Goal: Transaction & Acquisition: Purchase product/service

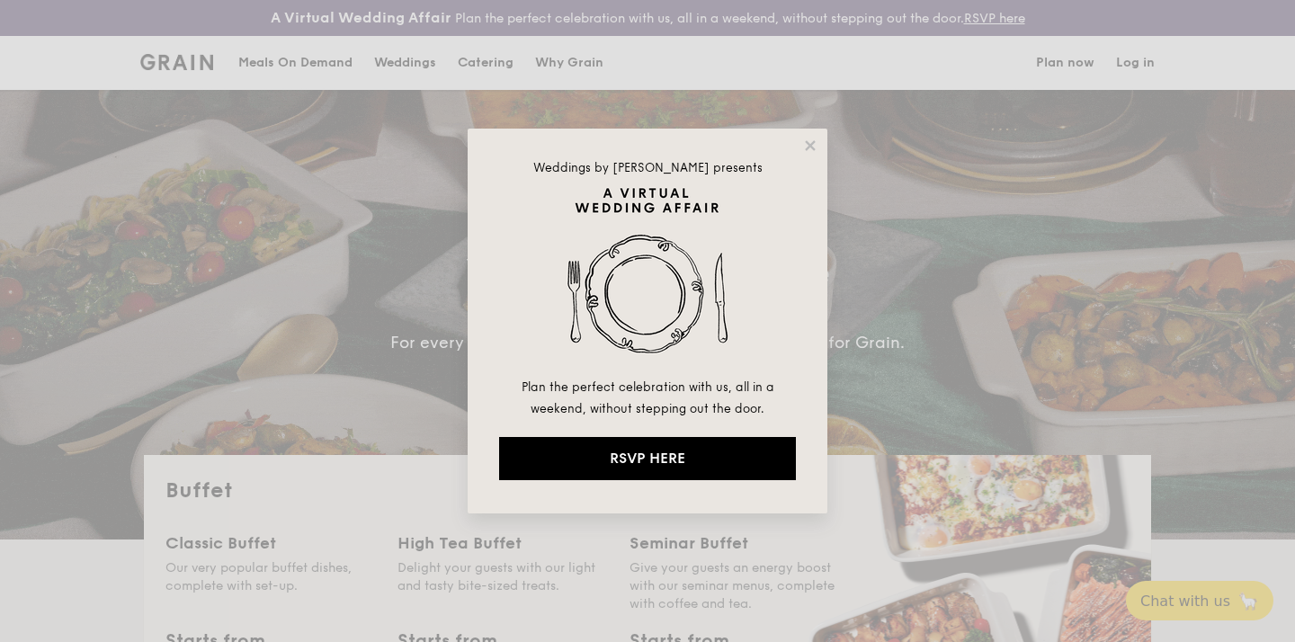
select select
click at [806, 139] on icon at bounding box center [810, 146] width 16 height 16
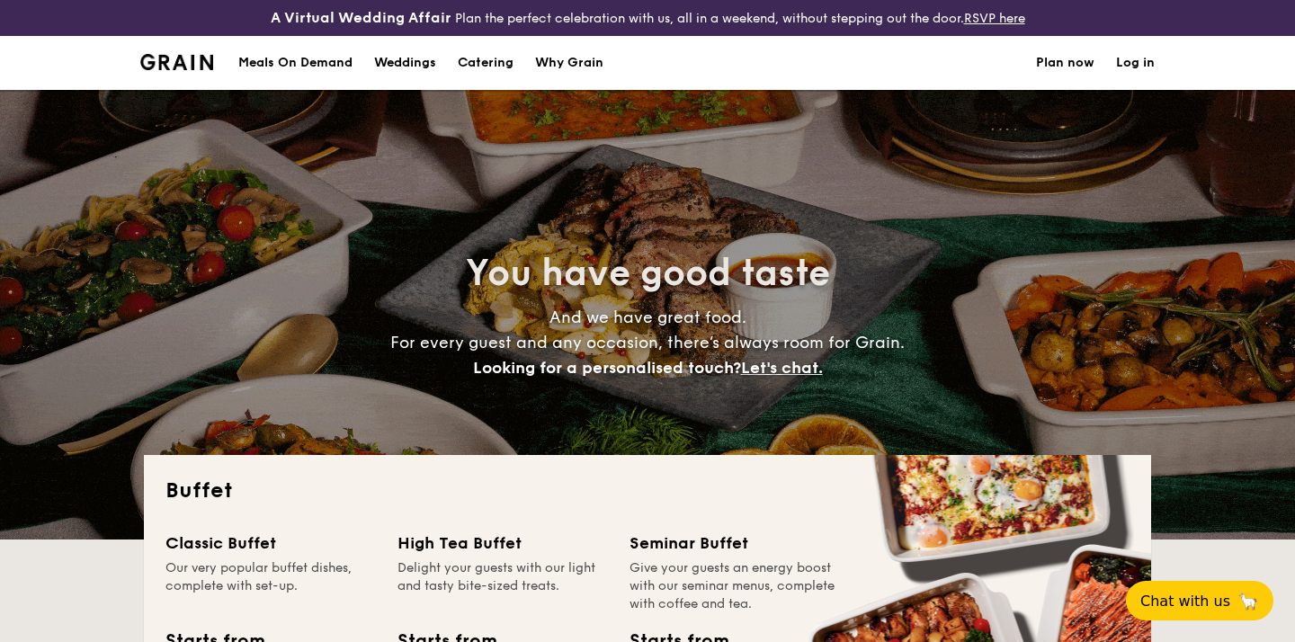
click at [487, 64] on h1 "Catering" at bounding box center [486, 63] width 56 height 54
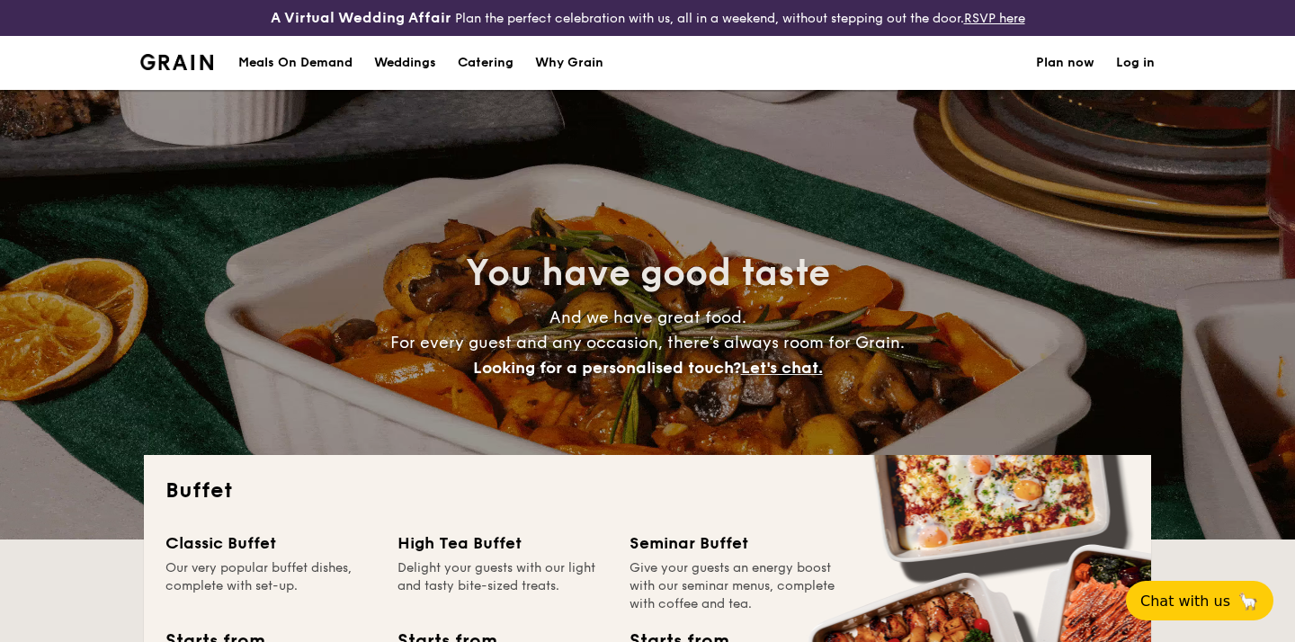
click at [487, 64] on h1 "Catering" at bounding box center [486, 63] width 56 height 54
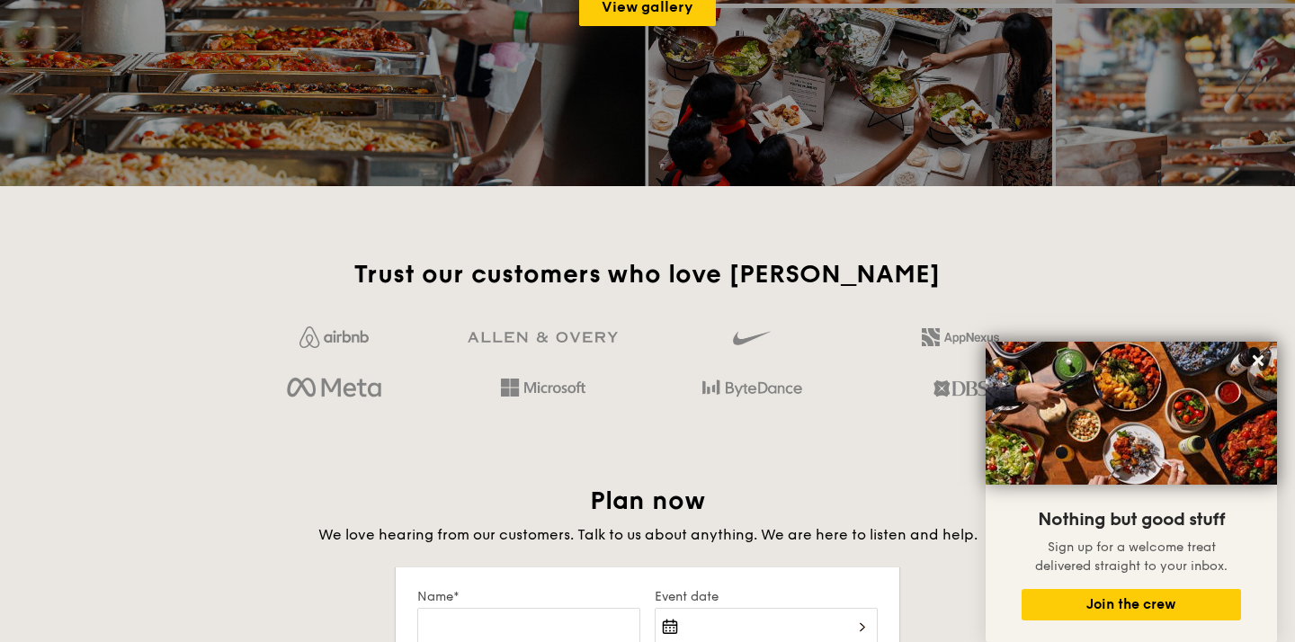
scroll to position [2642, 0]
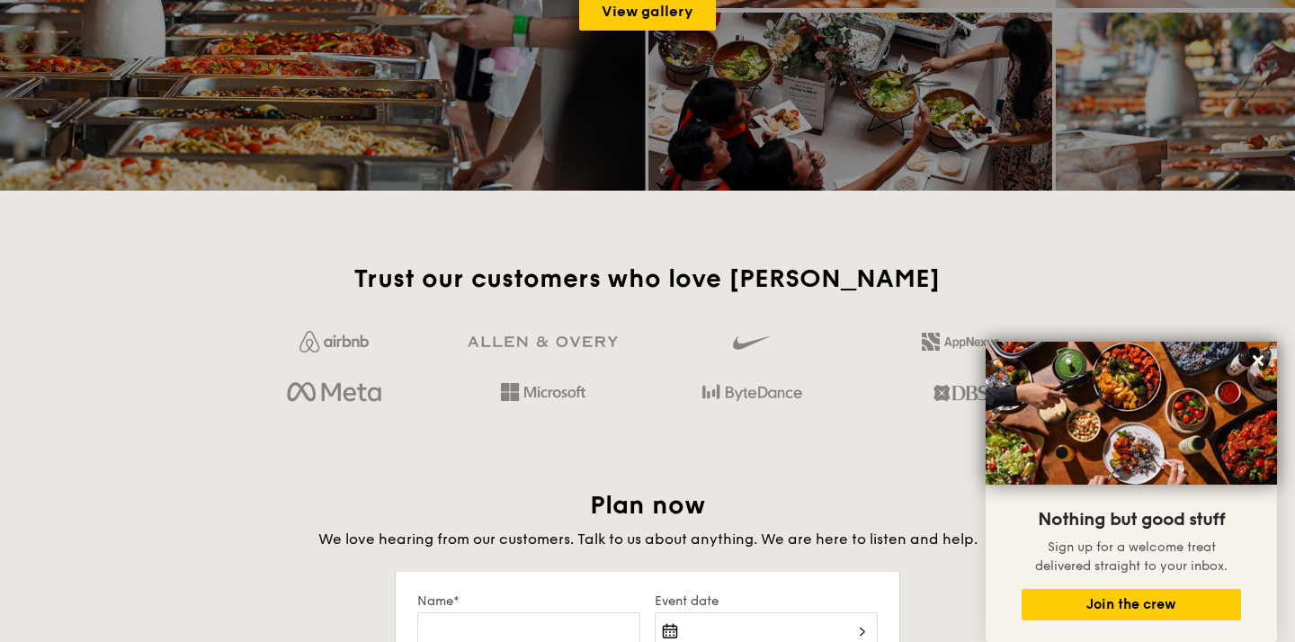
click at [601, 293] on h2 "Trust our customers who love Grain" at bounding box center [647, 279] width 821 height 32
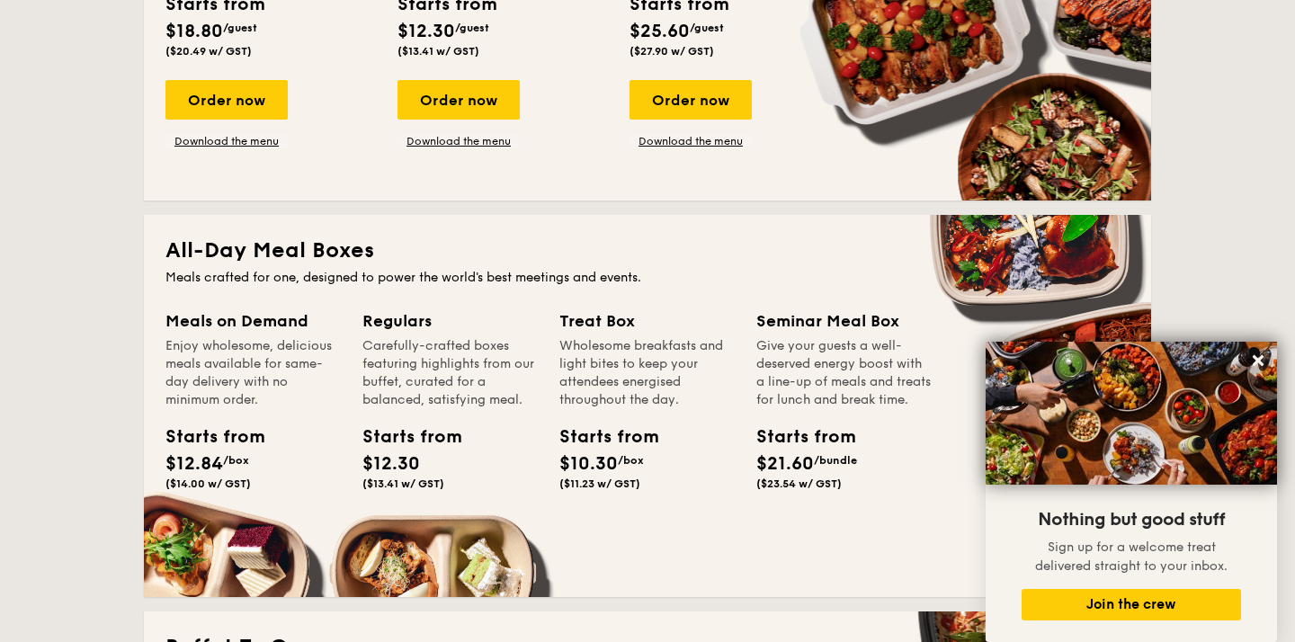
scroll to position [0, 0]
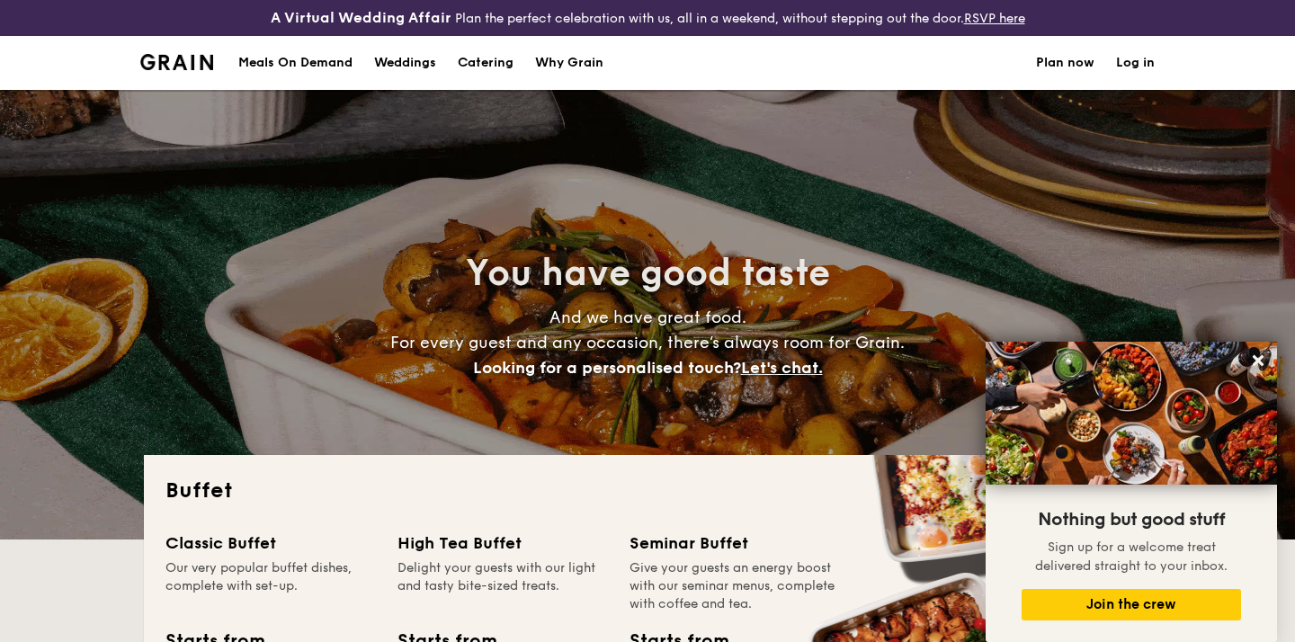
click at [308, 67] on div "Meals On Demand" at bounding box center [295, 63] width 114 height 54
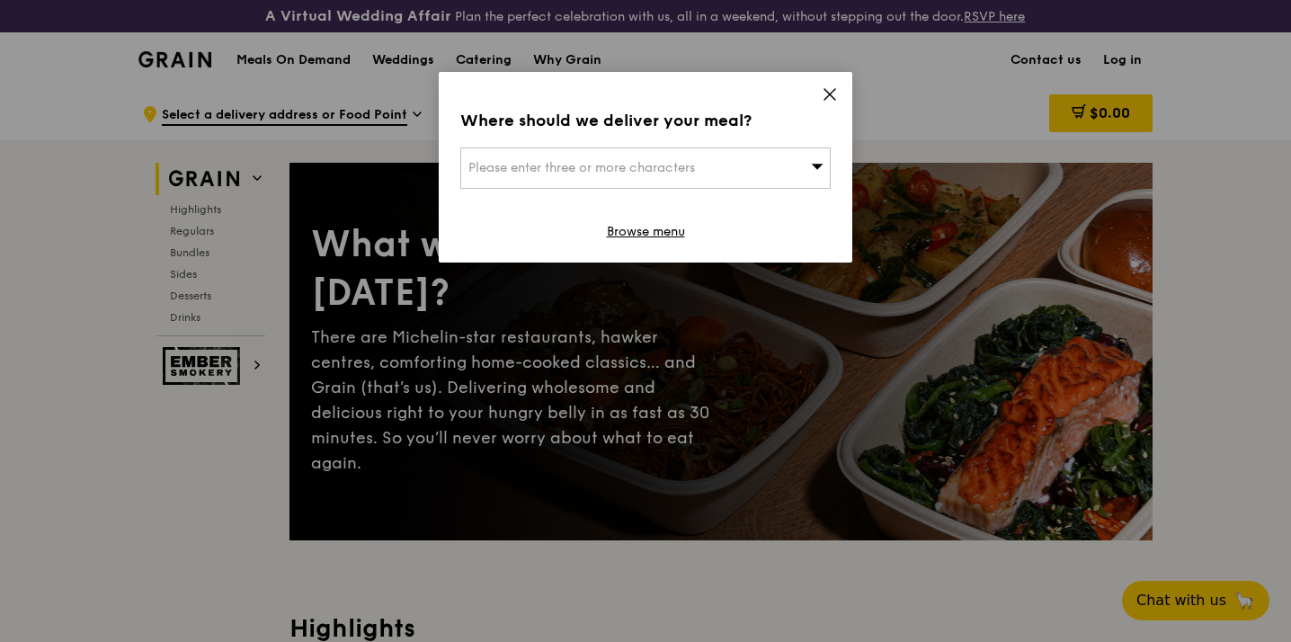
click at [829, 94] on icon at bounding box center [830, 94] width 11 height 11
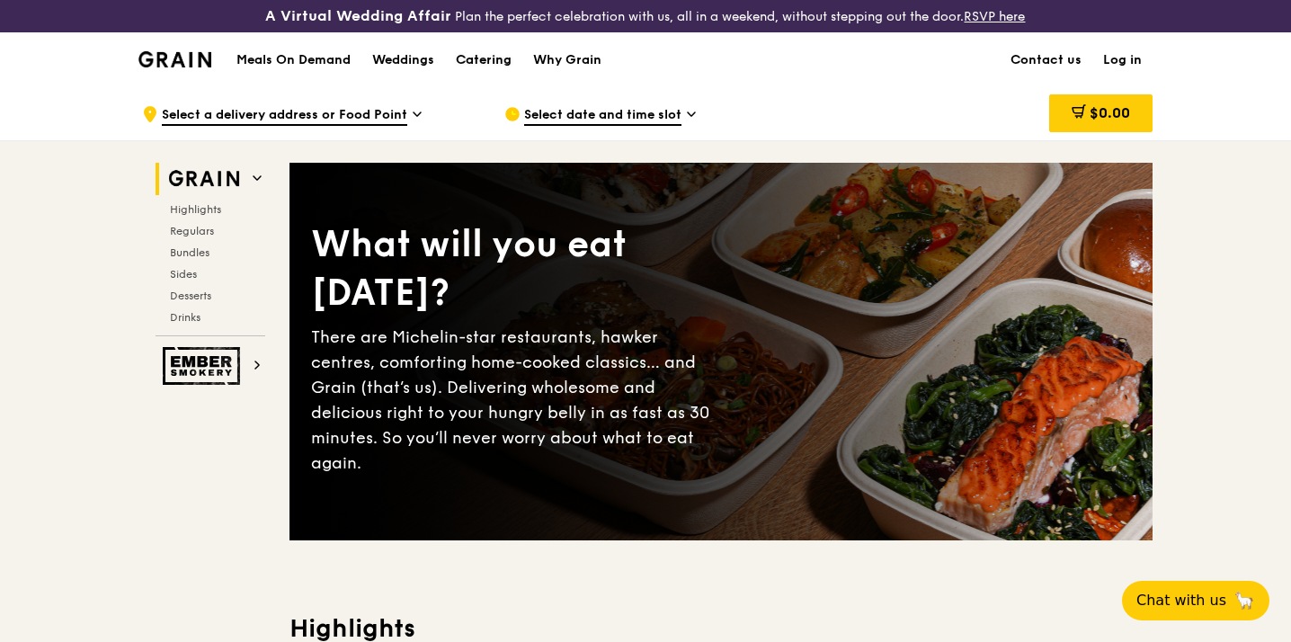
click at [500, 59] on div "Catering" at bounding box center [484, 60] width 56 height 54
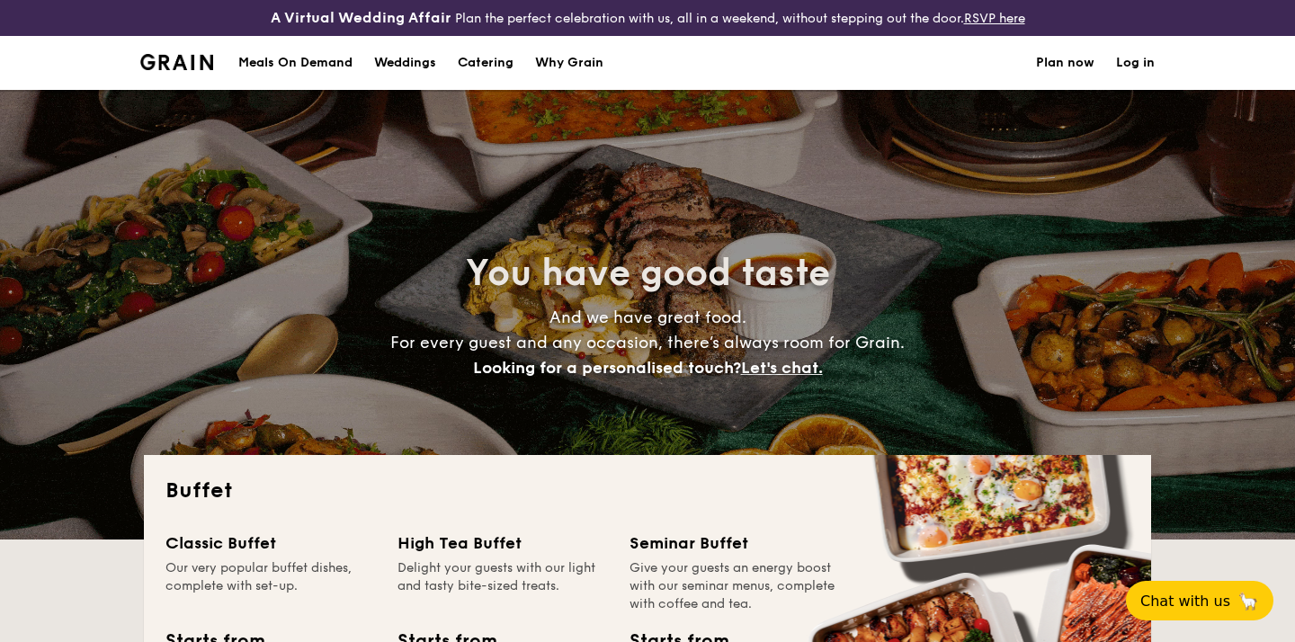
select select
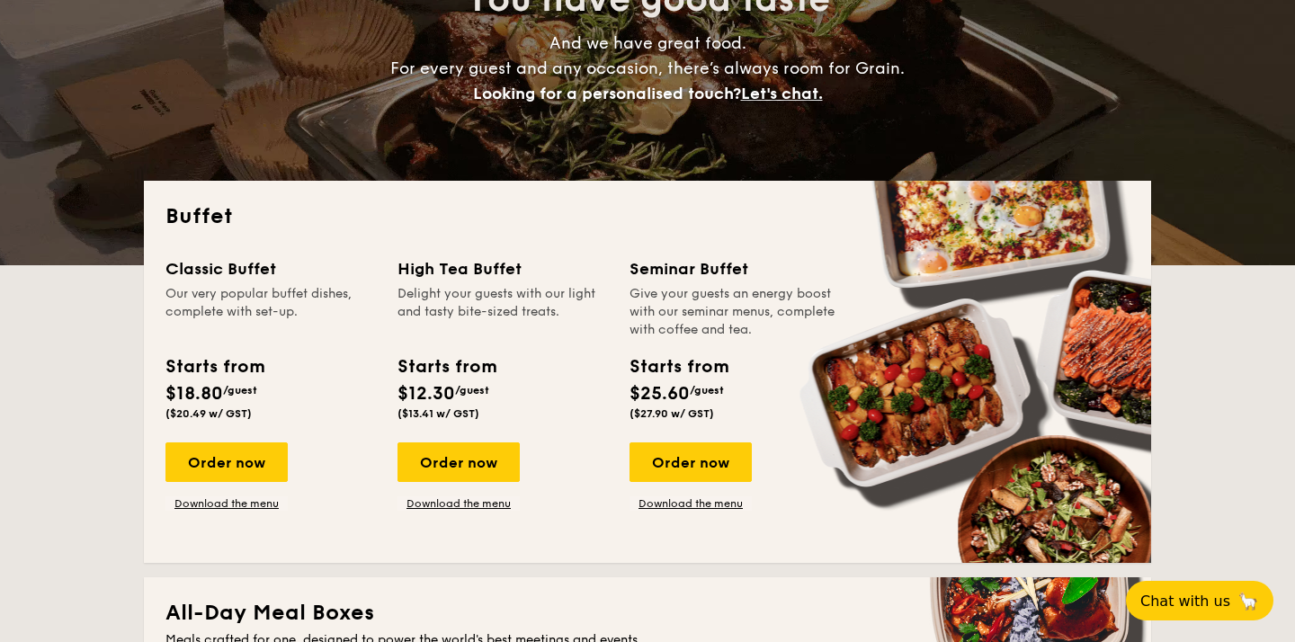
scroll to position [275, 0]
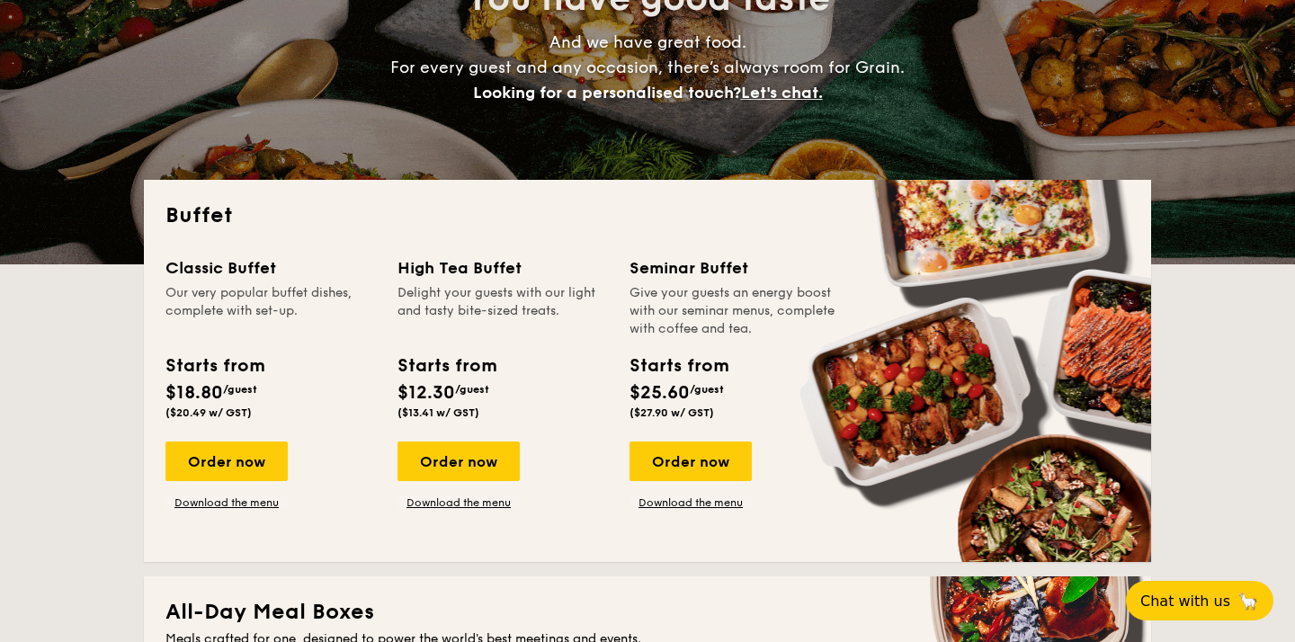
click at [471, 227] on h2 "Buffet" at bounding box center [647, 215] width 964 height 29
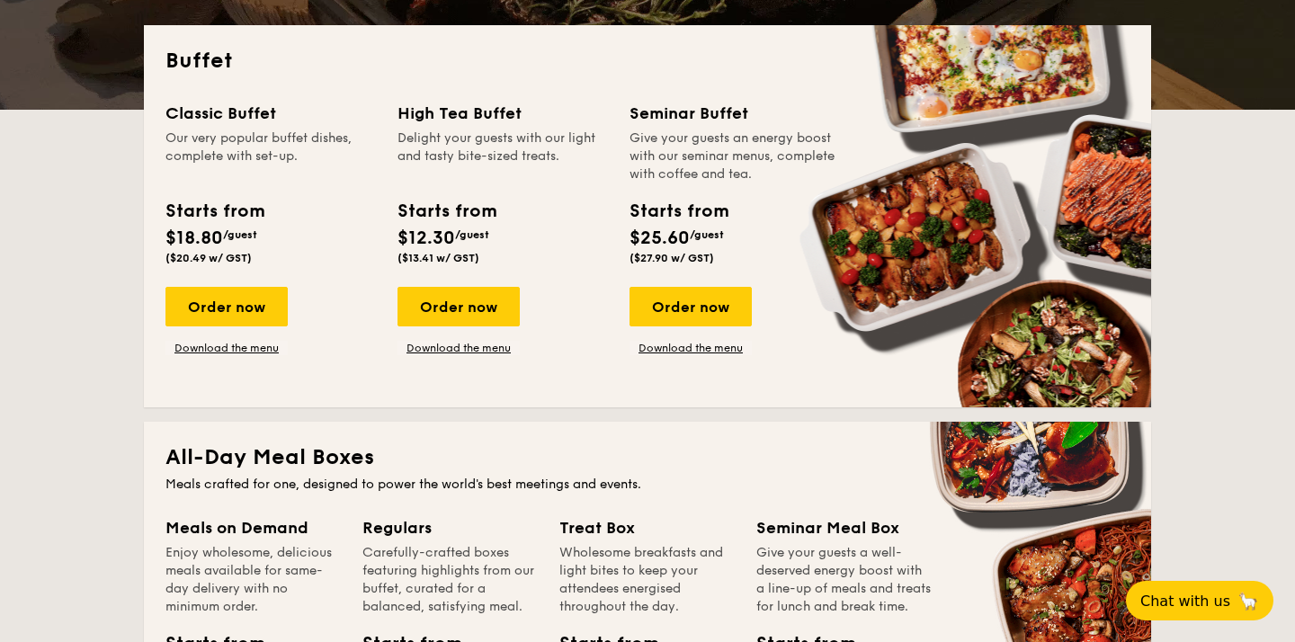
scroll to position [433, 0]
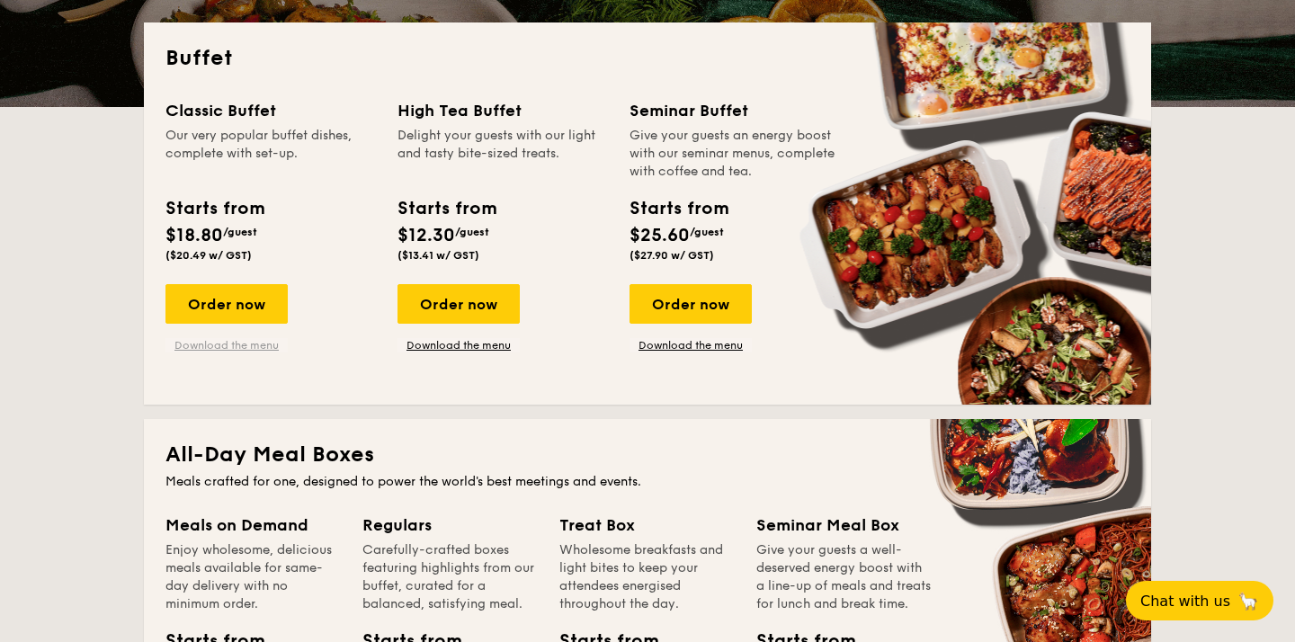
click at [254, 345] on link "Download the menu" at bounding box center [226, 345] width 122 height 14
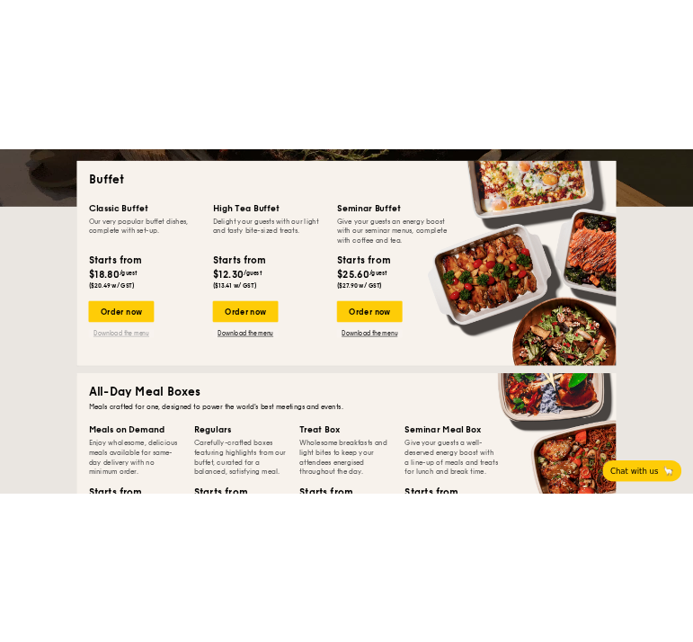
scroll to position [448, 0]
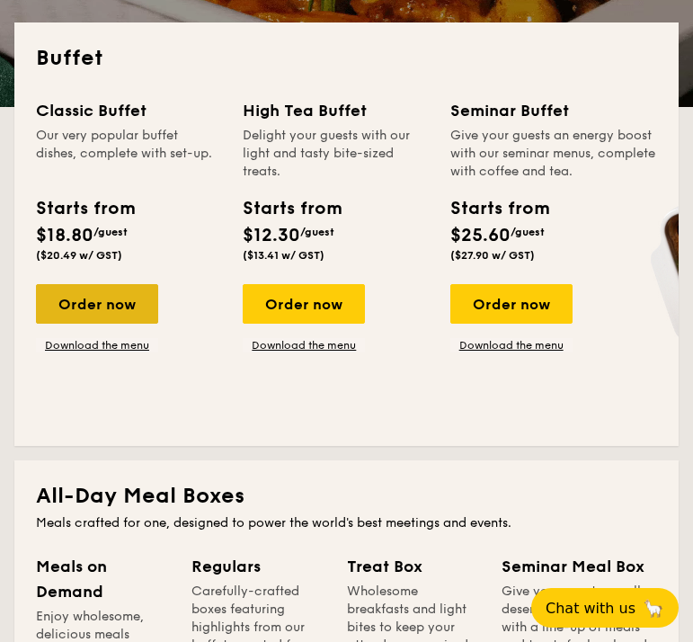
click at [92, 304] on div "Order now" at bounding box center [97, 304] width 122 height 40
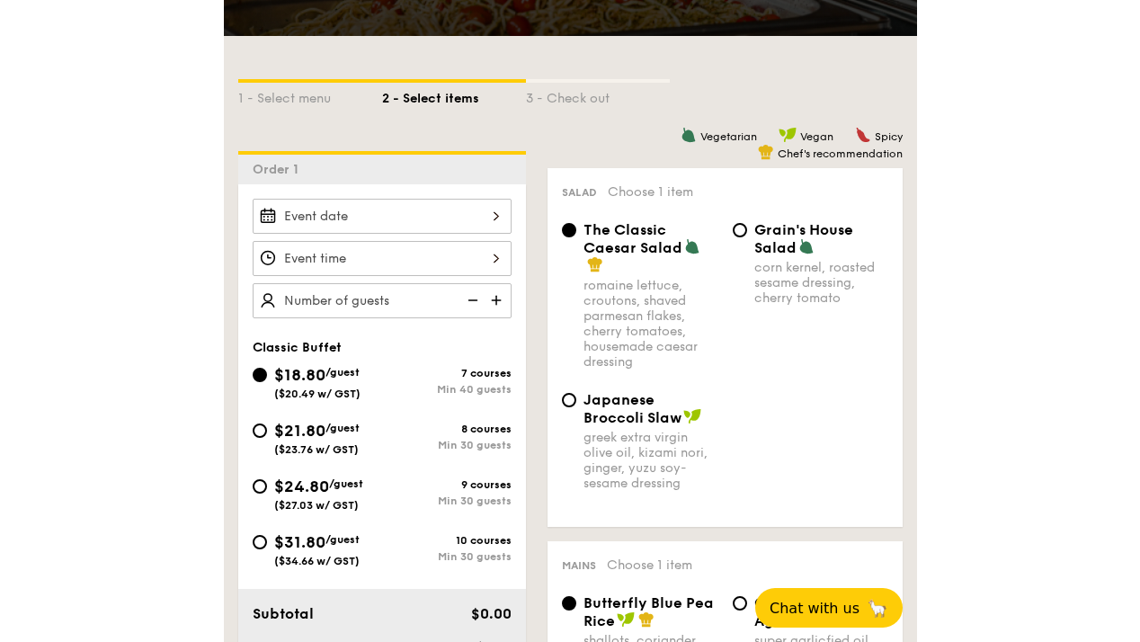
scroll to position [403, 0]
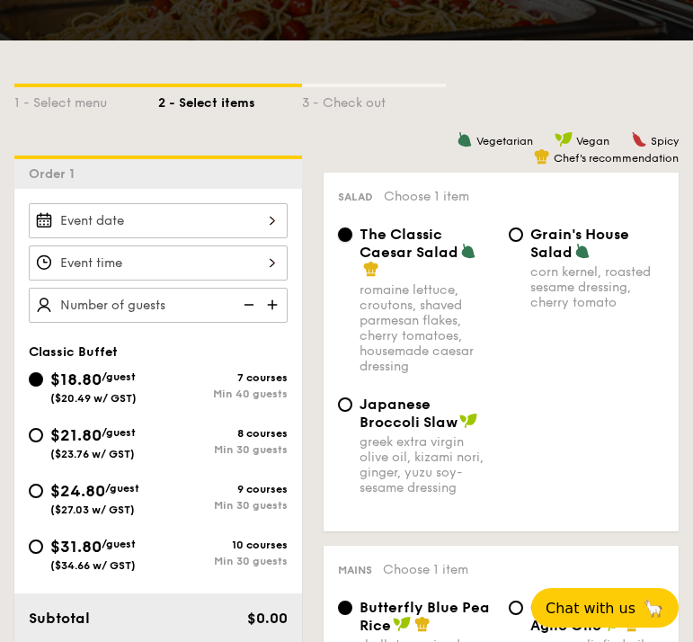
click at [346, 233] on input "The Classic Caesar Salad romaine lettuce, croutons, shaved parmesan flakes, che…" at bounding box center [345, 235] width 14 height 14
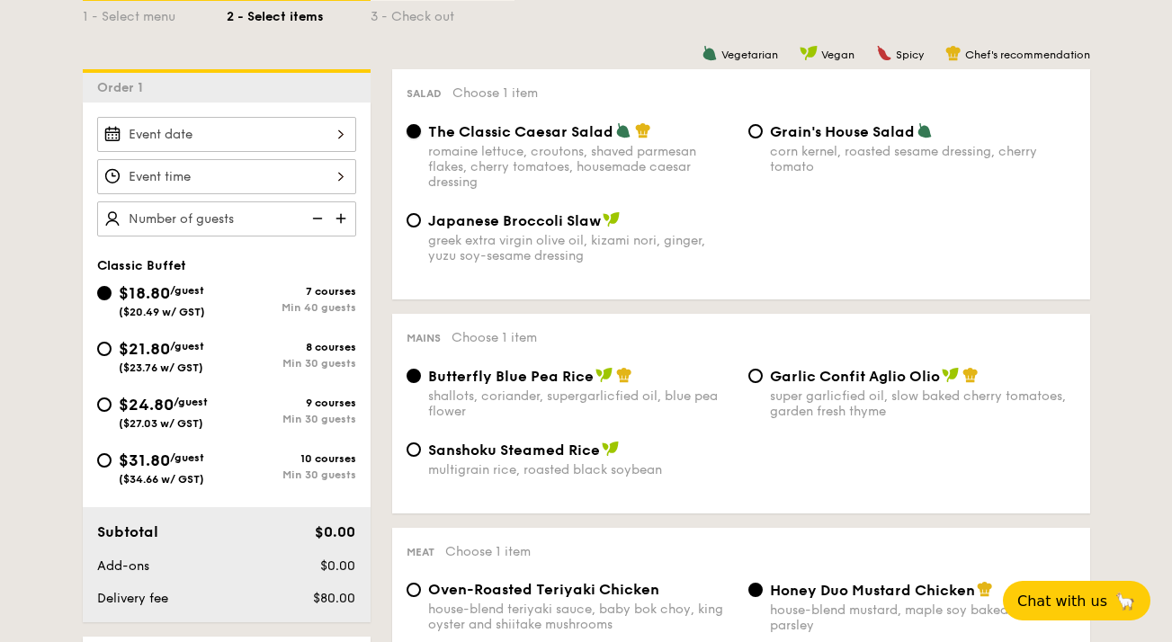
scroll to position [454, 0]
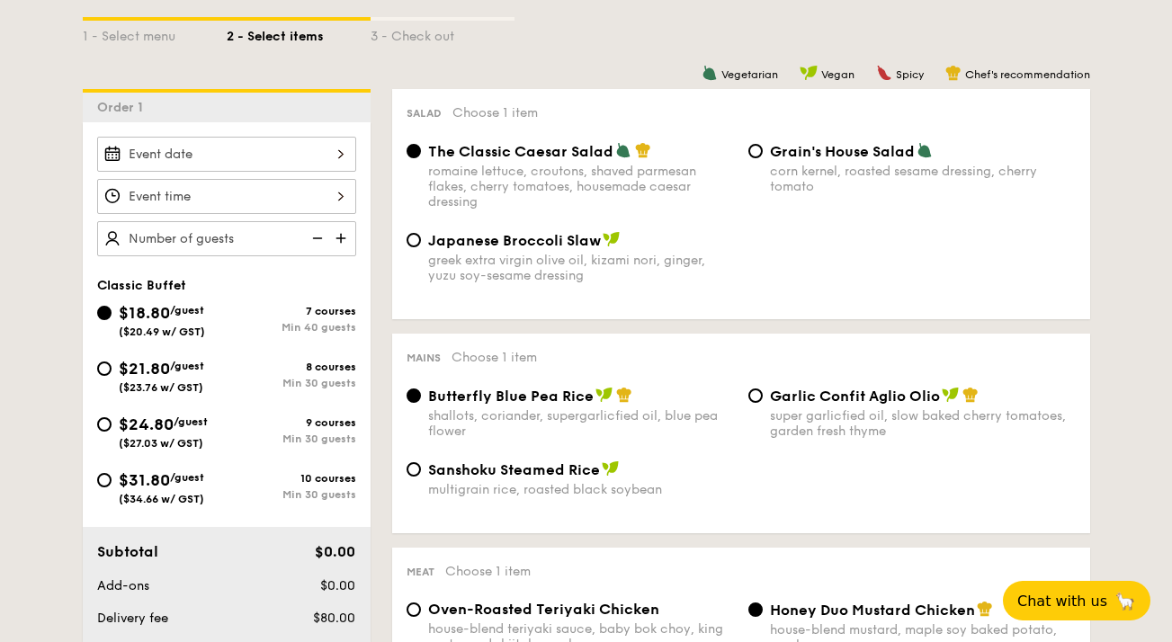
click at [218, 145] on div at bounding box center [226, 154] width 259 height 35
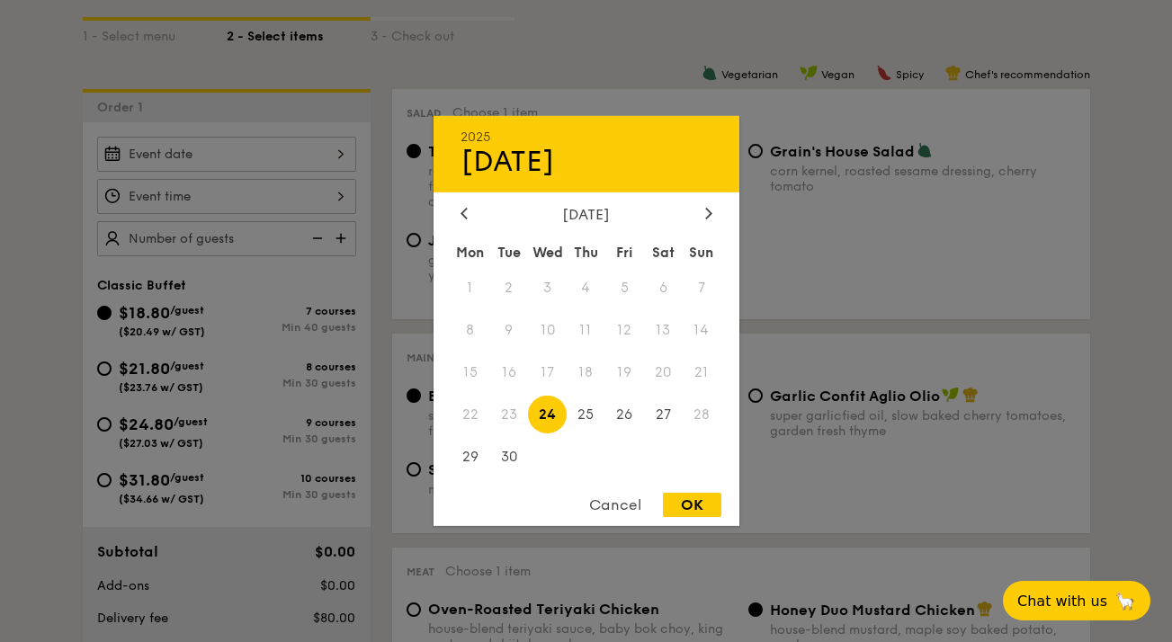
click at [714, 221] on div at bounding box center [709, 214] width 16 height 17
click at [603, 289] on span "2" at bounding box center [586, 288] width 39 height 39
click at [703, 505] on div "OK" at bounding box center [692, 505] width 58 height 24
type input "Oct 02, 2025"
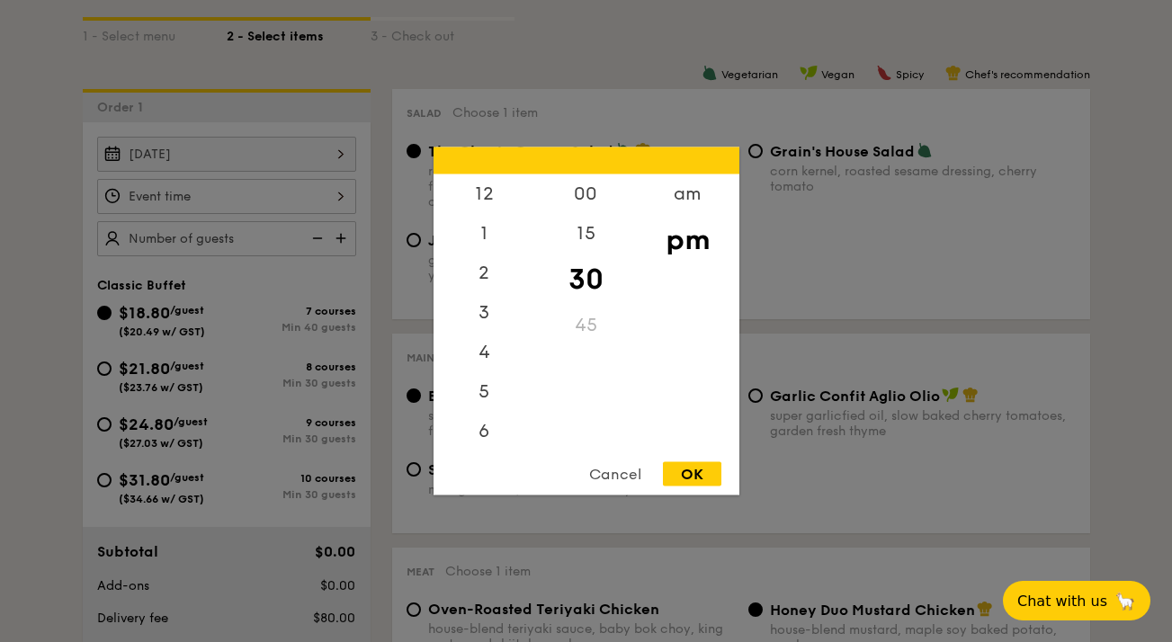
click at [163, 205] on div "12 1 2 3 4 5 6 7 8 9 10 11 00 15 30 45 am pm Cancel OK" at bounding box center [226, 196] width 259 height 35
click at [484, 356] on div "6" at bounding box center [484, 359] width 102 height 52
click at [693, 466] on div "OK" at bounding box center [692, 474] width 58 height 24
type input "6:30PM"
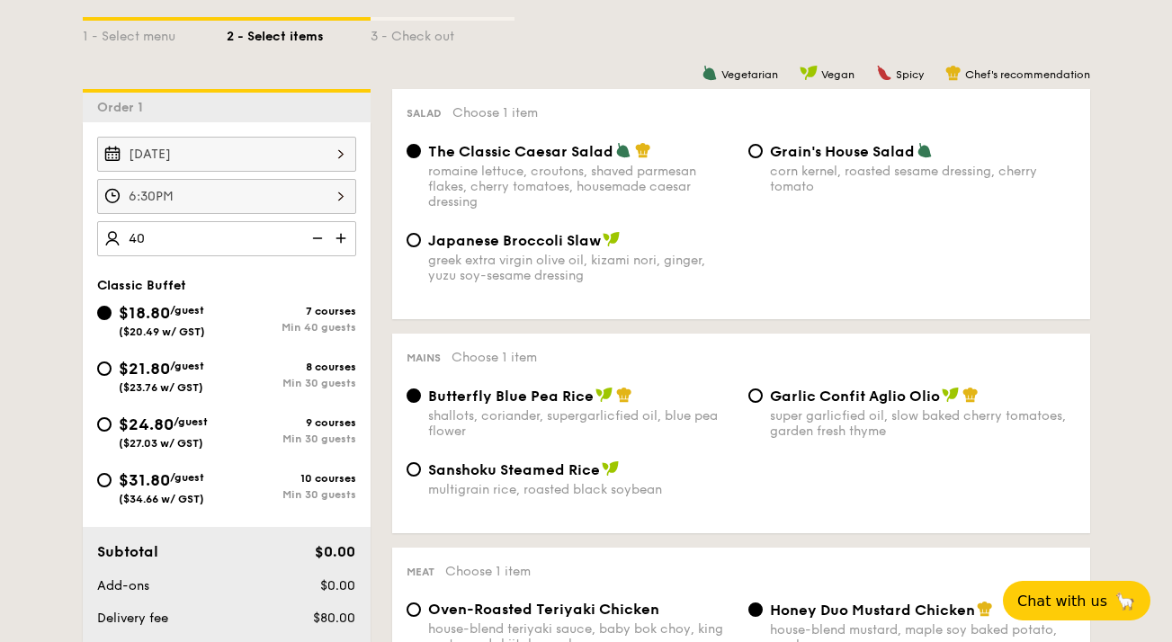
type input "40 guests"
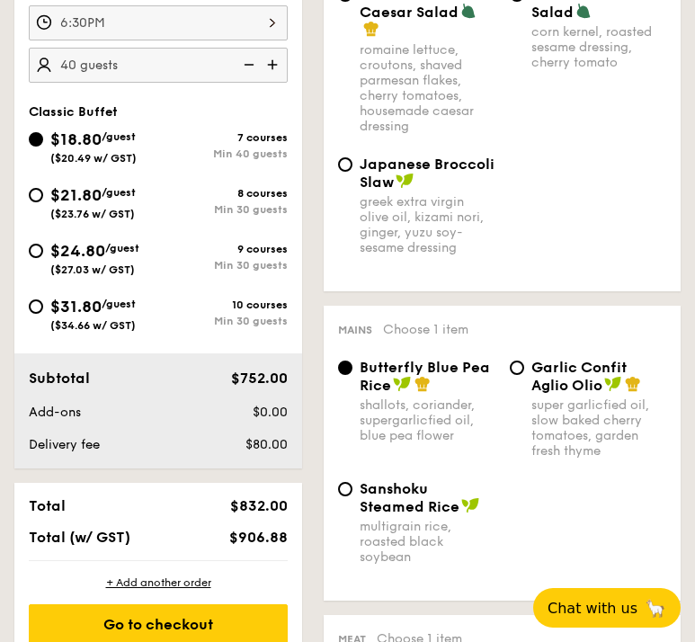
scroll to position [666, 0]
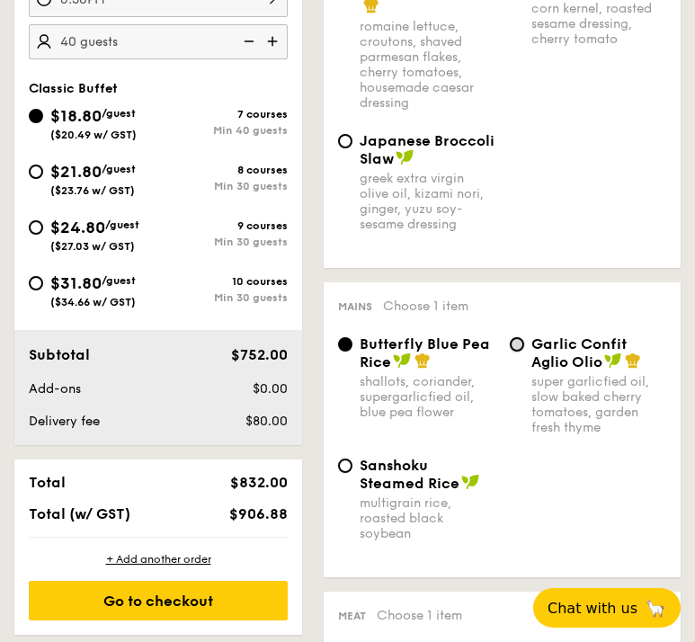
click at [515, 337] on input "Garlic Confit Aglio Olio super garlicfied oil, slow baked cherry tomatoes, gard…" at bounding box center [517, 344] width 14 height 14
radio input "true"
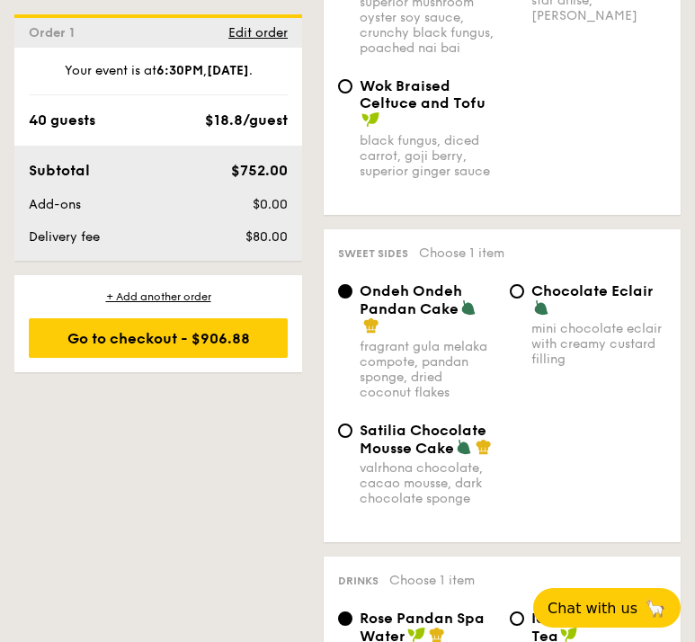
scroll to position [1995, 0]
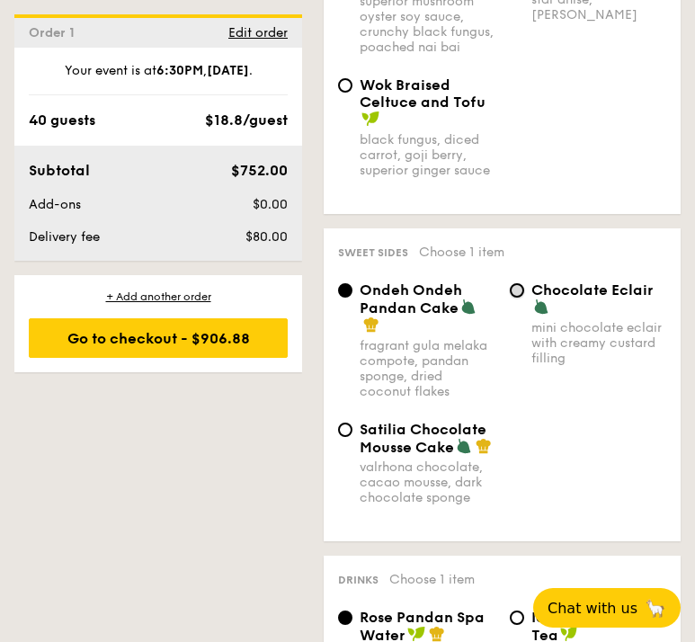
click at [520, 283] on input "Chocolate Eclair mini chocolate eclair with creamy custard filling" at bounding box center [517, 290] width 14 height 14
radio input "true"
click at [348, 421] on div "Satilia Chocolate Mousse Cake valrhona chocolate, cacao mousse, dark chocolate …" at bounding box center [417, 463] width 172 height 85
click at [346, 423] on input "Satilia Chocolate Mousse Cake valrhona chocolate, cacao mousse, dark chocolate …" at bounding box center [345, 430] width 14 height 14
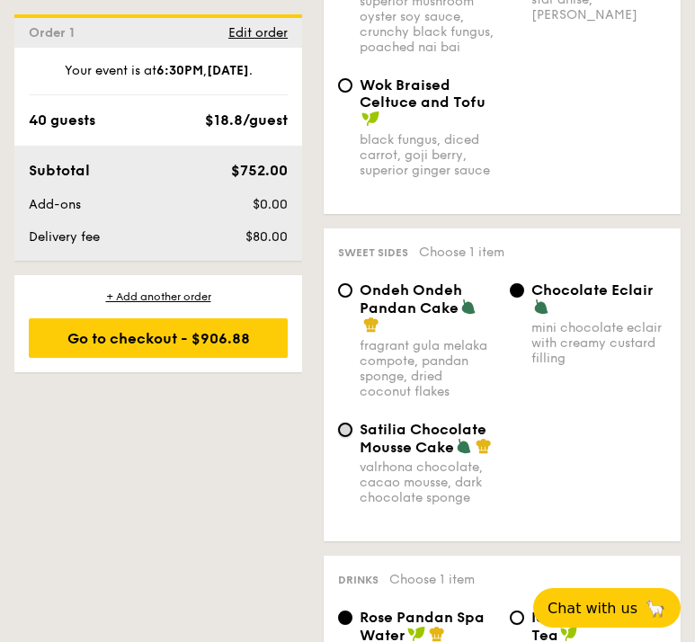
radio input "true"
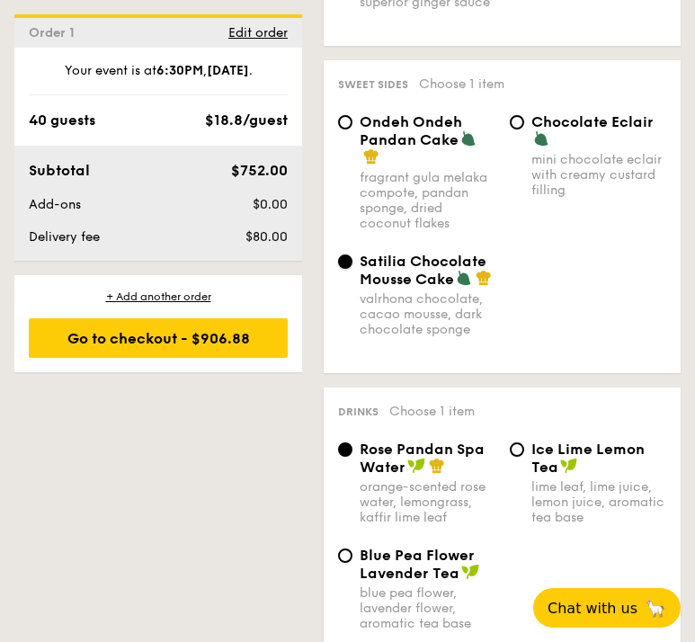
scroll to position [2235, 0]
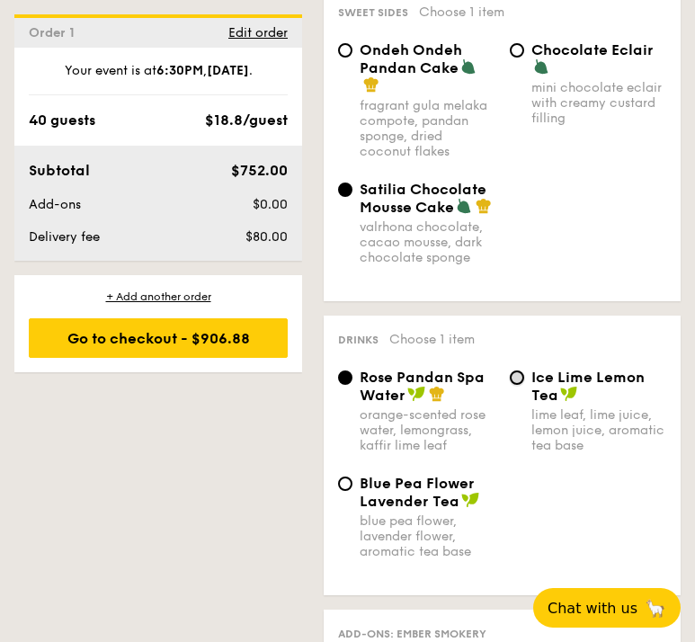
click at [518, 371] on input "Ice Lime Lemon Tea lime leaf, lime juice, lemon juice, aromatic tea base" at bounding box center [517, 378] width 14 height 14
radio input "true"
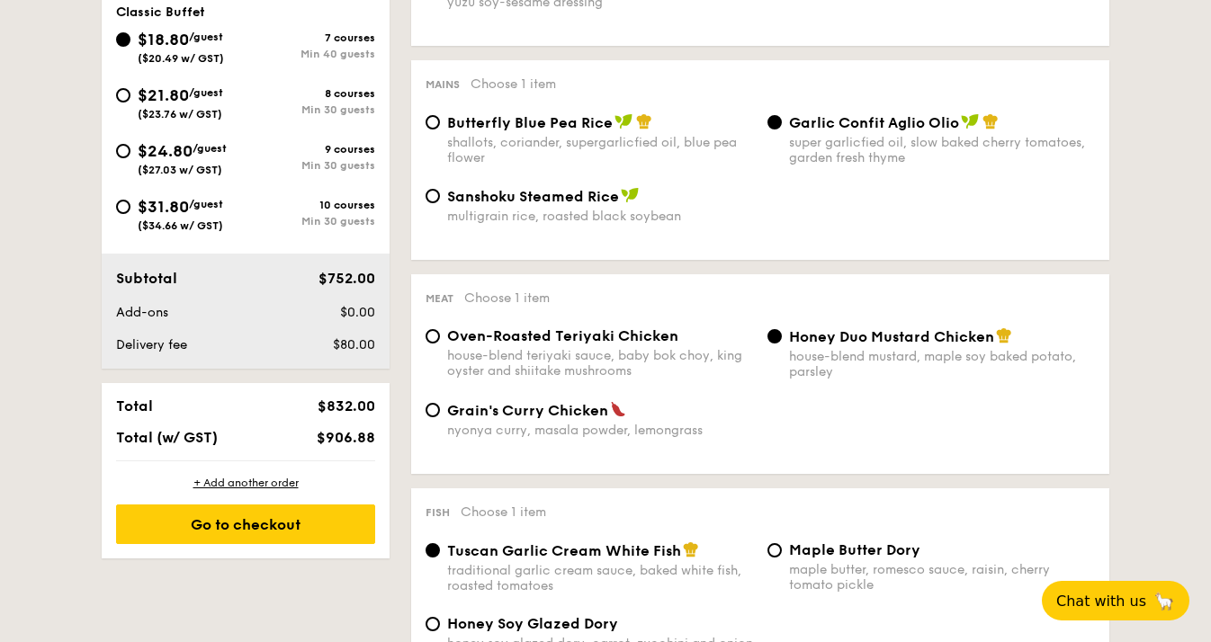
scroll to position [784, 0]
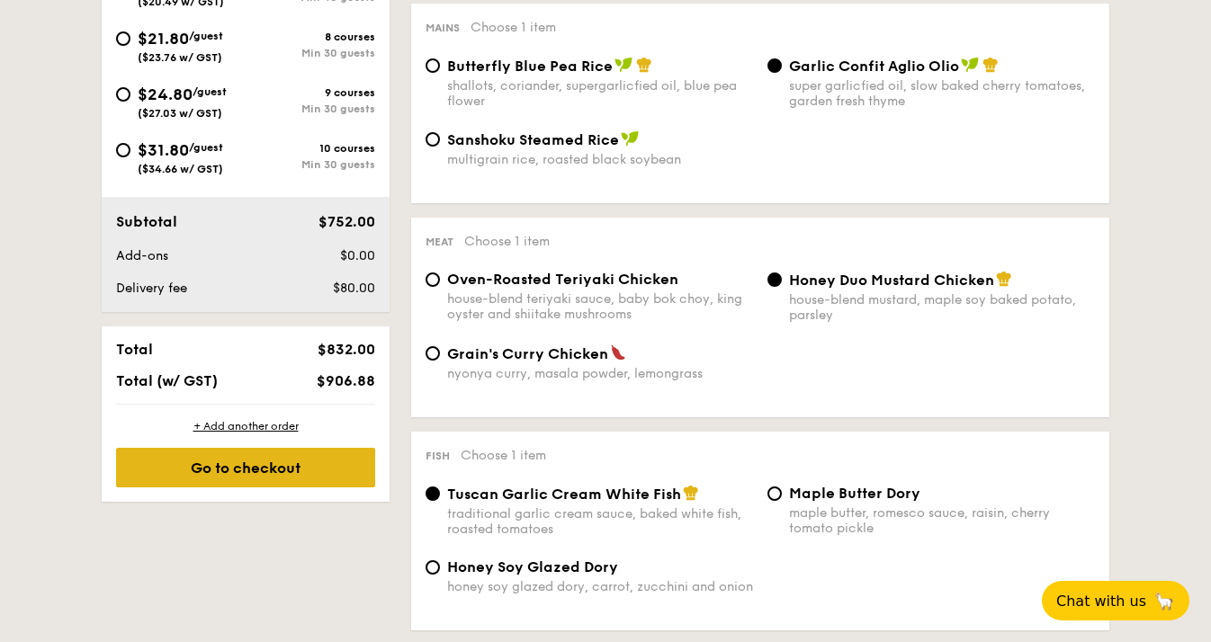
click at [238, 473] on div "Go to checkout" at bounding box center [245, 468] width 259 height 40
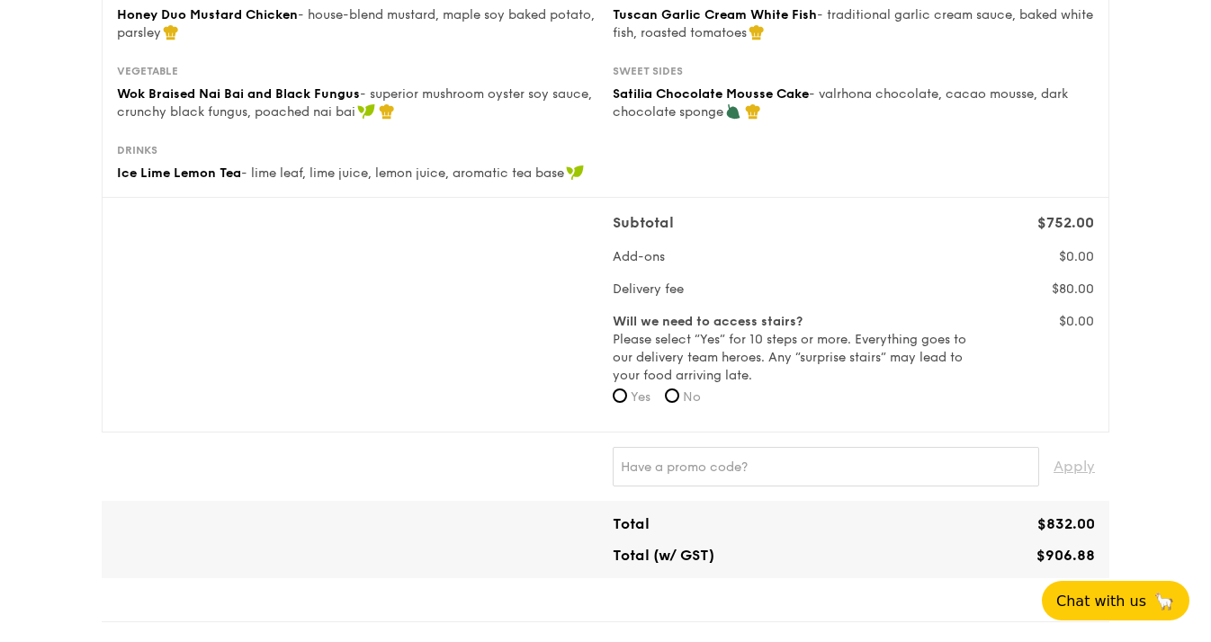
scroll to position [417, 0]
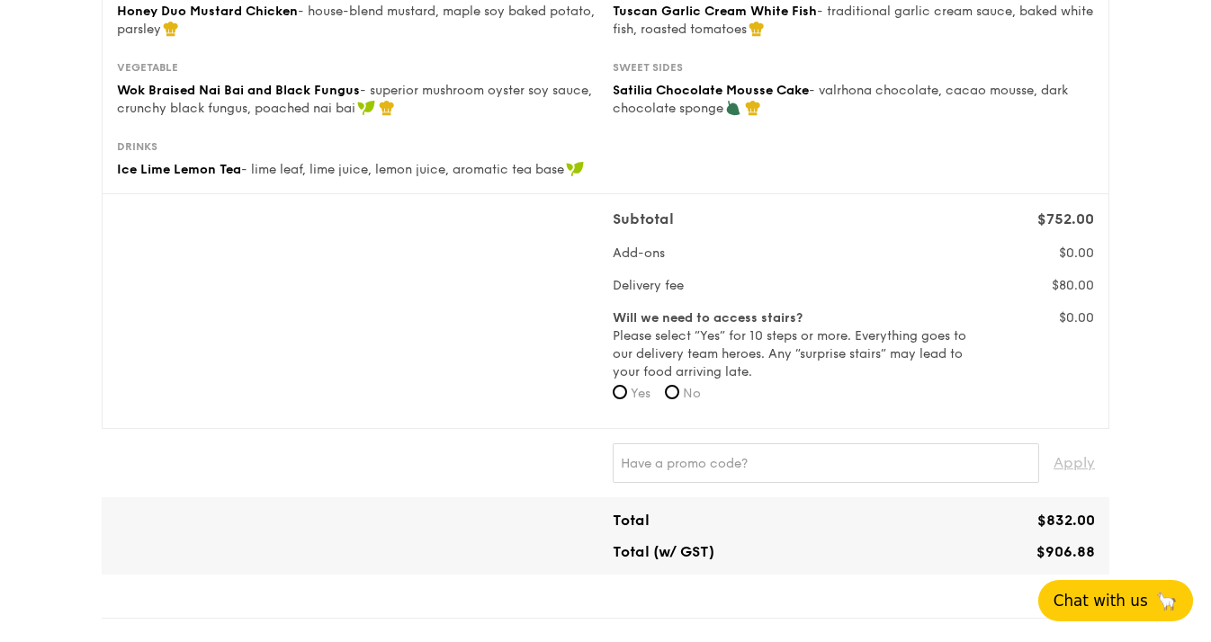
click at [1114, 606] on span "Chat with us" at bounding box center [1100, 601] width 94 height 18
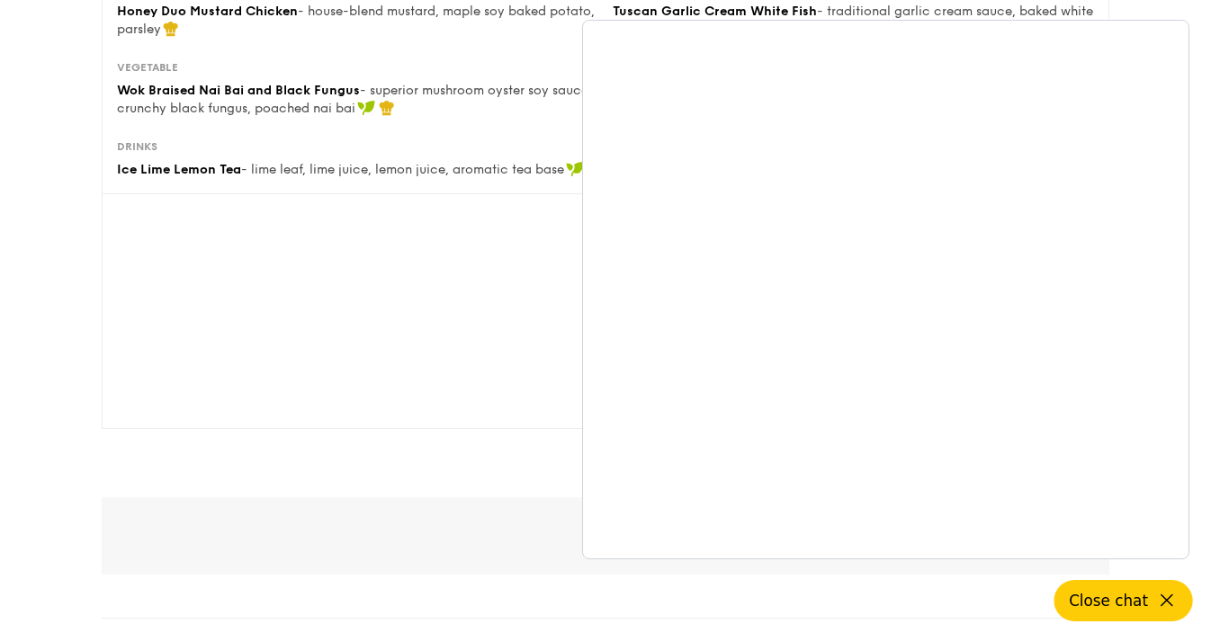
scroll to position [0, 0]
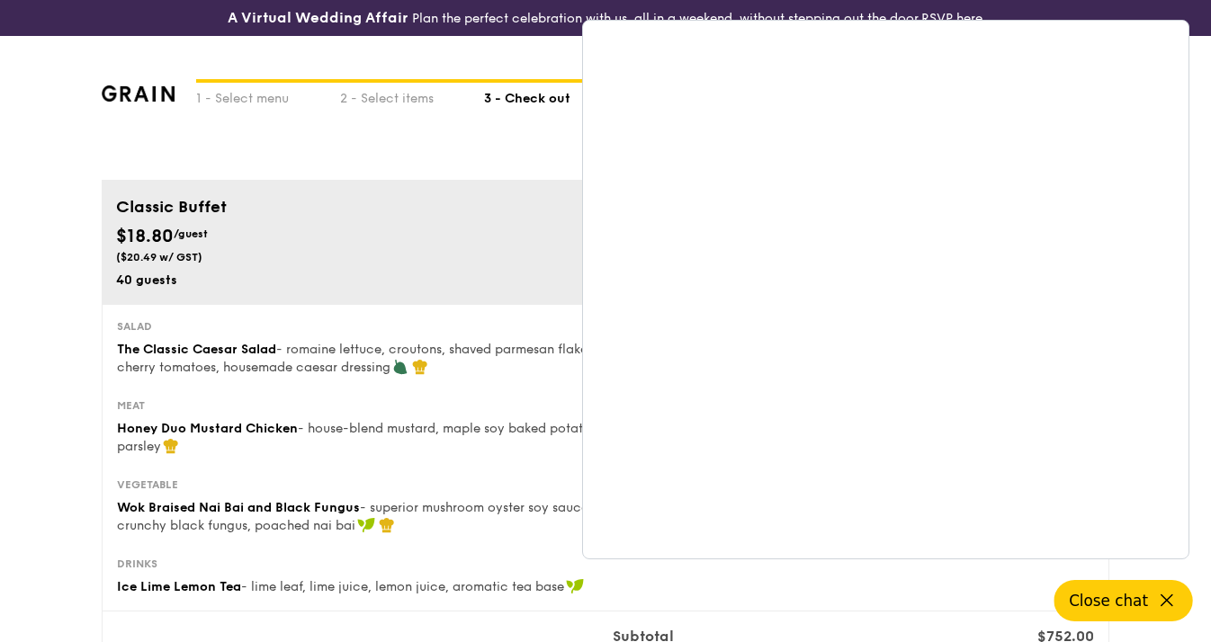
click at [1141, 600] on span "Close chat" at bounding box center [1107, 601] width 79 height 18
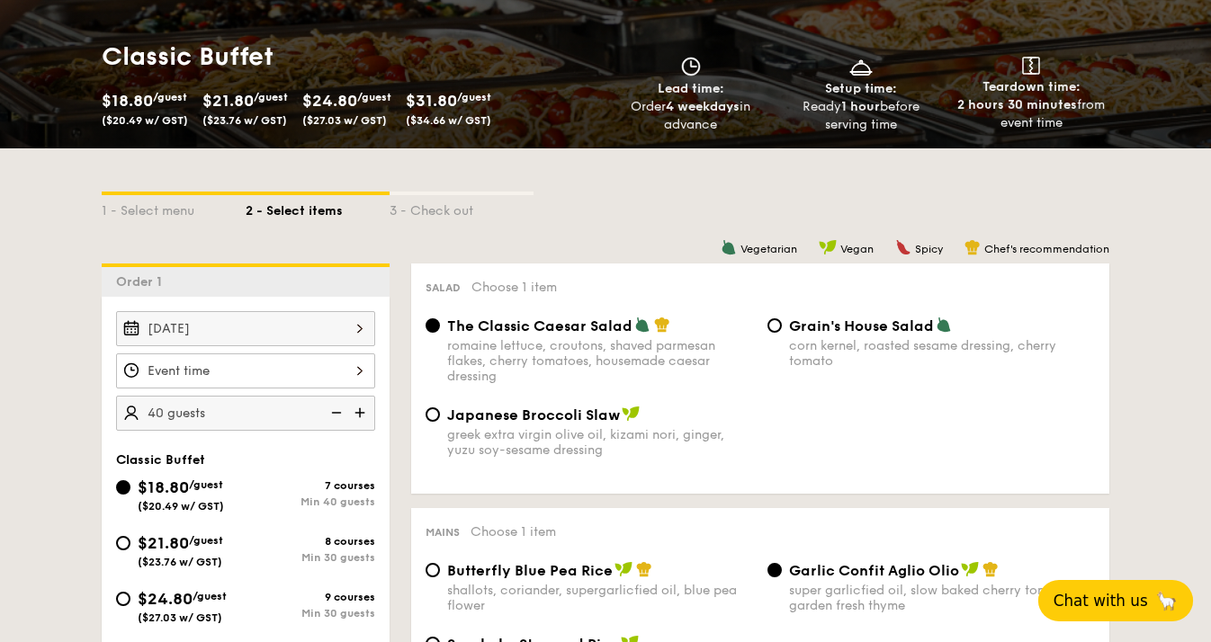
scroll to position [284, 0]
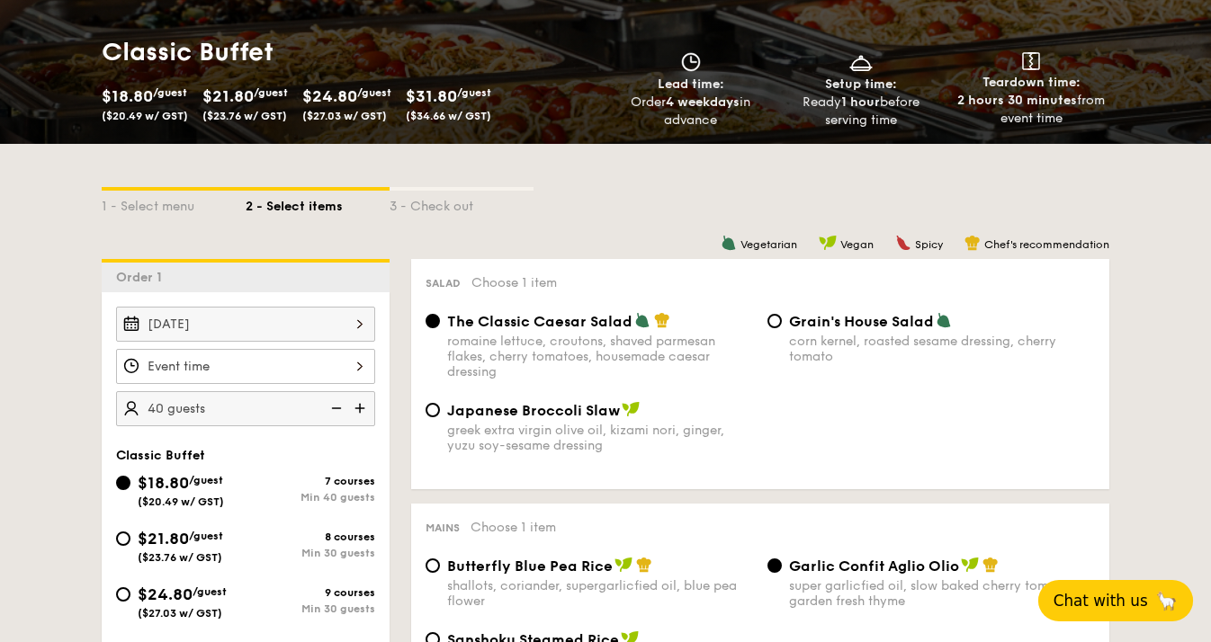
click at [287, 367] on div at bounding box center [245, 366] width 259 height 35
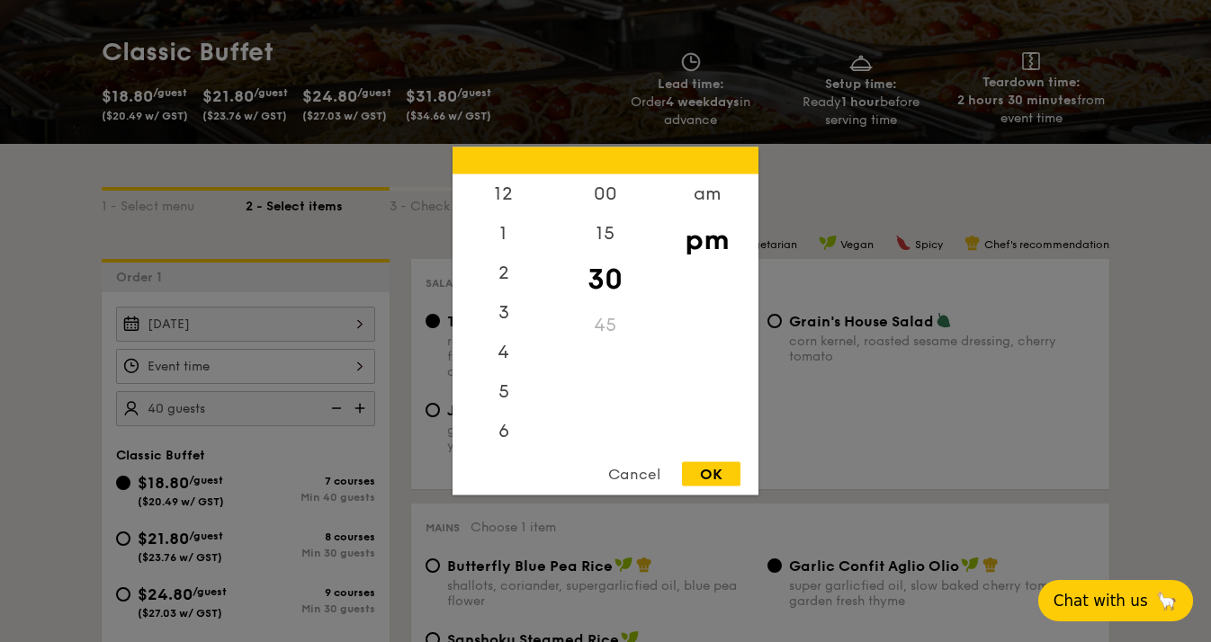
scroll to position [79, 0]
click at [508, 359] on div "6" at bounding box center [503, 359] width 102 height 52
click at [606, 196] on div "00" at bounding box center [605, 200] width 102 height 52
click at [603, 281] on div "30" at bounding box center [605, 292] width 102 height 52
click at [719, 463] on div "OK" at bounding box center [711, 474] width 58 height 24
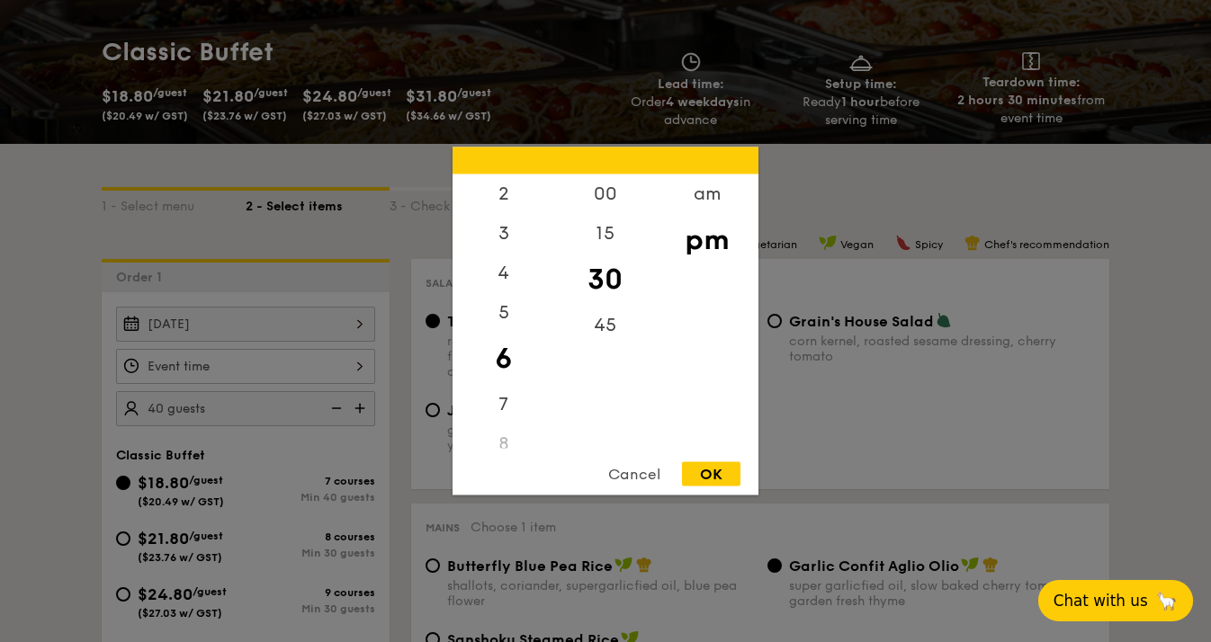
type input "6:30PM"
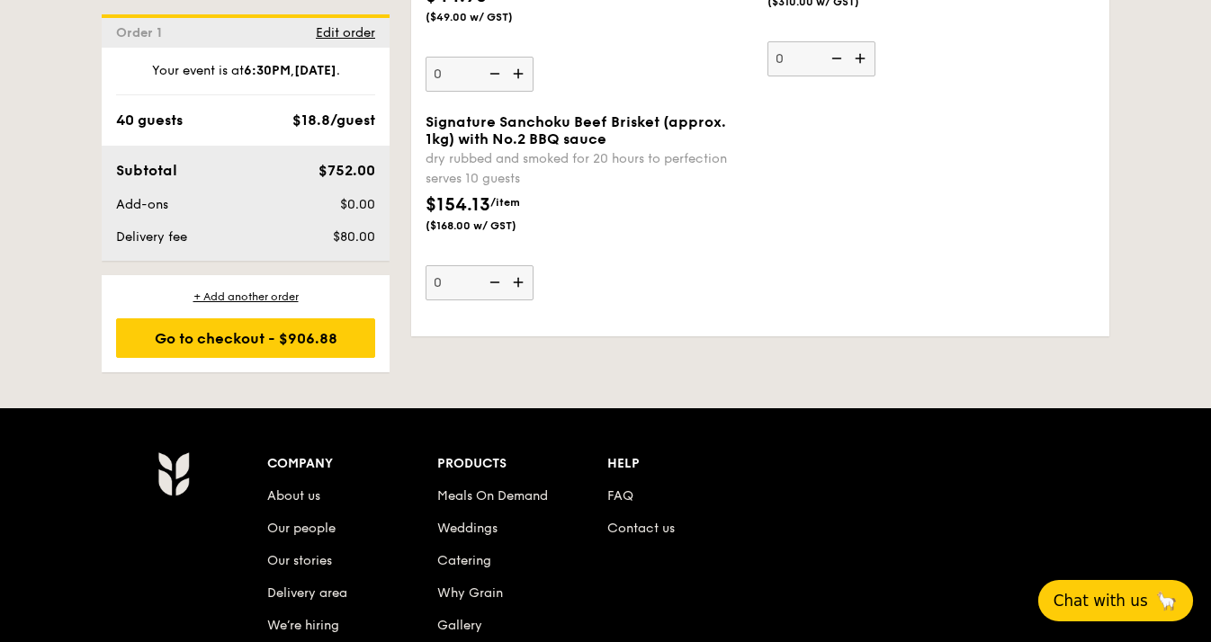
scroll to position [2235, 0]
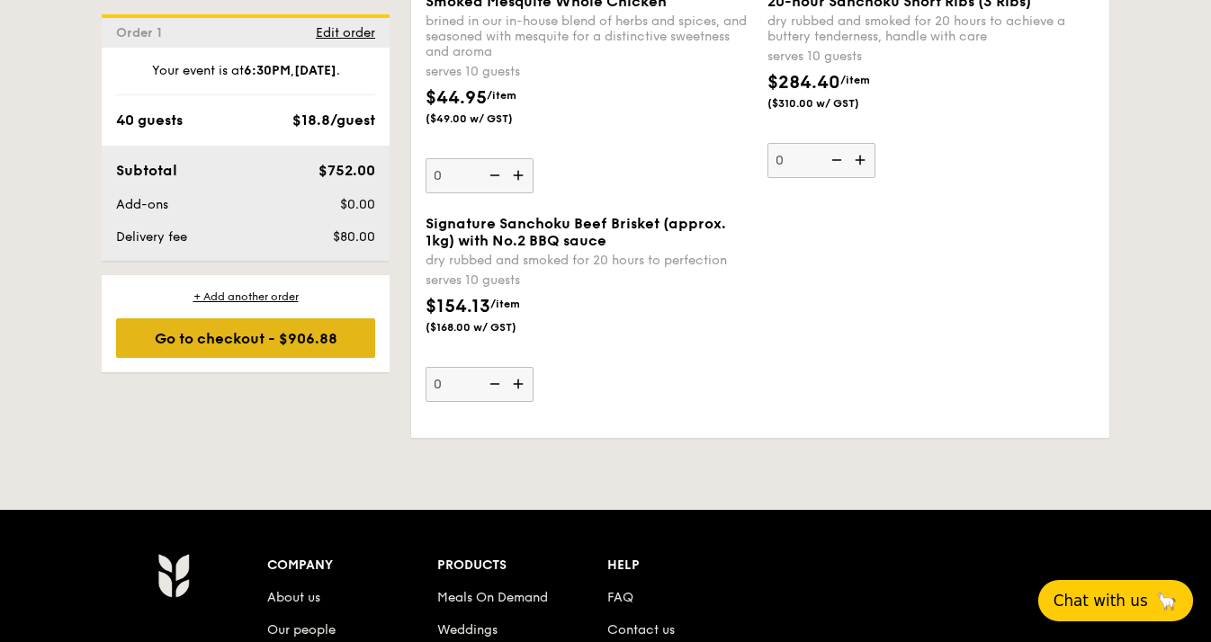
click at [246, 335] on div "Go to checkout - $906.88" at bounding box center [245, 338] width 259 height 40
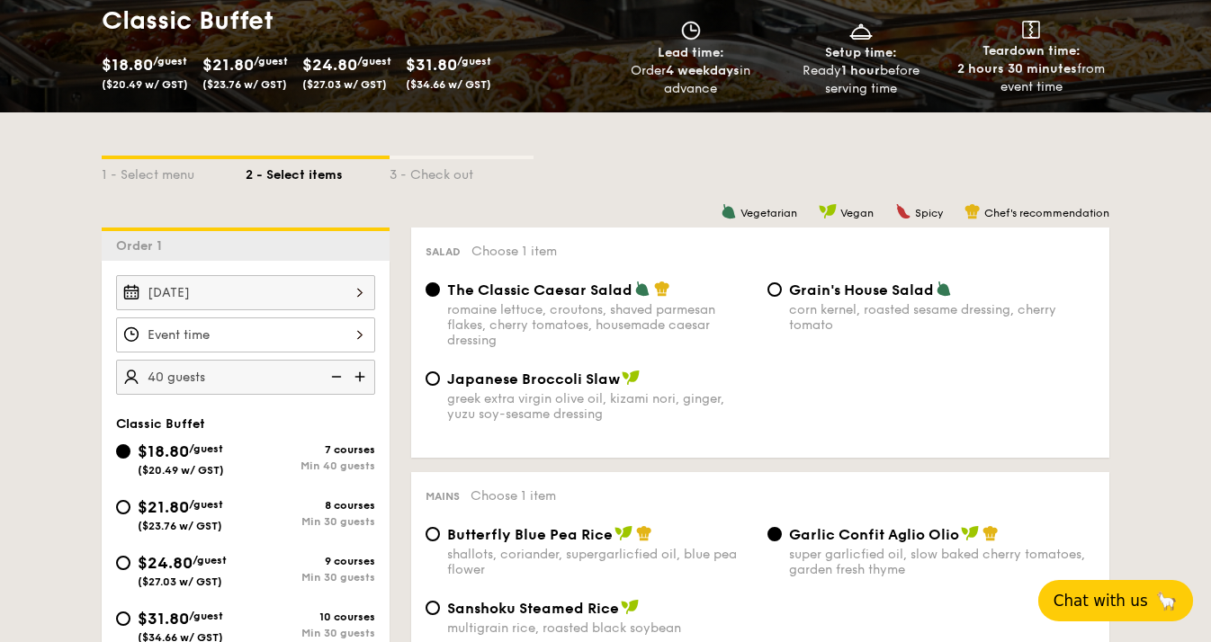
scroll to position [344, 0]
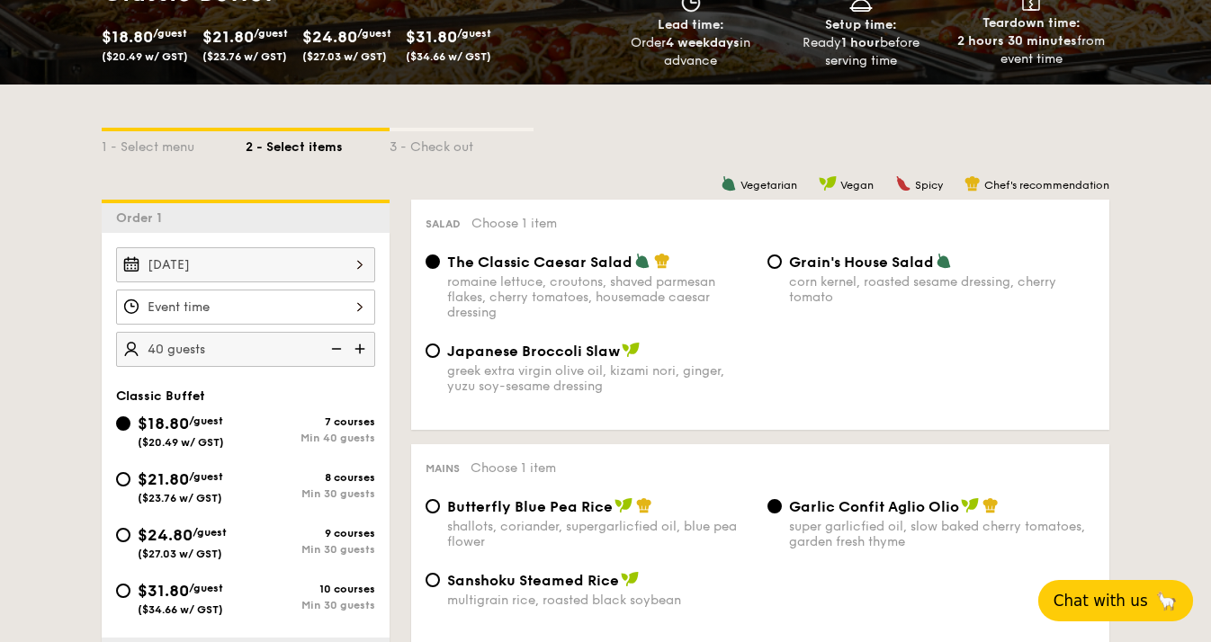
click at [215, 314] on div at bounding box center [245, 307] width 259 height 35
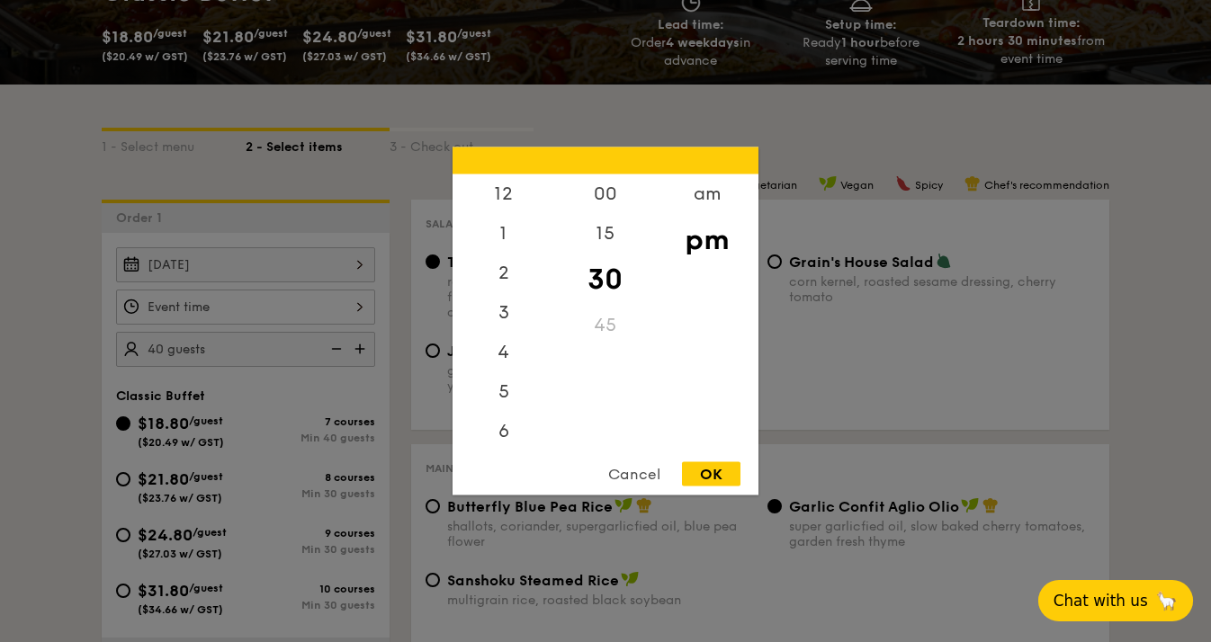
scroll to position [79, 0]
click at [495, 362] on div "6" at bounding box center [503, 359] width 102 height 52
click at [603, 173] on div at bounding box center [605, 160] width 306 height 27
click at [603, 177] on div "00" at bounding box center [605, 200] width 102 height 52
click at [603, 251] on div "15" at bounding box center [605, 253] width 102 height 52
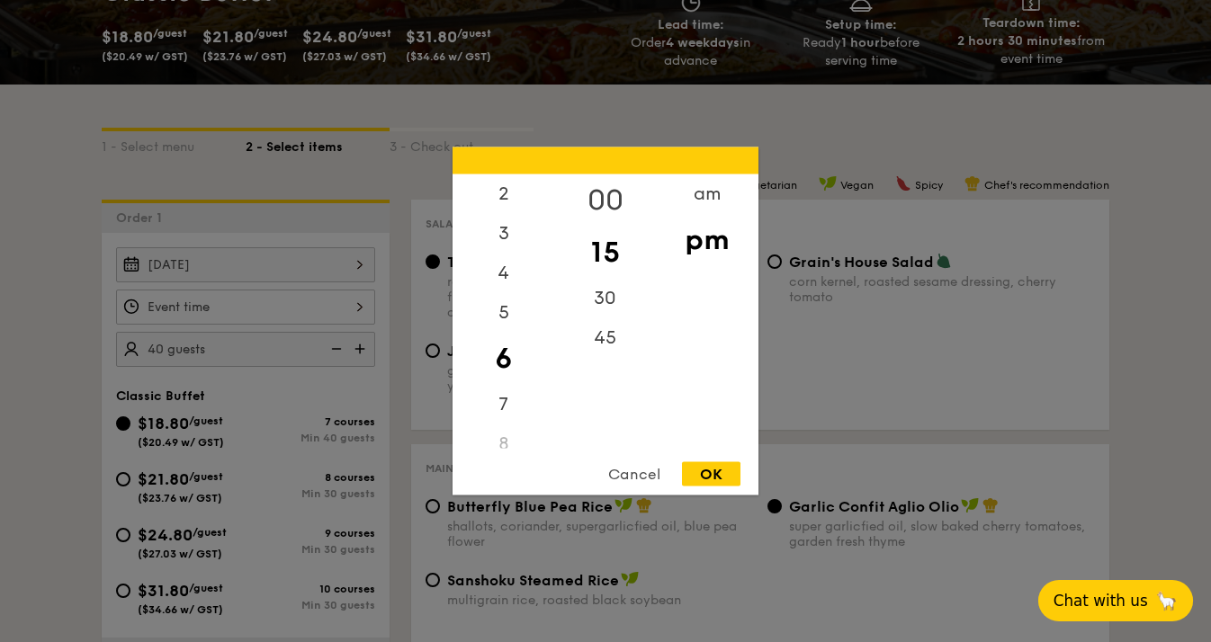
click at [598, 183] on div "00" at bounding box center [605, 200] width 102 height 52
click at [608, 238] on div "15" at bounding box center [605, 253] width 102 height 52
click at [697, 474] on div "OK" at bounding box center [711, 474] width 58 height 24
type input "6:15PM"
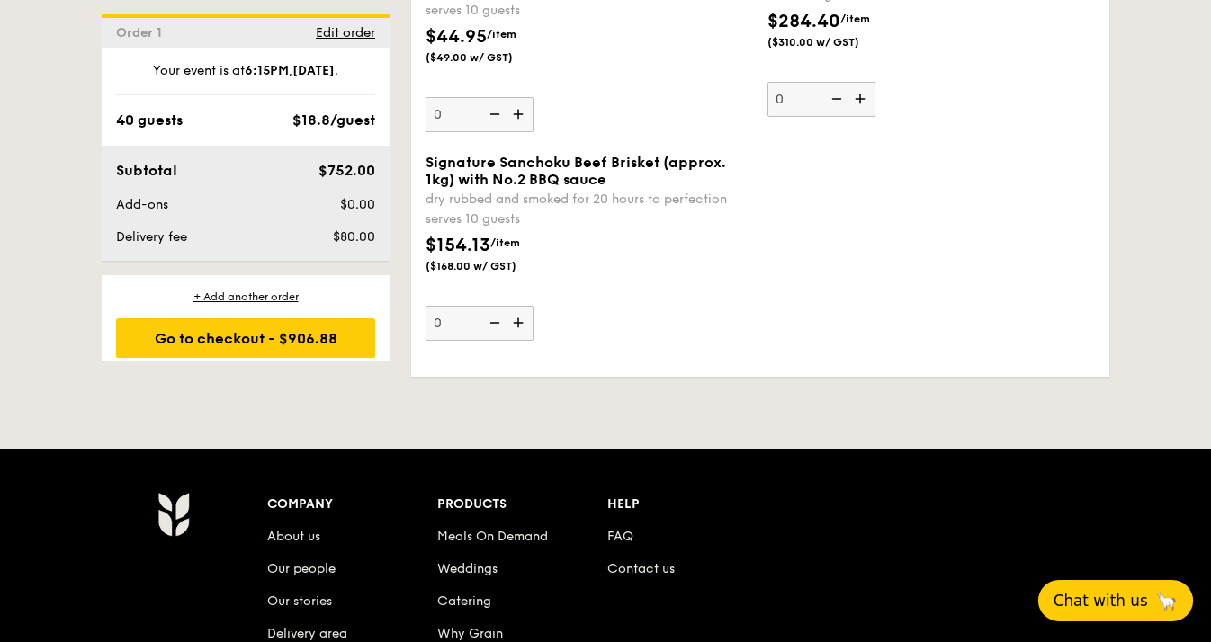
scroll to position [2293, 0]
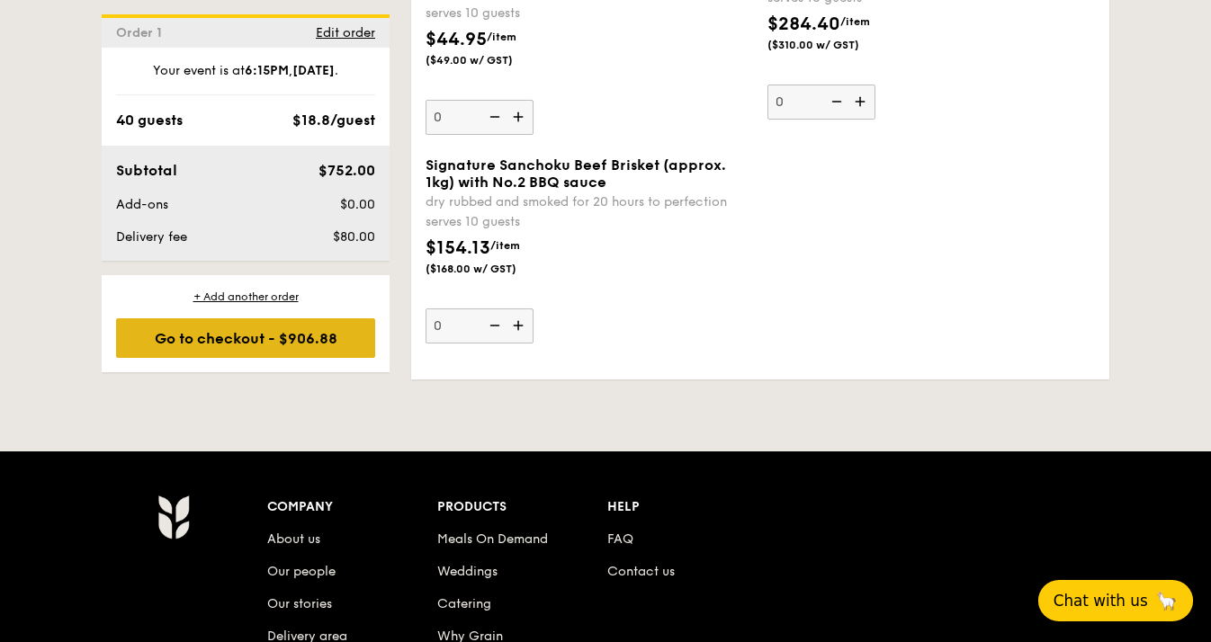
click at [265, 352] on div "Go to checkout - $906.88" at bounding box center [245, 338] width 259 height 40
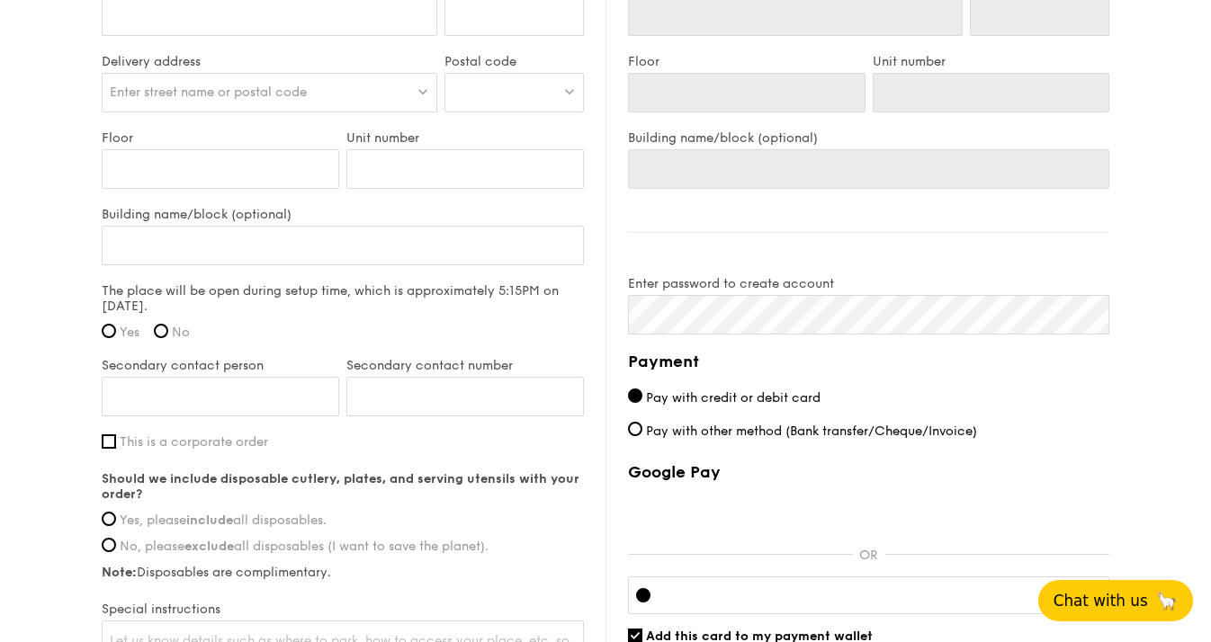
scroll to position [1265, 0]
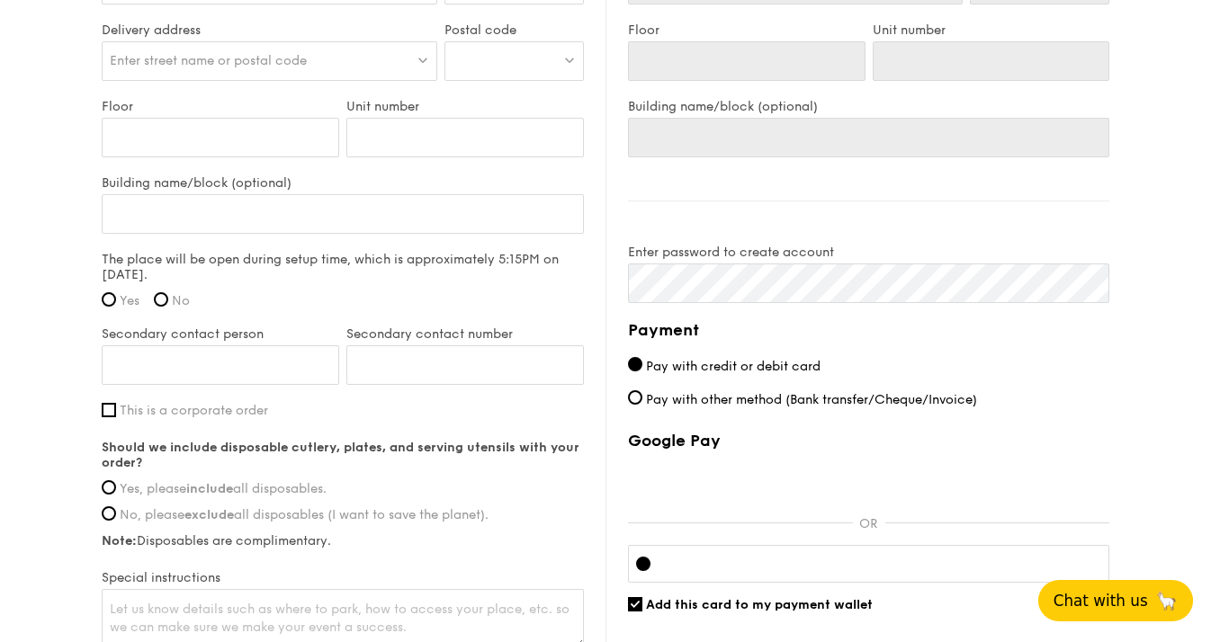
click at [641, 402] on label "Pay with other method (Bank transfer/Cheque/Invoice)" at bounding box center [868, 399] width 481 height 19
click at [641, 402] on input "Pay with other method (Bank transfer/Cheque/Invoice)" at bounding box center [635, 397] width 14 height 14
radio input "true"
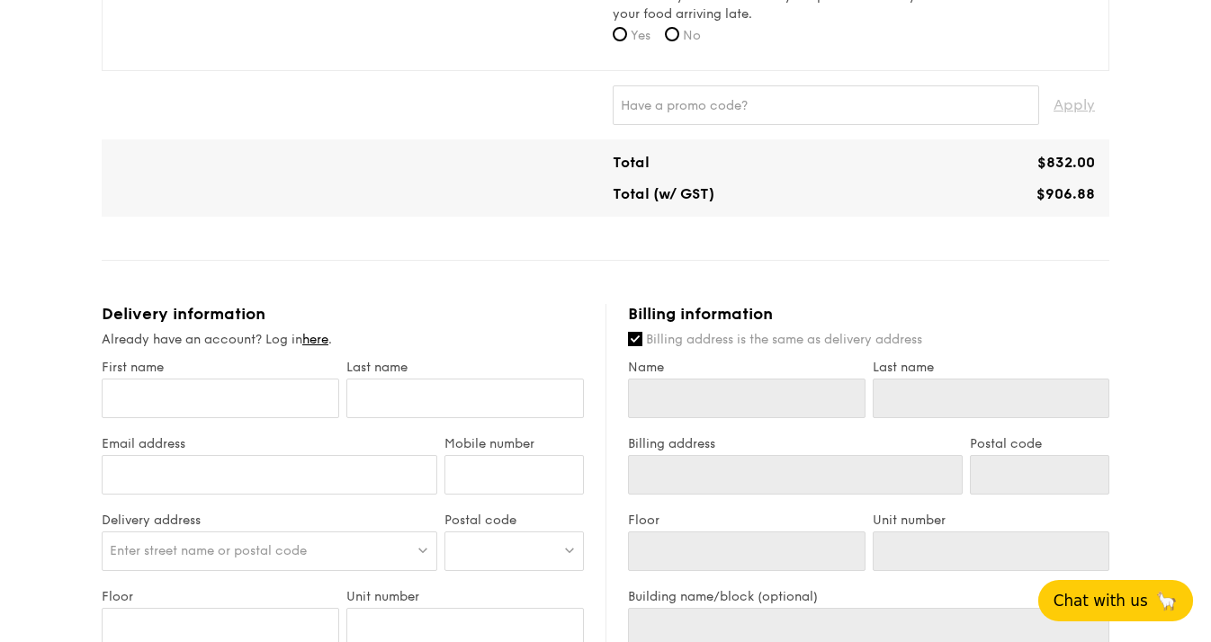
scroll to position [774, 0]
click at [243, 405] on input "First name" at bounding box center [220, 400] width 237 height 40
type input "[PERSON_NAME]"
type input "Arifin"
type input "91640755"
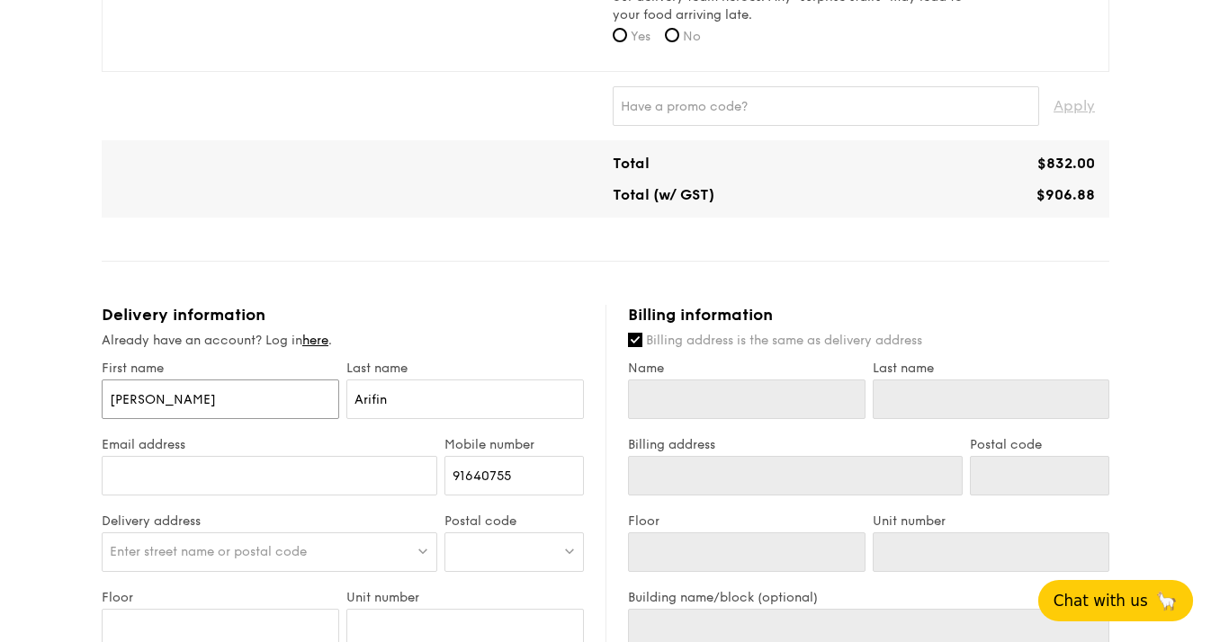
type input "[PERSON_NAME]"
type input "Arifin"
click at [239, 485] on input "Email address" at bounding box center [269, 476] width 335 height 40
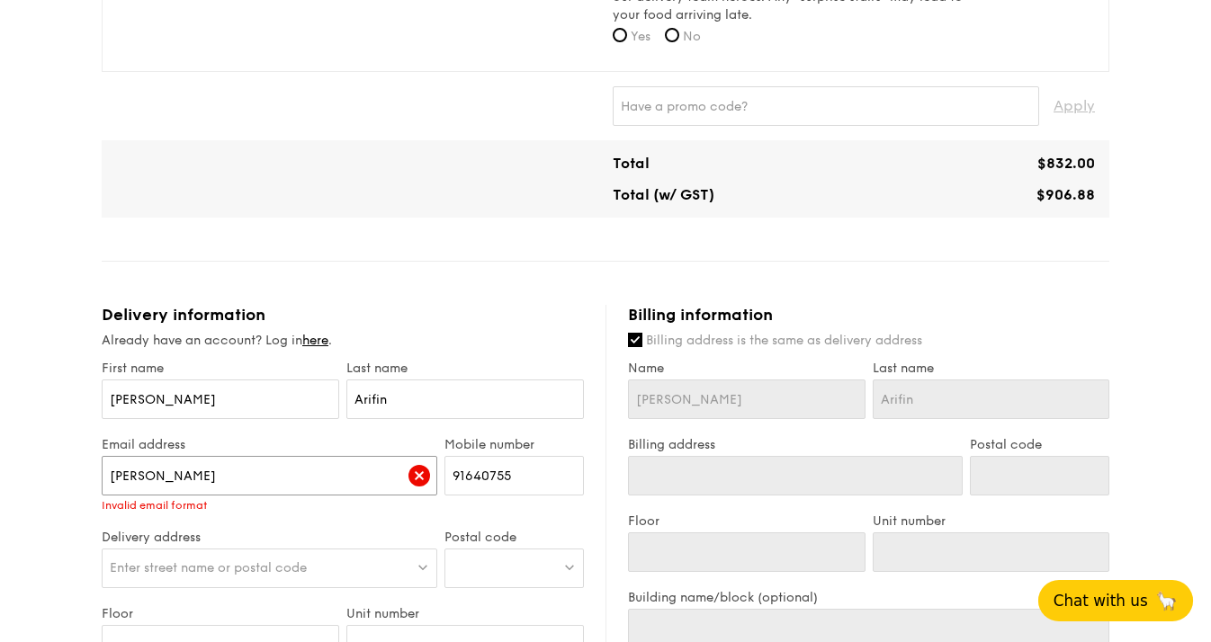
type input "[EMAIL_ADDRESS][DOMAIN_NAME]"
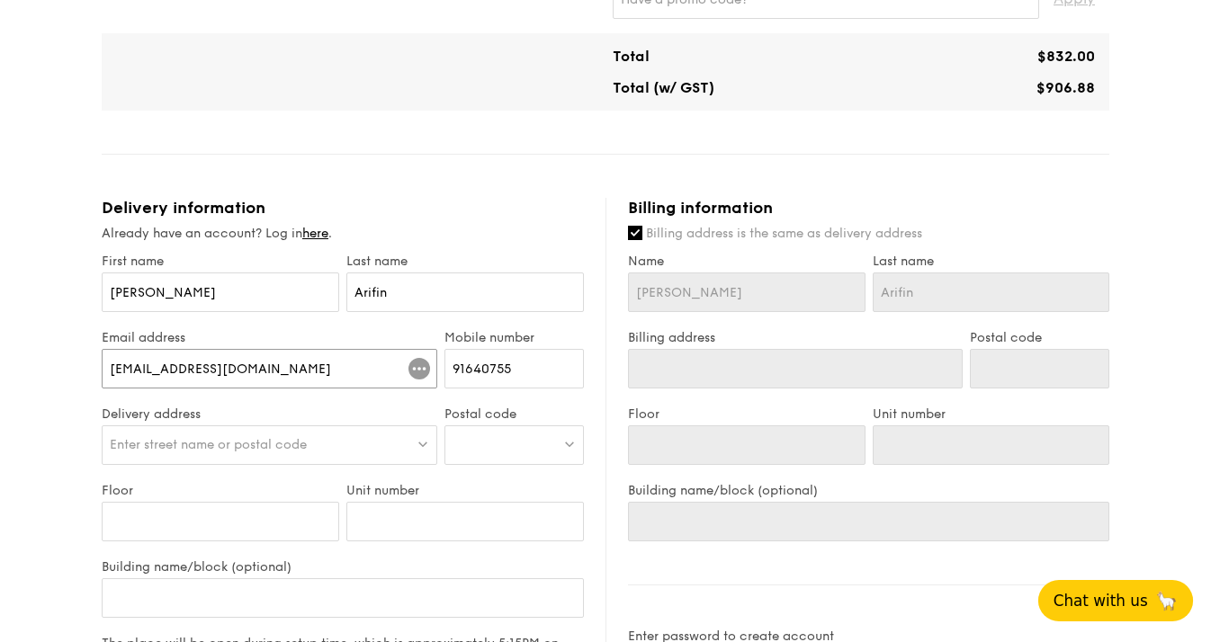
scroll to position [895, 0]
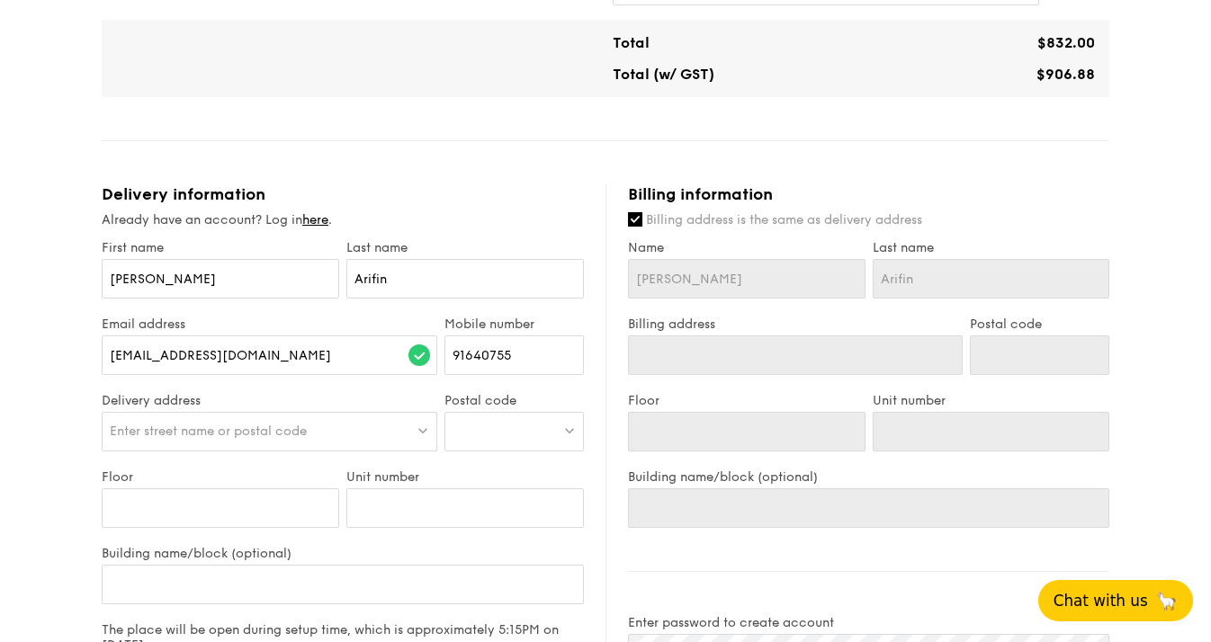
click at [200, 442] on div "Enter street name or postal code" at bounding box center [269, 432] width 335 height 40
click at [155, 432] on input "search" at bounding box center [270, 433] width 334 height 40
paste input "2 Handy Rd, #05-01 The Cathay, Singapore 229233"
type input "psb"
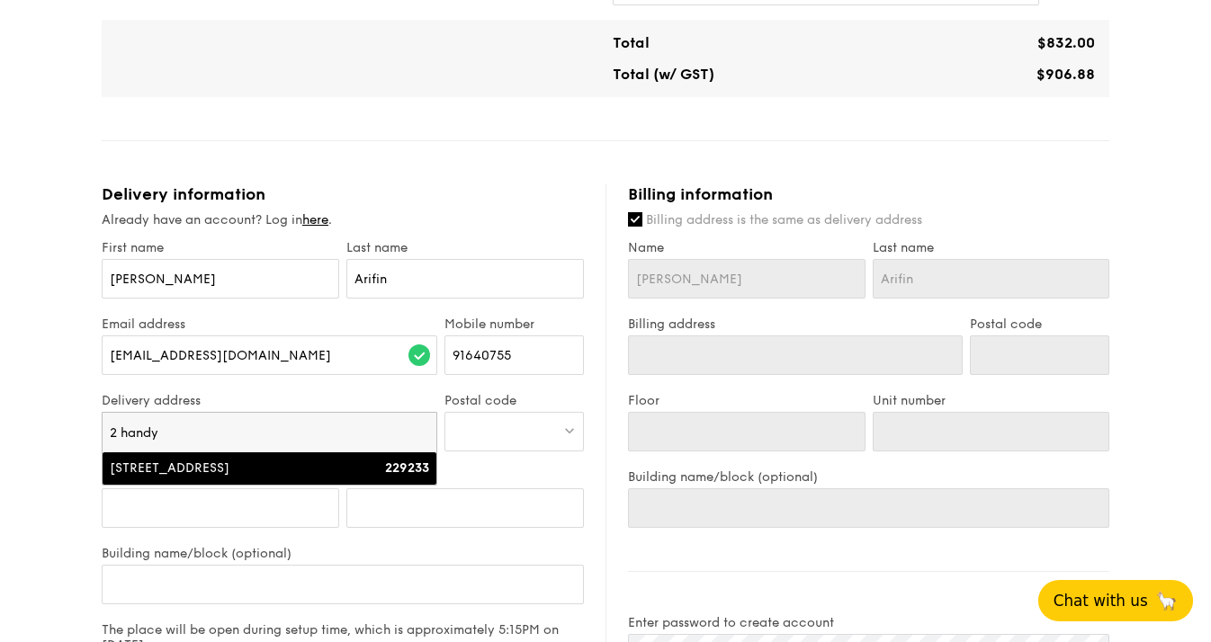
type input "2 handy"
click at [249, 461] on div "2 Handy Road" at bounding box center [229, 469] width 239 height 18
type input "2 Handy Road"
type input "229233"
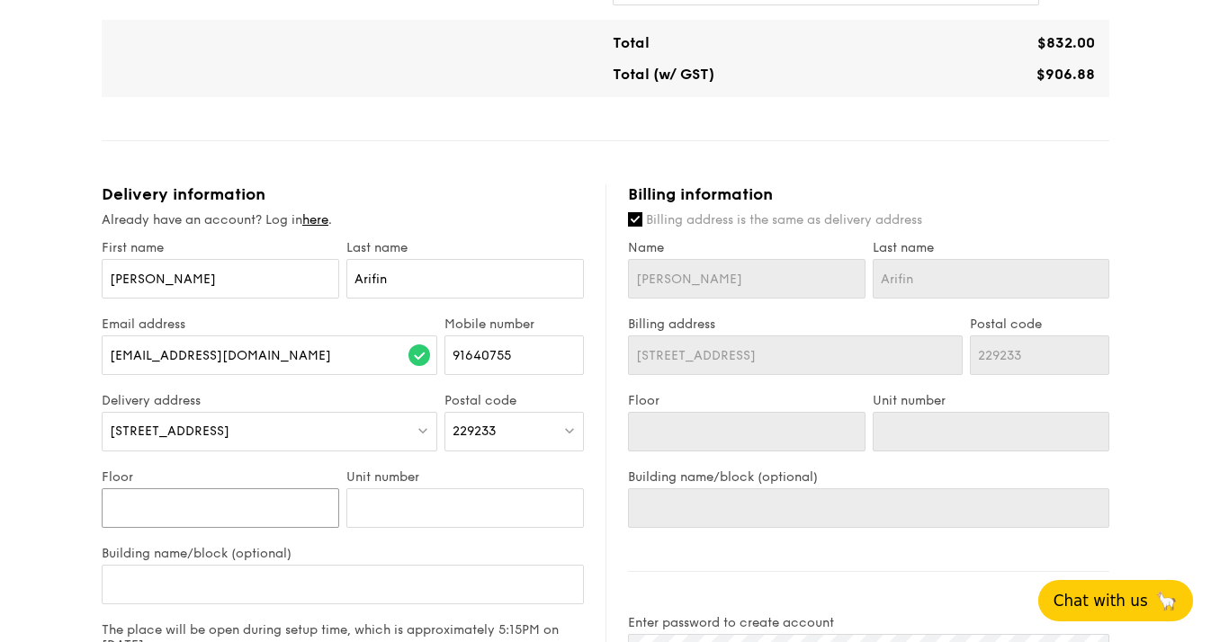
click at [209, 505] on input "Floor" at bounding box center [220, 508] width 237 height 40
type input "0"
type input "05"
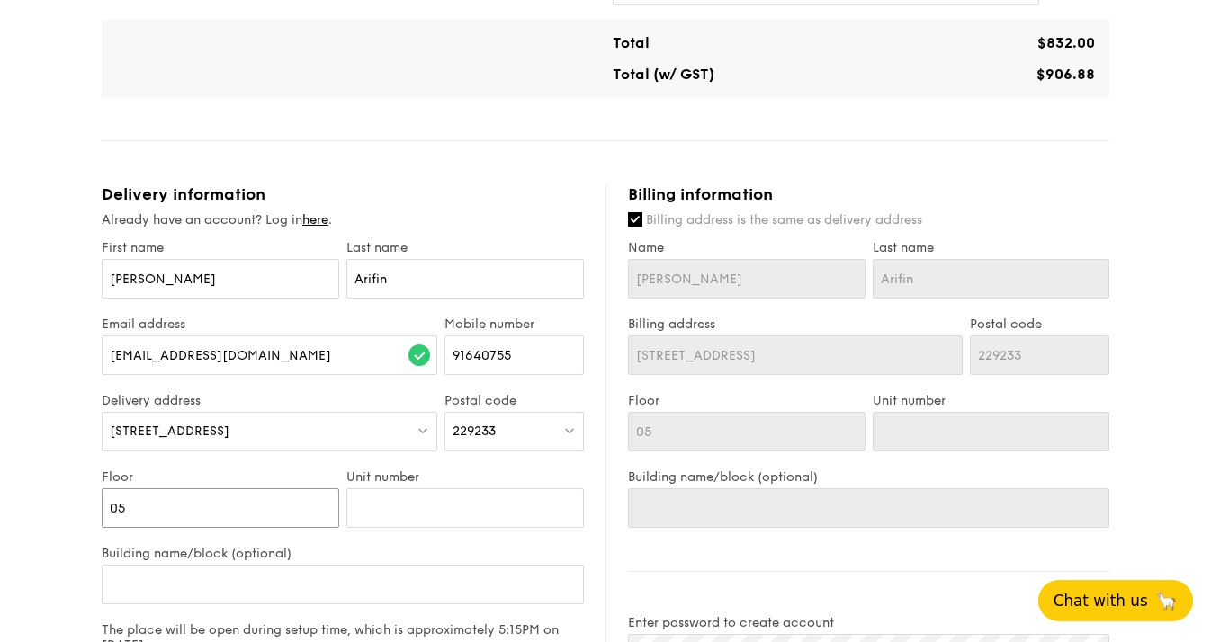
type input "05"
type input "0"
type input "01"
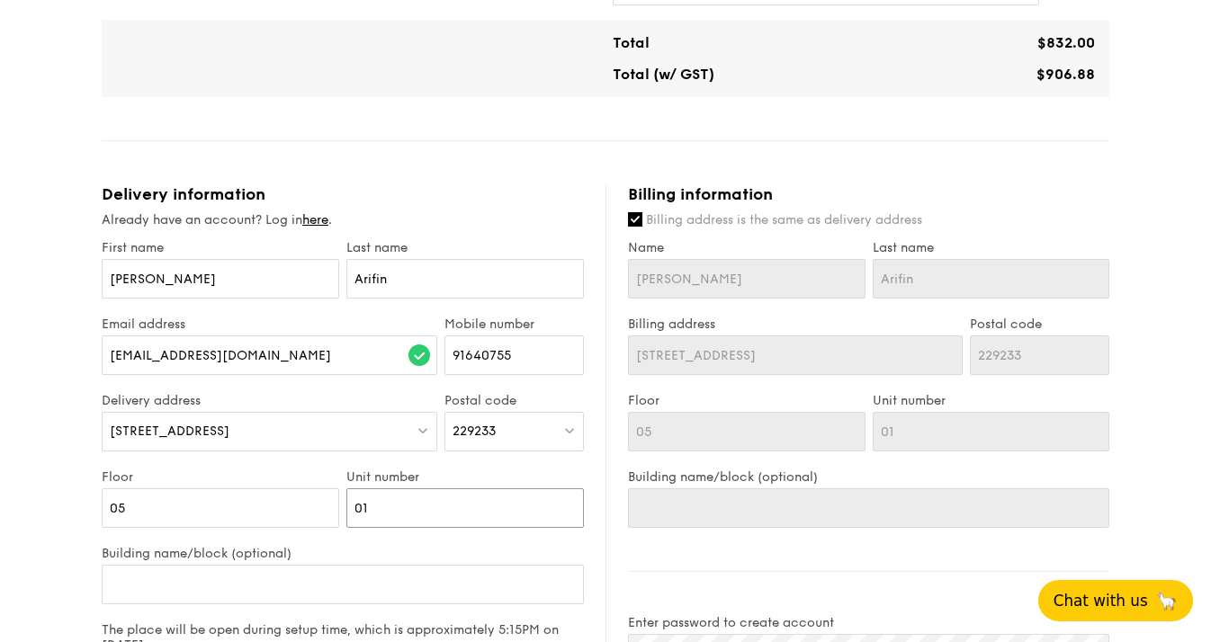
scroll to position [969, 0]
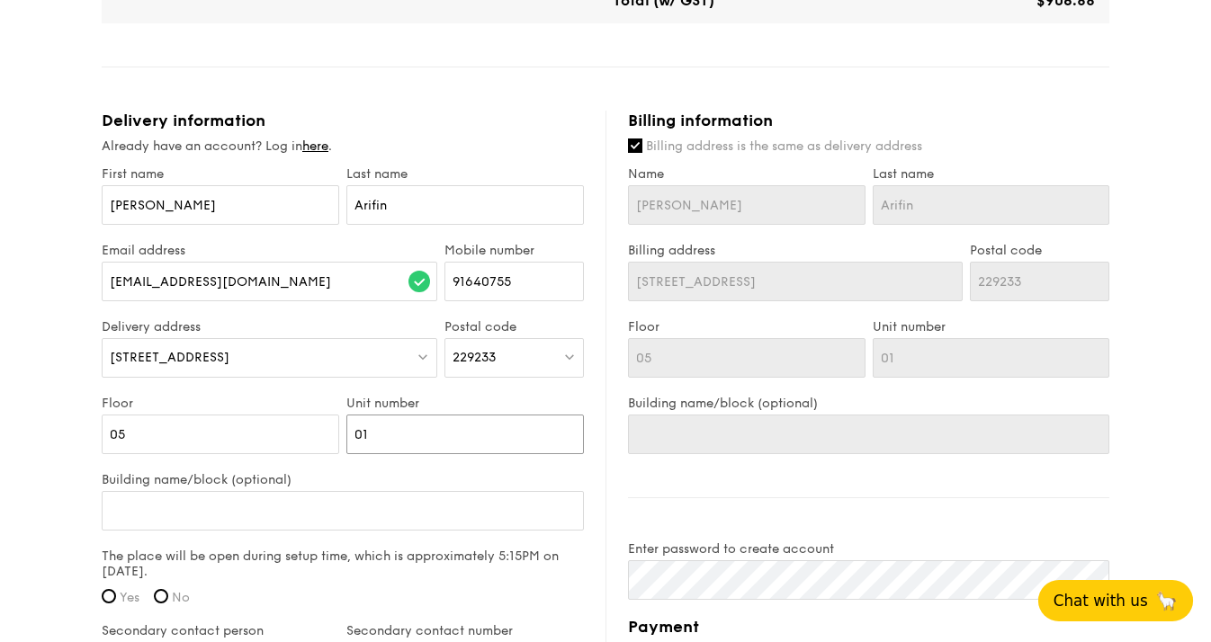
type input "01"
click at [176, 514] on input "Building name/block (optional)" at bounding box center [343, 511] width 482 height 40
type input "P"
type input "PS"
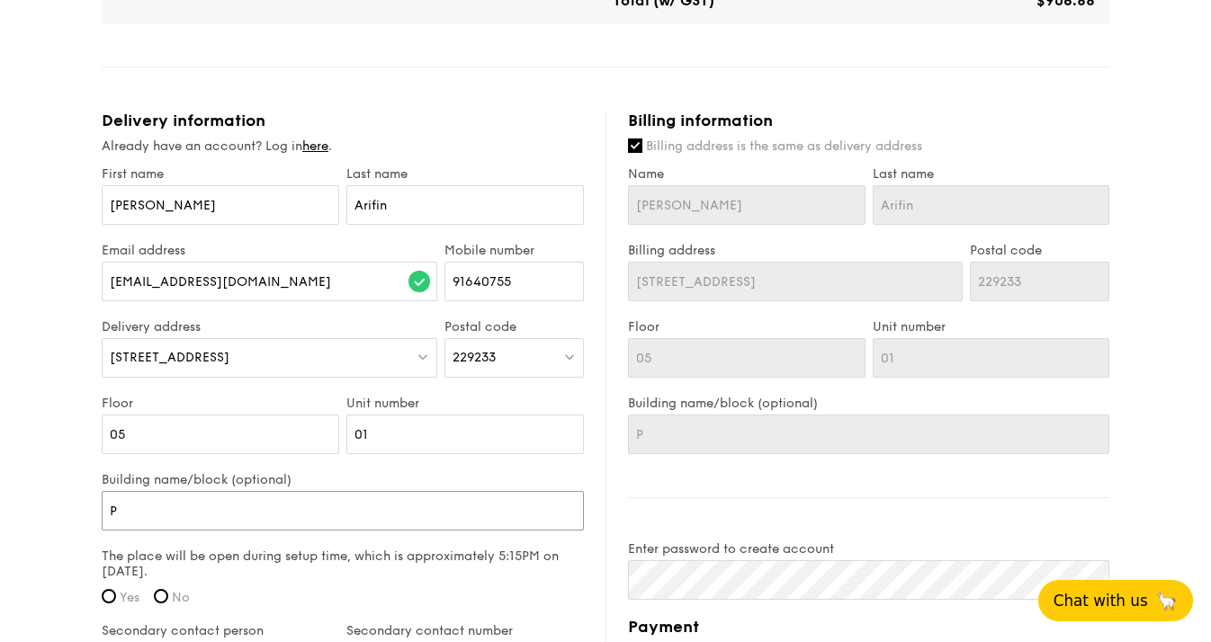
type input "PS"
type input "PSB"
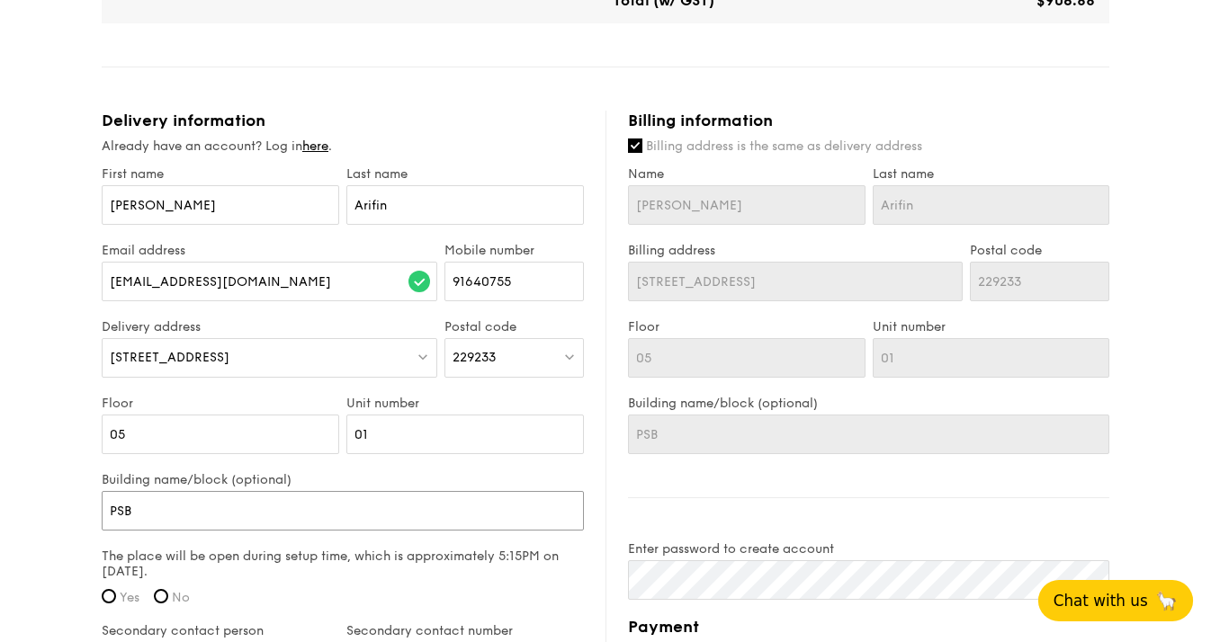
type input "PSB A"
type input "PSB Ac"
type input "PSB Aca"
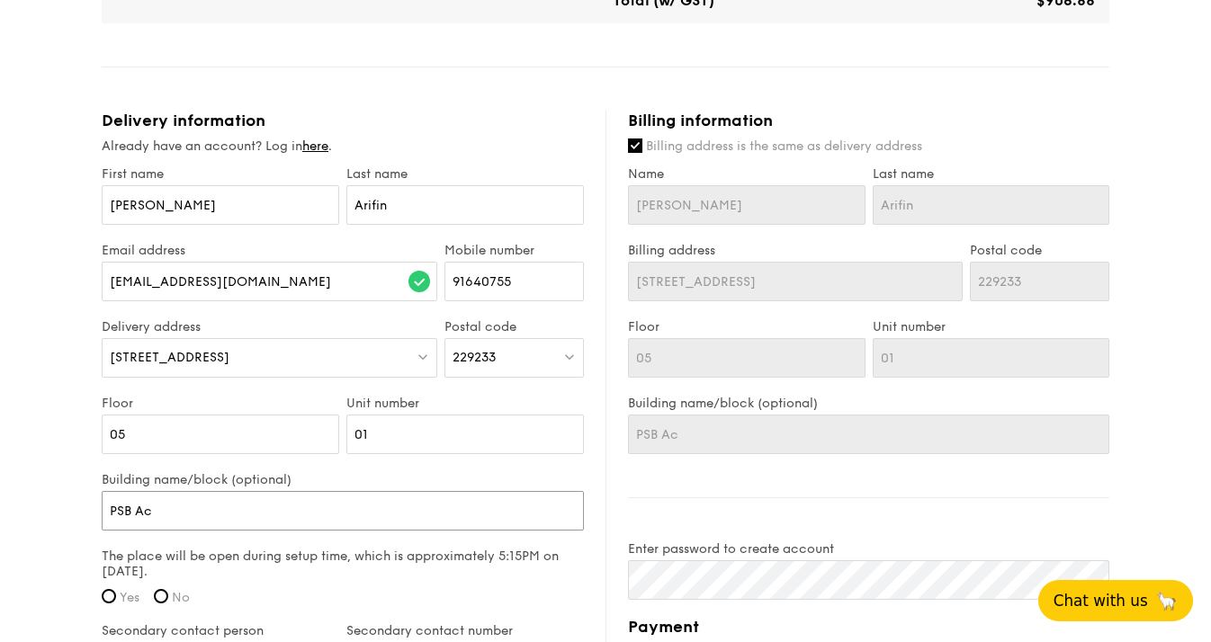
type input "PSB Aca"
type input "PSB Acad"
type input "PSB Acade"
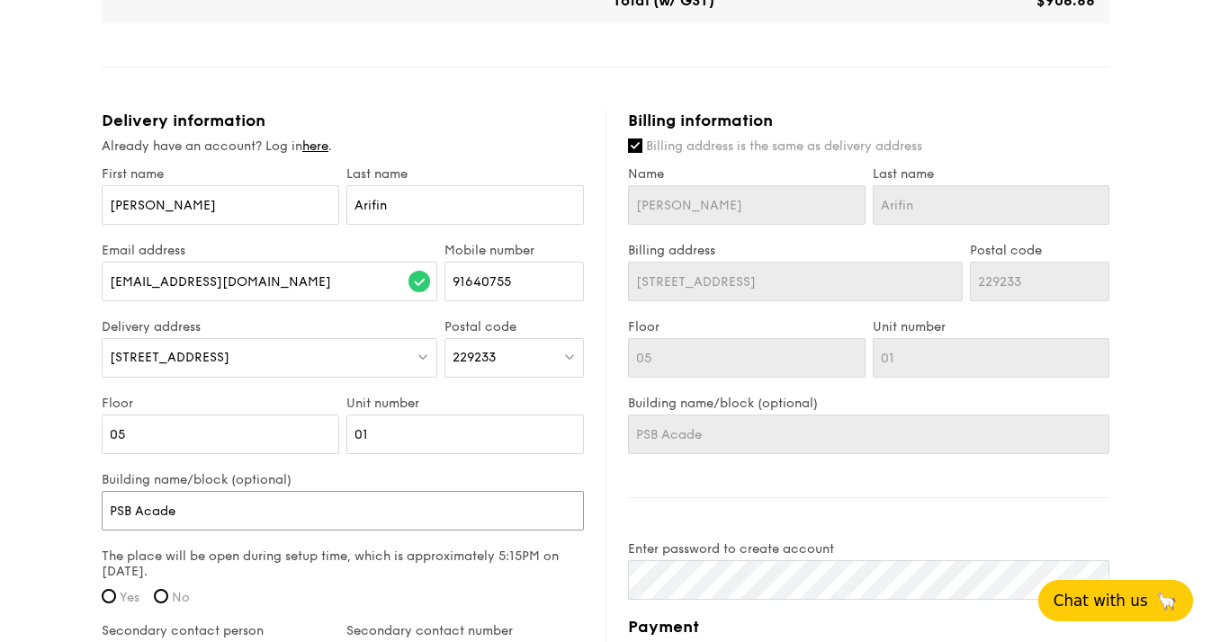
type input "PSB Academ"
type input "PSB Academy"
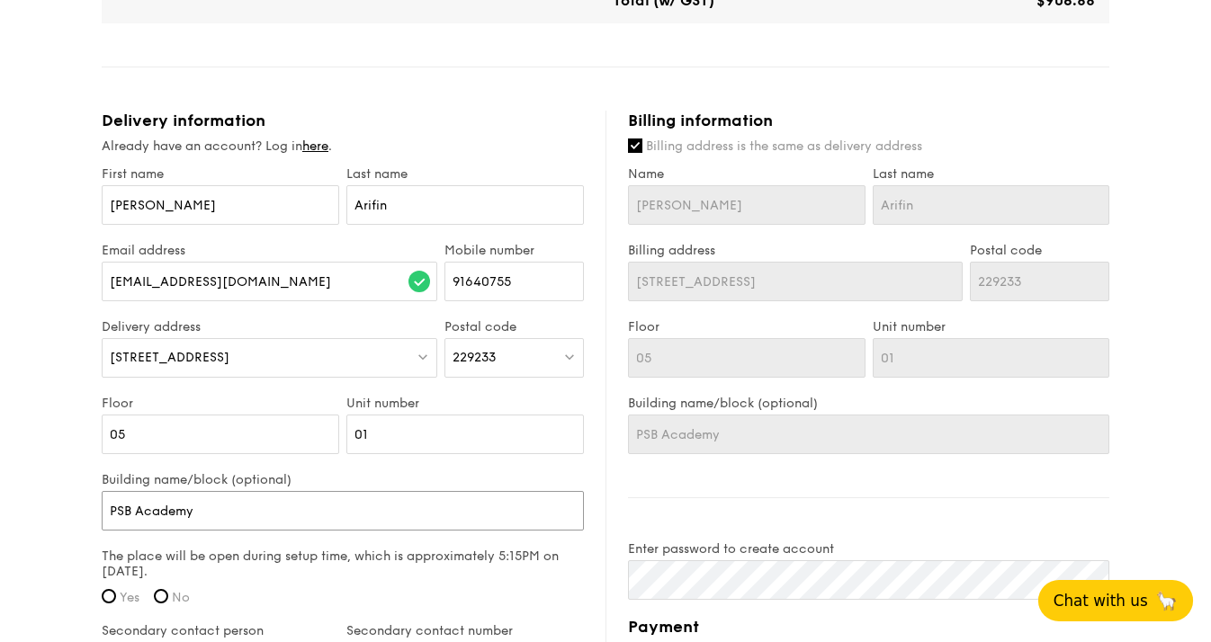
type input "PSB Academy"
type input "PSB Academy C"
type input "PSB Academy Ca"
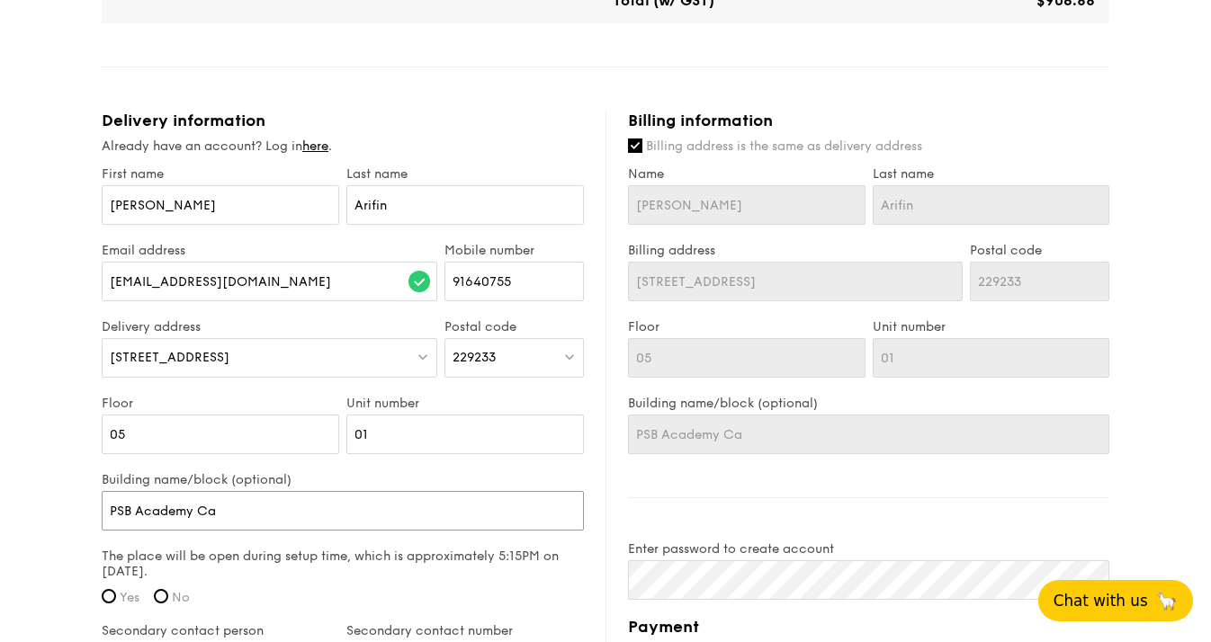
type input "PSB Academy Cat"
type input "PSB Academy Cath"
type input "PSB Academy Catha"
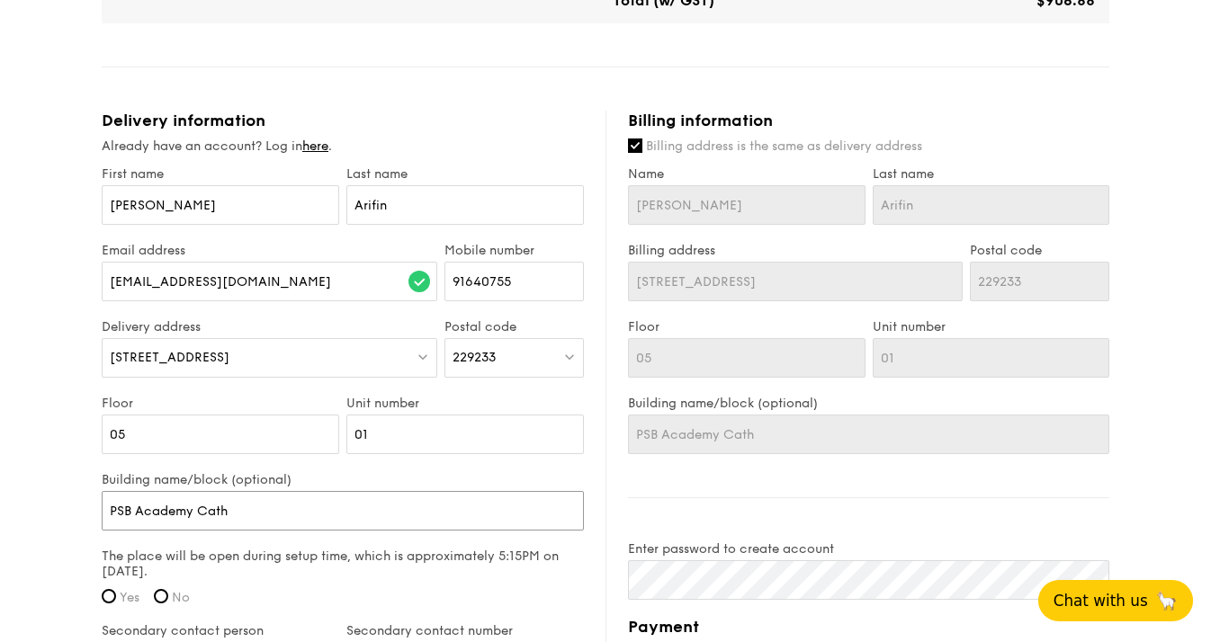
type input "PSB Academy Catha"
type input "PSB Academy Cathay"
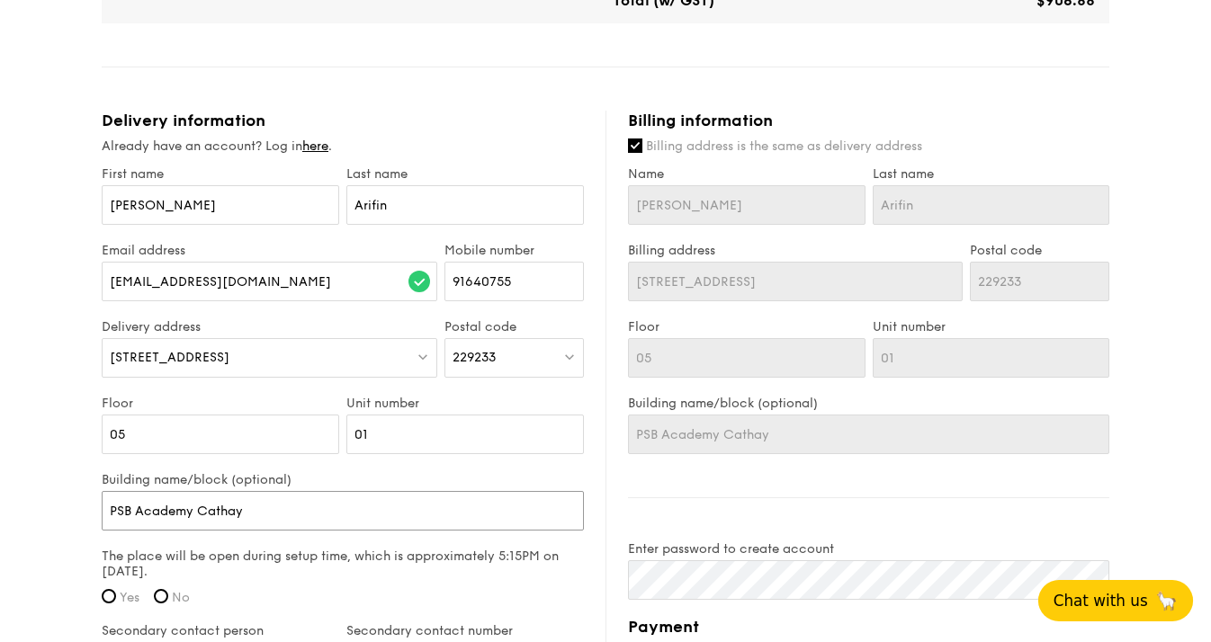
type input "PSB Academy Cathay C"
type input "PSB Academy Cathay Ca"
type input "PSB Academy Cathay Cam"
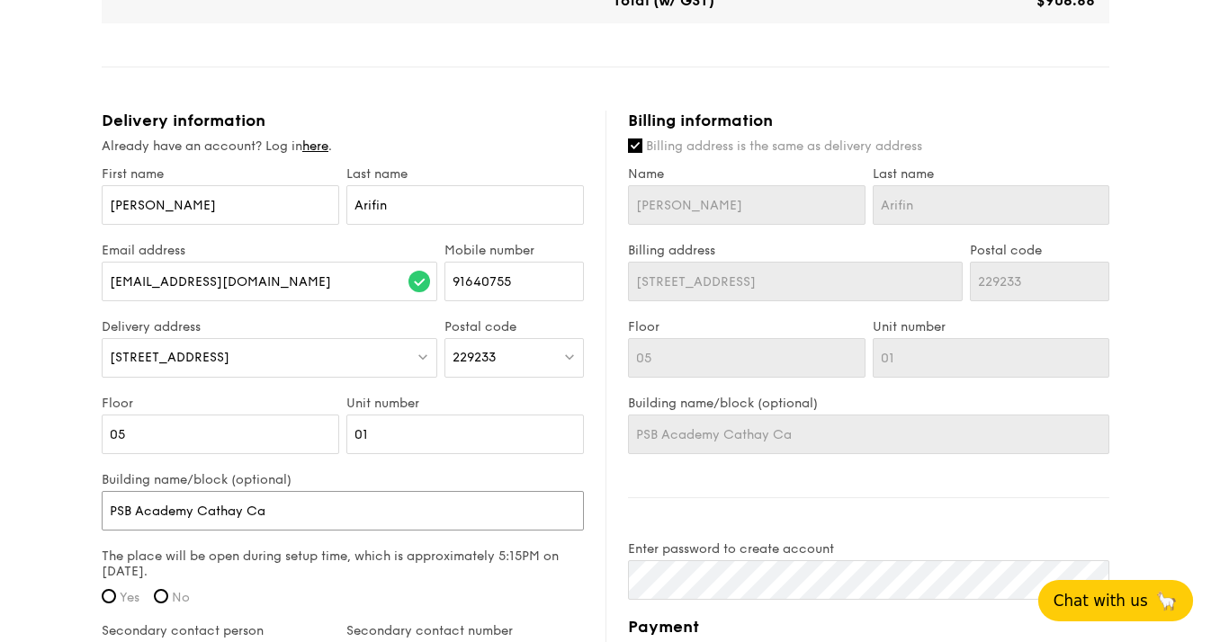
type input "PSB Academy Cathay Cam"
type input "PSB Academy Cathay Camp"
type input "PSB Academy Cathay Campu"
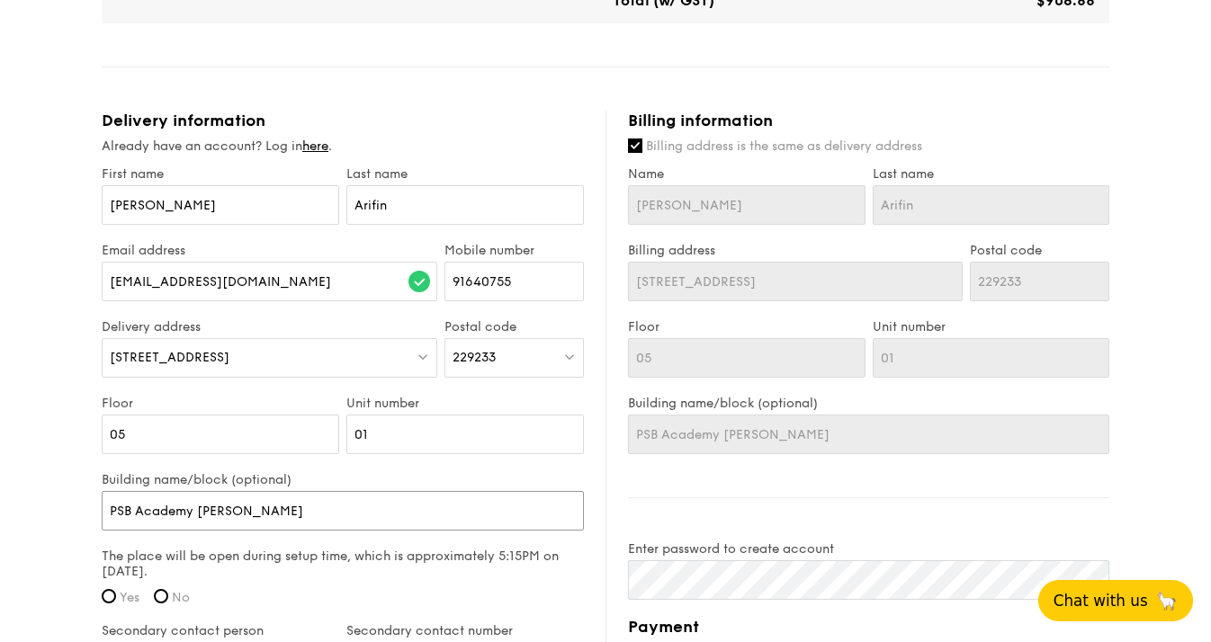
type input "PSB Academy Cathay Campus"
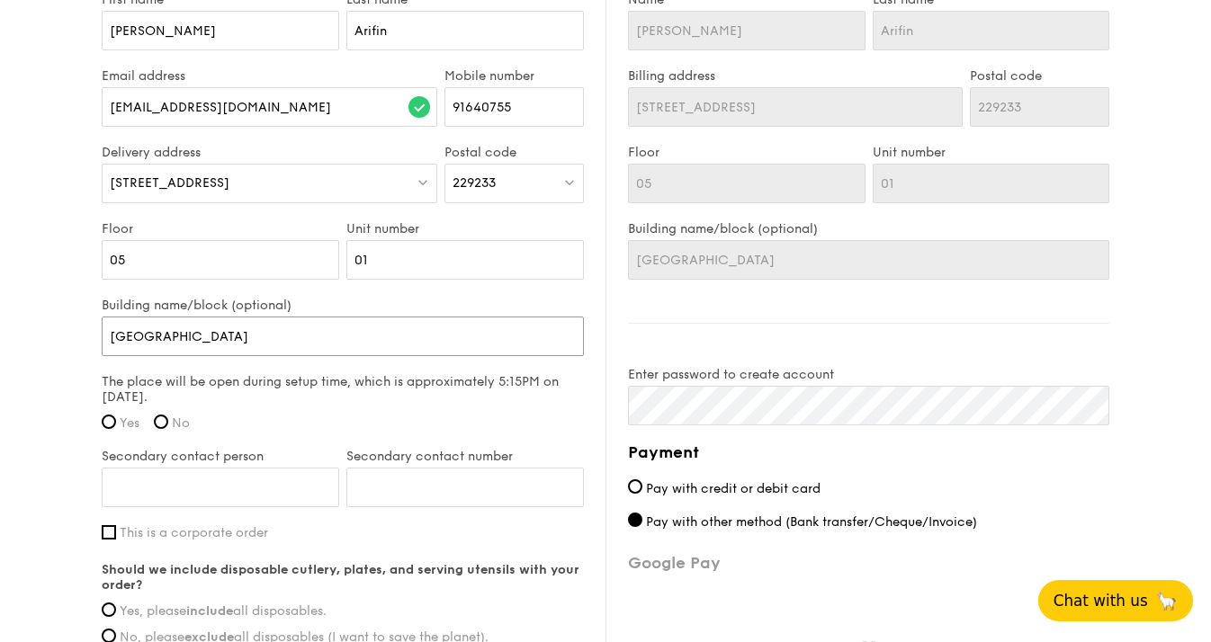
scroll to position [1144, 0]
type input "PSB Academy Cathay Campus"
click at [111, 420] on input "Yes" at bounding box center [109, 421] width 14 height 14
radio input "true"
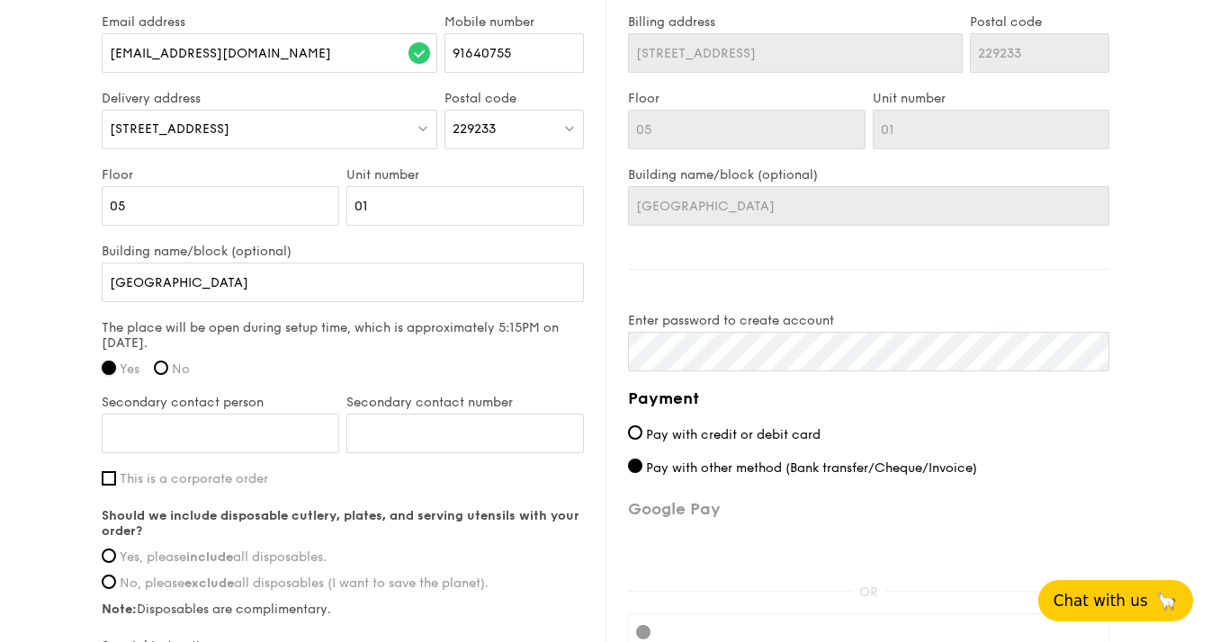
scroll to position [1212, 0]
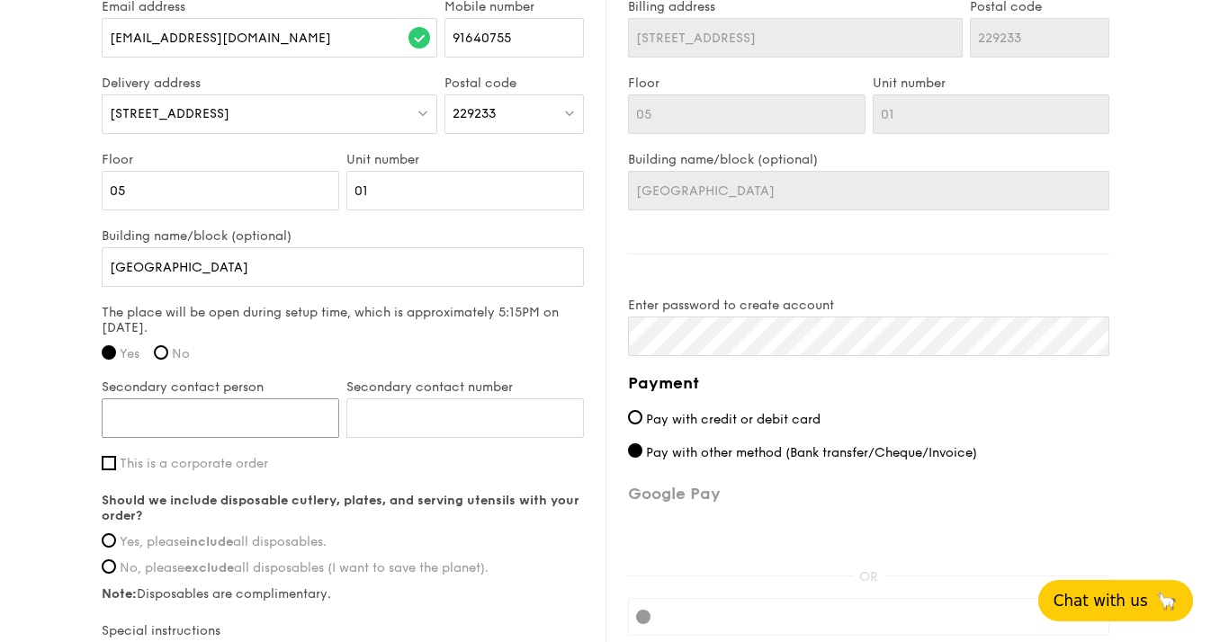
click at [263, 412] on input "Secondary contact person" at bounding box center [220, 418] width 237 height 40
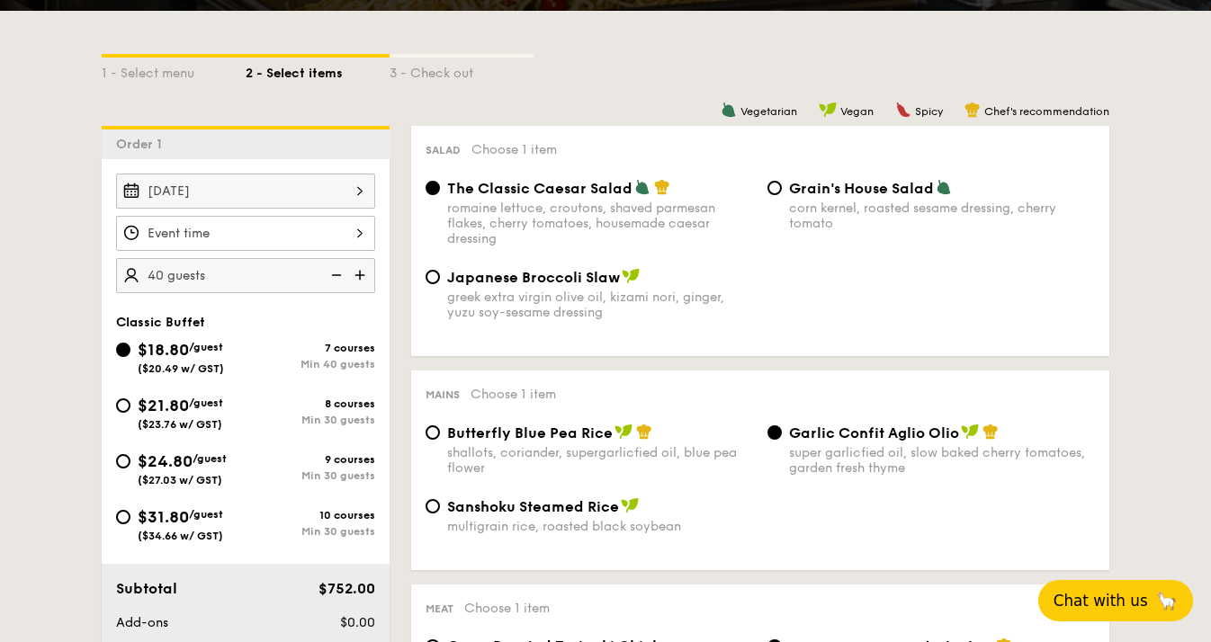
scroll to position [522, 0]
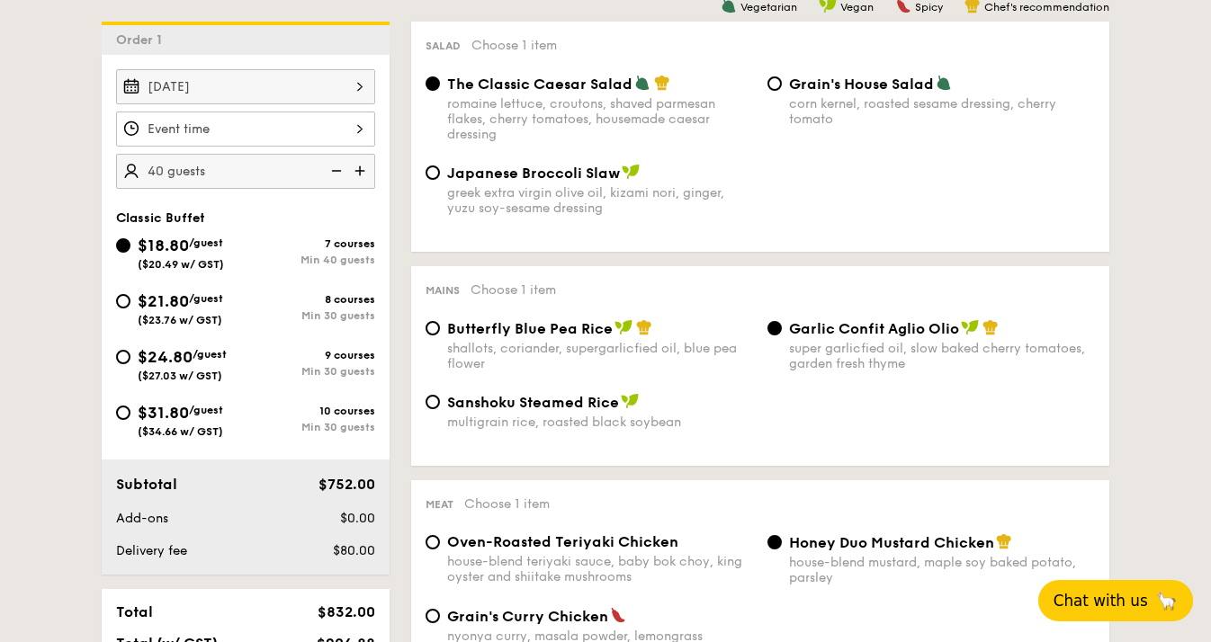
click at [264, 149] on div "Oct 02, 2025 40 guests" at bounding box center [245, 129] width 259 height 120
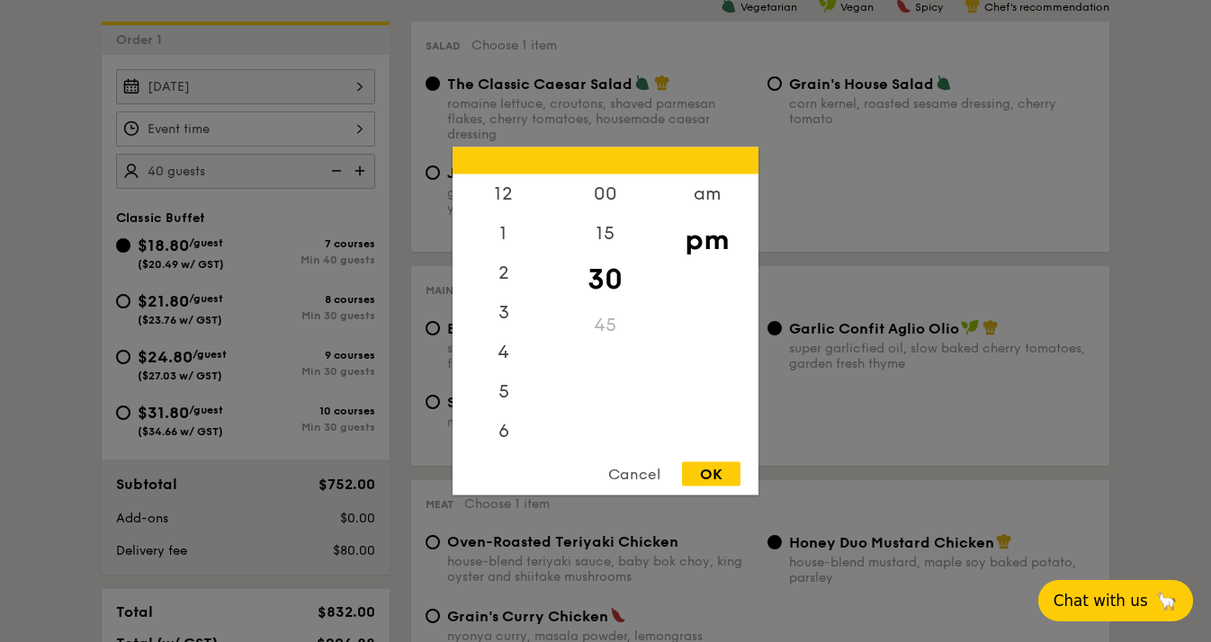
click at [264, 141] on div "12 1 2 3 4 5 6 7 8 9 10 11 00 15 30 45 am pm Cancel OK" at bounding box center [245, 129] width 259 height 35
click at [603, 193] on div "00" at bounding box center [605, 200] width 102 height 52
click at [702, 463] on div "OK" at bounding box center [711, 474] width 58 height 24
type input "7:00PM"
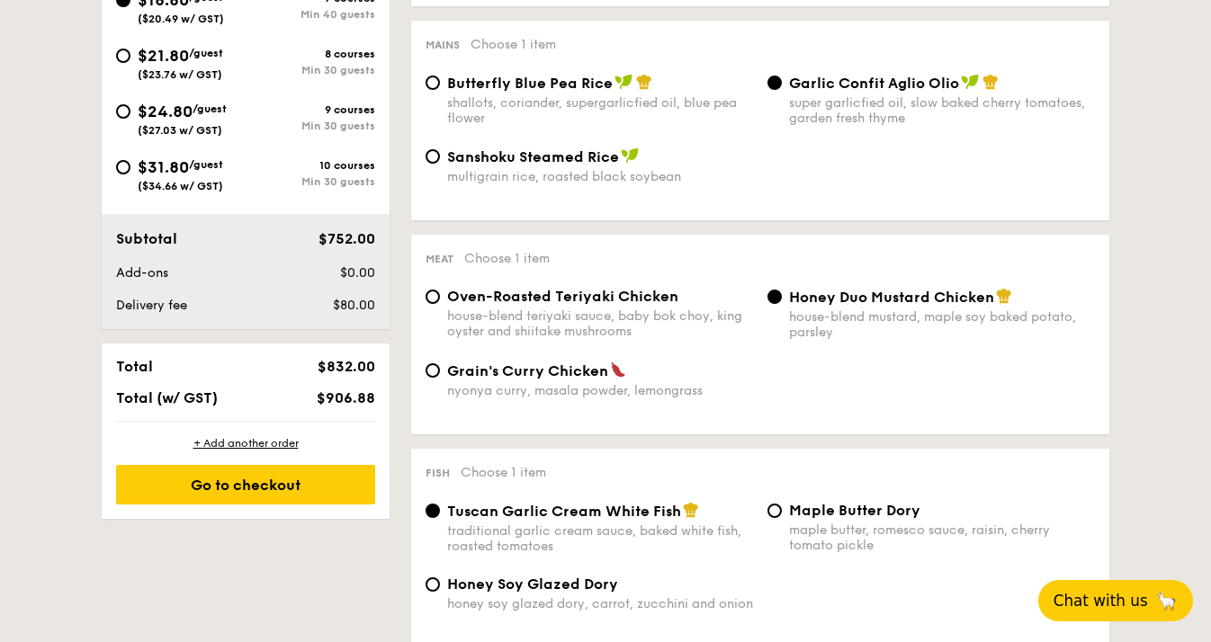
scroll to position [820, 0]
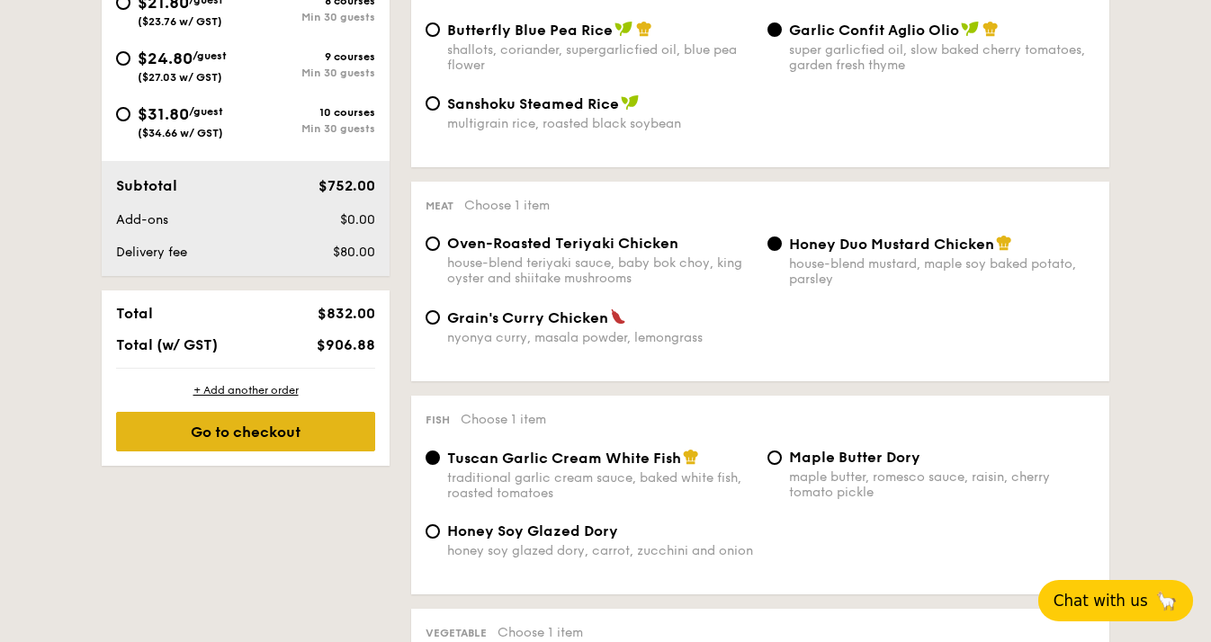
click at [267, 437] on div "Go to checkout" at bounding box center [245, 432] width 259 height 40
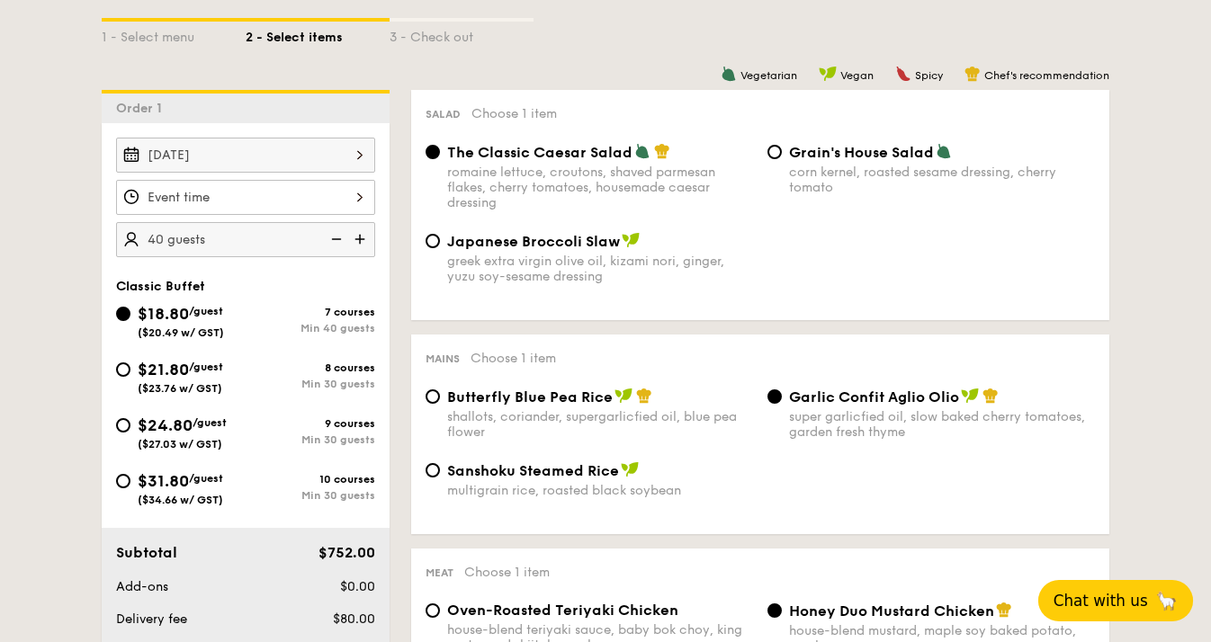
scroll to position [522, 0]
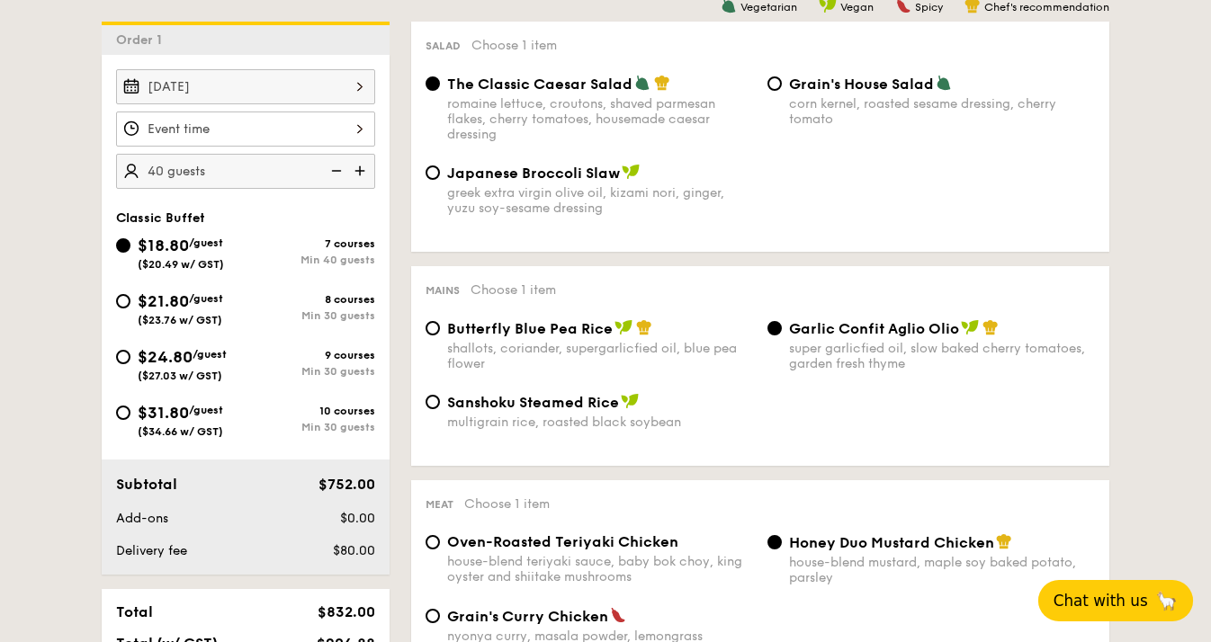
click at [232, 140] on div at bounding box center [245, 129] width 259 height 35
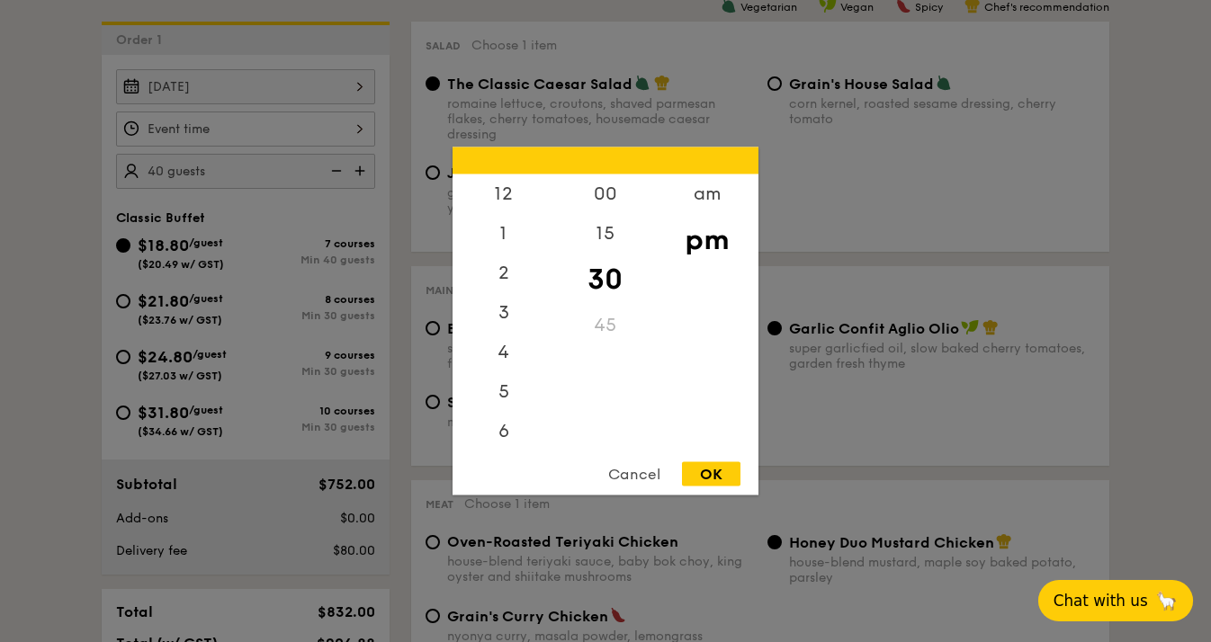
scroll to position [79, 0]
click at [703, 480] on div "OK" at bounding box center [711, 474] width 58 height 24
type input "7:30PM"
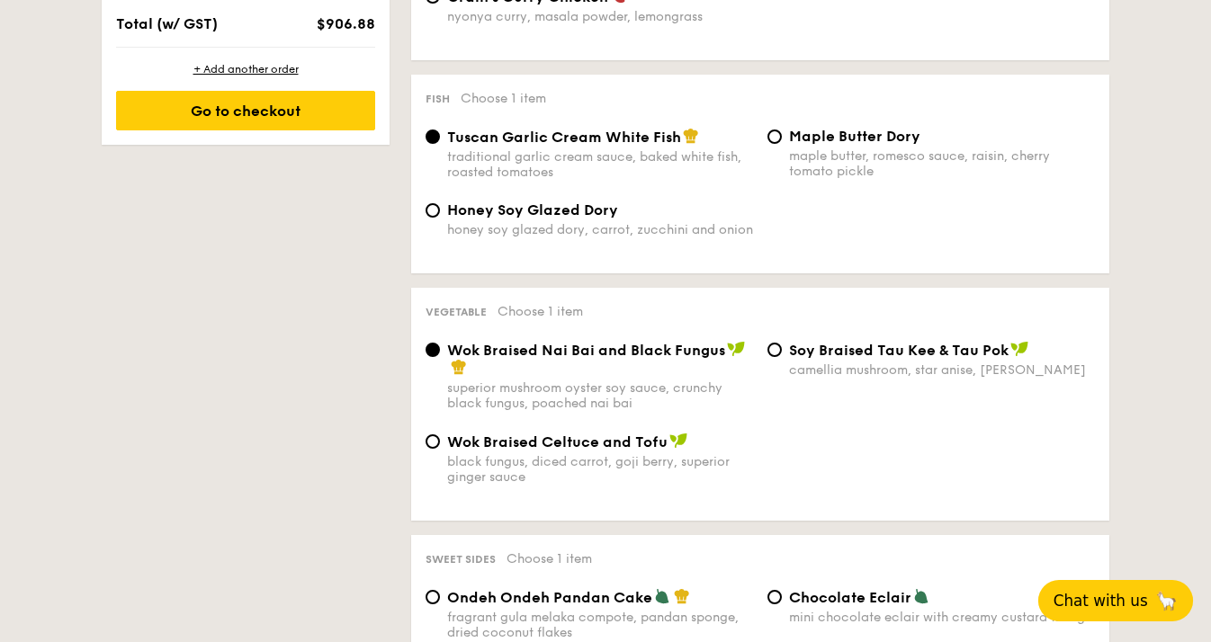
scroll to position [1122, 0]
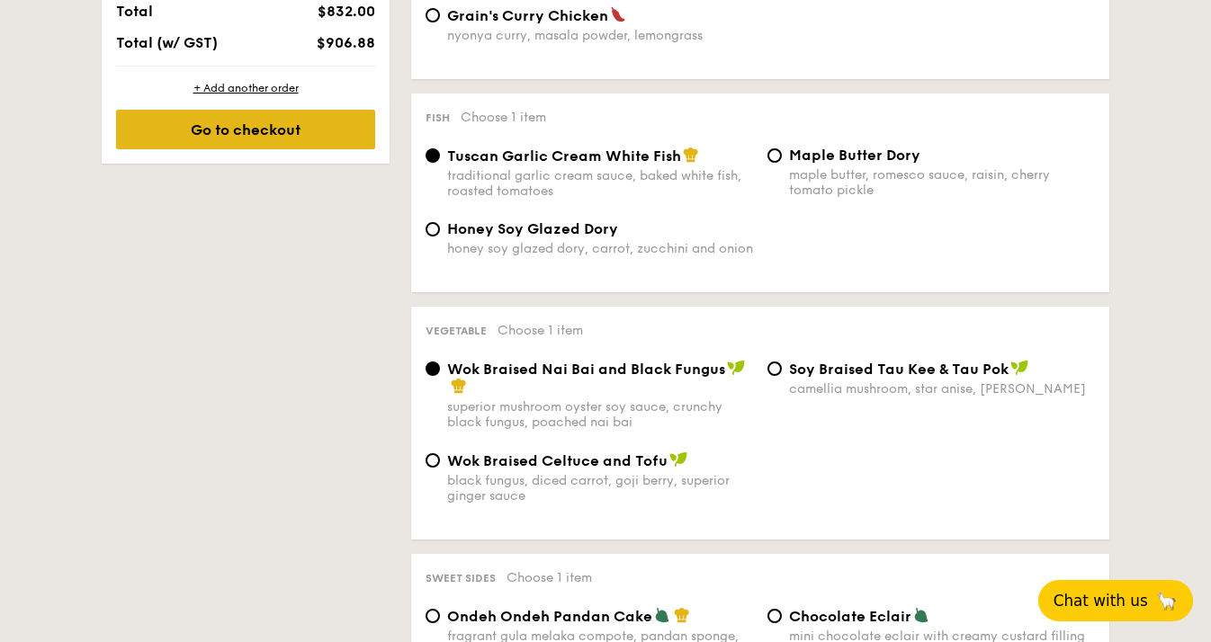
click at [182, 120] on div "Go to checkout" at bounding box center [245, 130] width 259 height 40
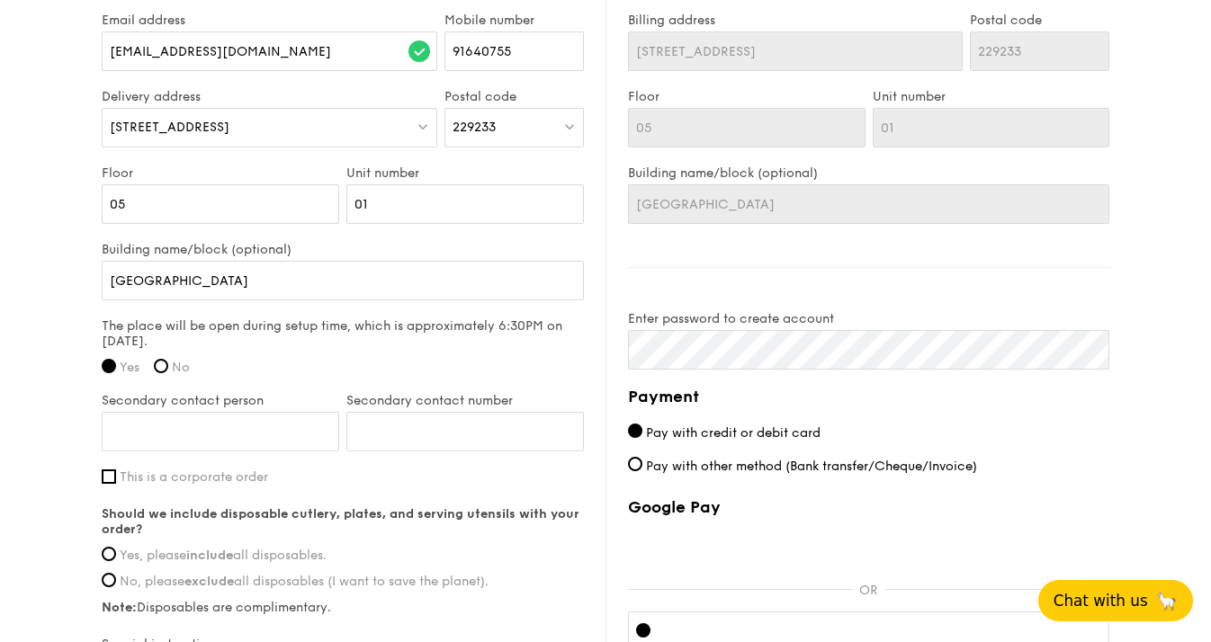
scroll to position [1201, 0]
click at [268, 438] on input "Secondary contact person" at bounding box center [220, 430] width 237 height 40
type input "Mickey Salim"
click at [407, 420] on input "Secondary contact number" at bounding box center [464, 430] width 237 height 40
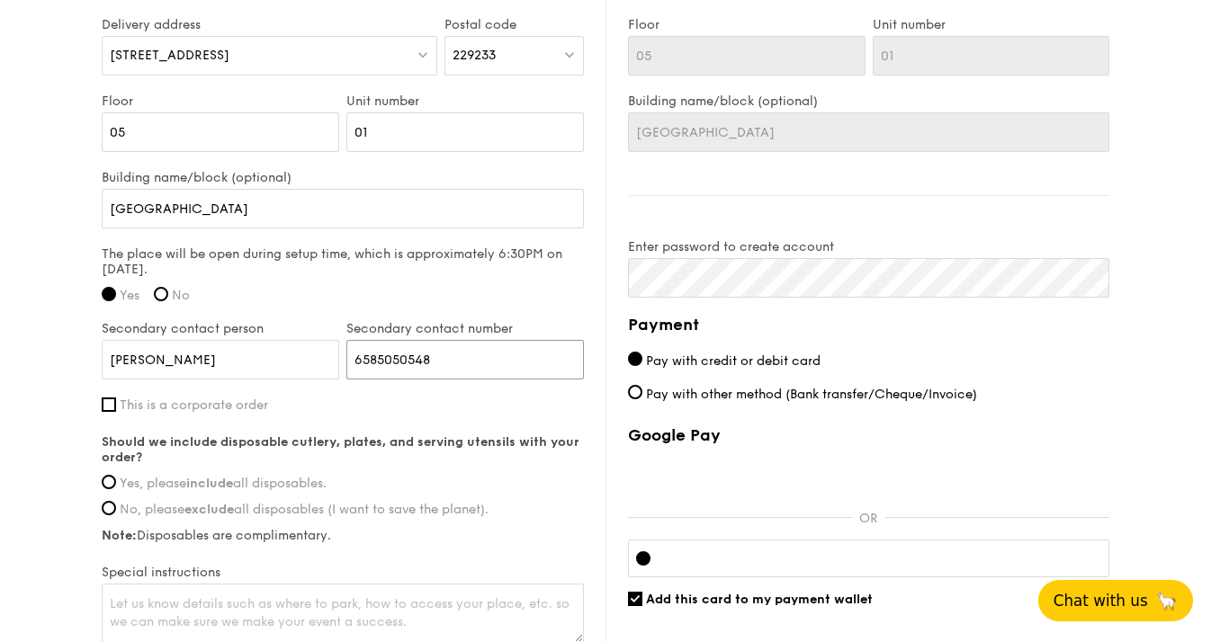
scroll to position [1276, 0]
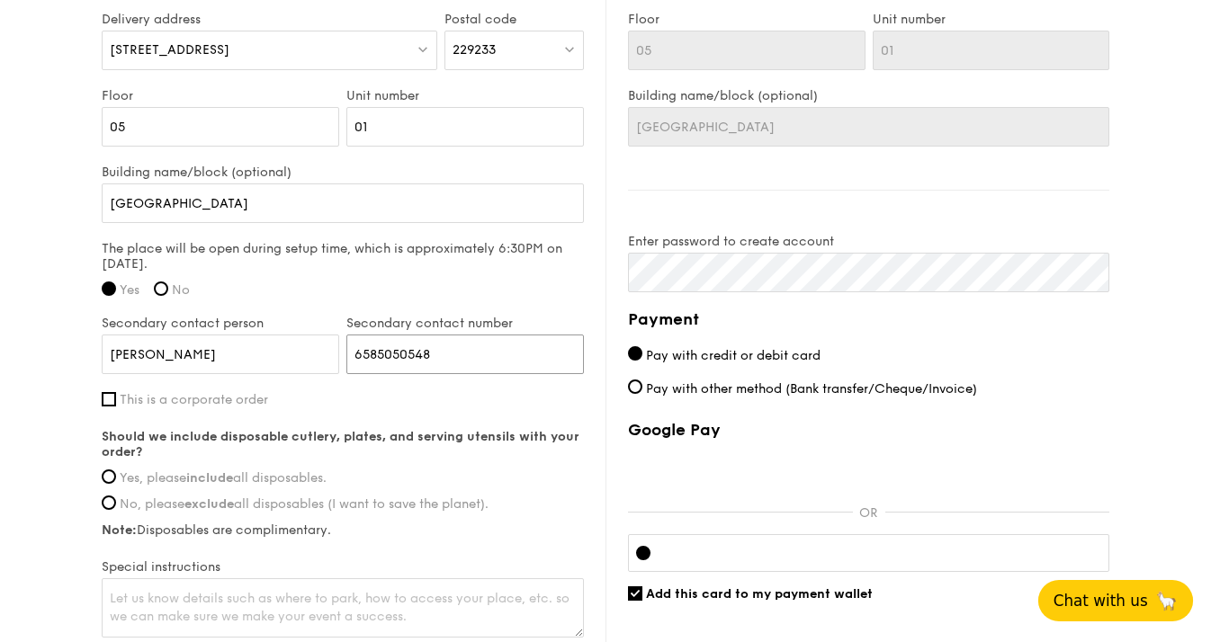
type input "6585050548"
click at [161, 478] on div "Should we include disposable cutlery, plates, and serving utensils with your or…" at bounding box center [343, 483] width 482 height 109
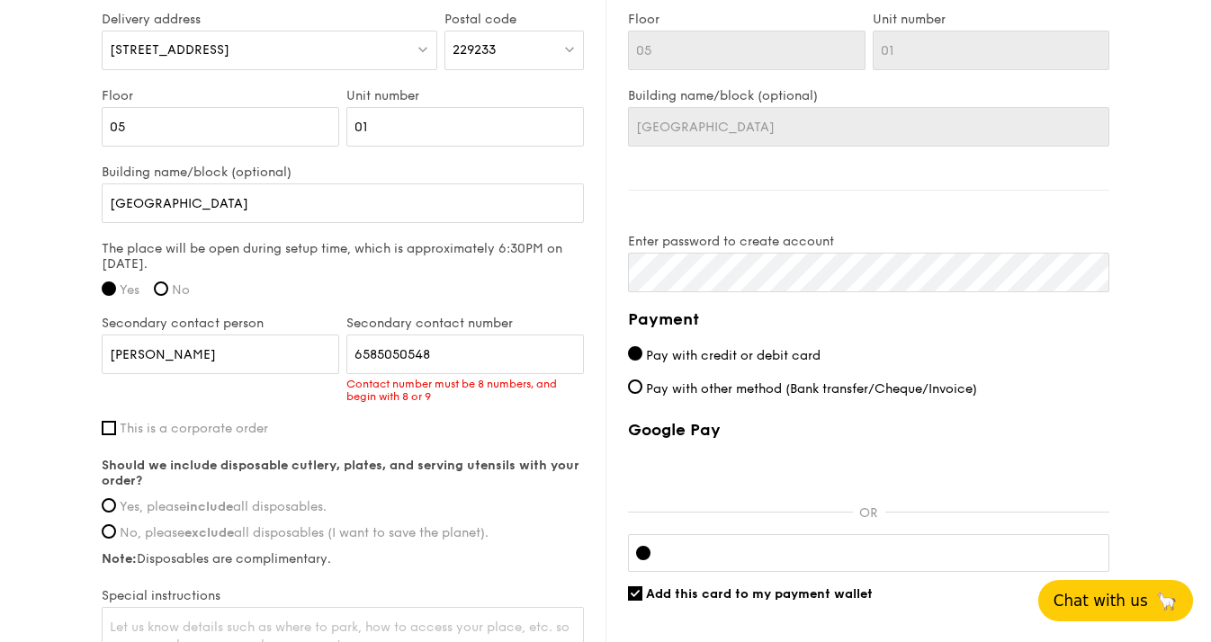
click at [161, 501] on span "Yes, please include all disposables." at bounding box center [223, 506] width 207 height 15
click at [116, 501] on input "Yes, please include all disposables." at bounding box center [109, 505] width 14 height 14
radio input "true"
click at [376, 358] on input "6585050548" at bounding box center [464, 355] width 237 height 40
type input "85050548"
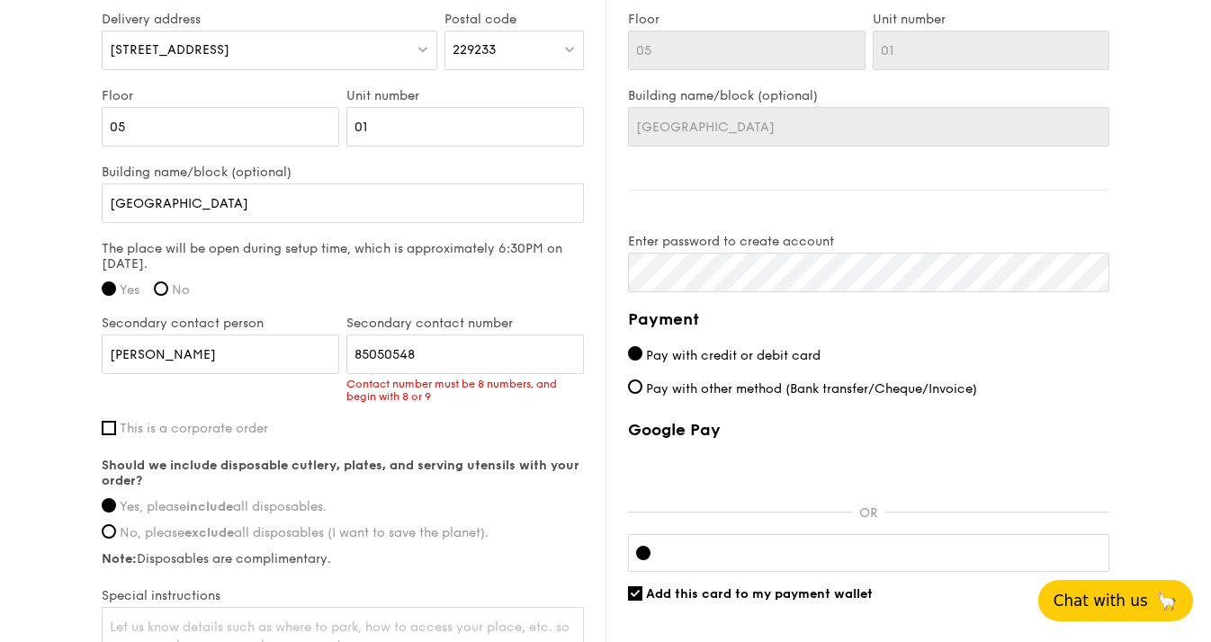
click at [415, 416] on div "First name Veronica Bella Last name Arifin Email address veronicabellaarifin26@…" at bounding box center [343, 264] width 482 height 811
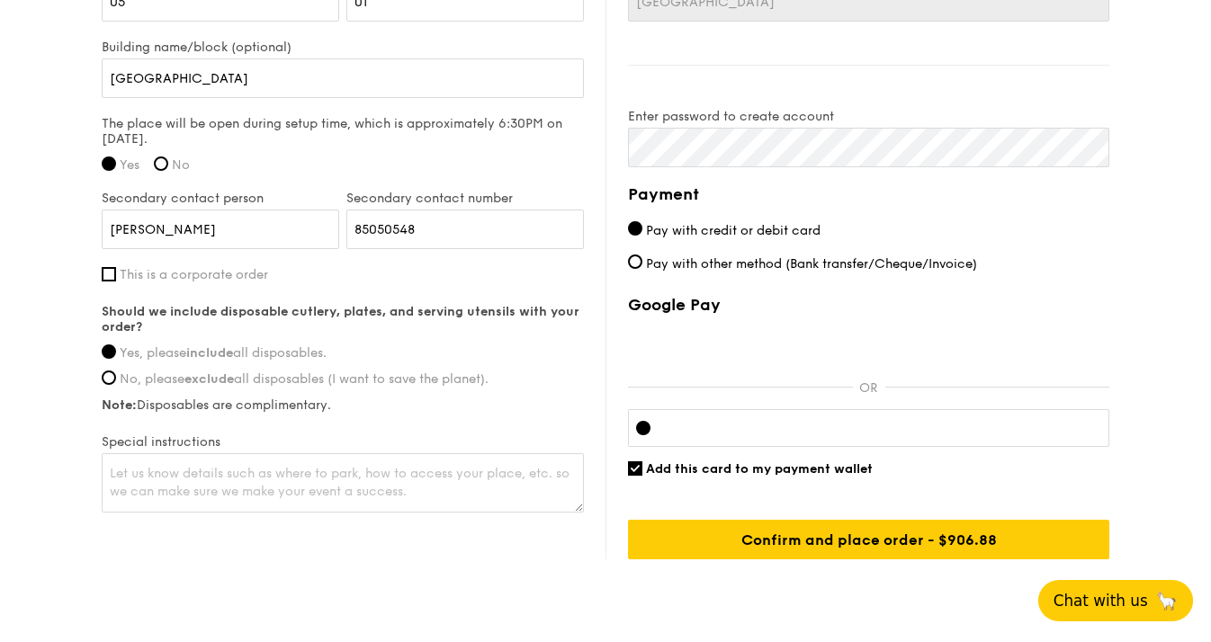
scroll to position [1405, 0]
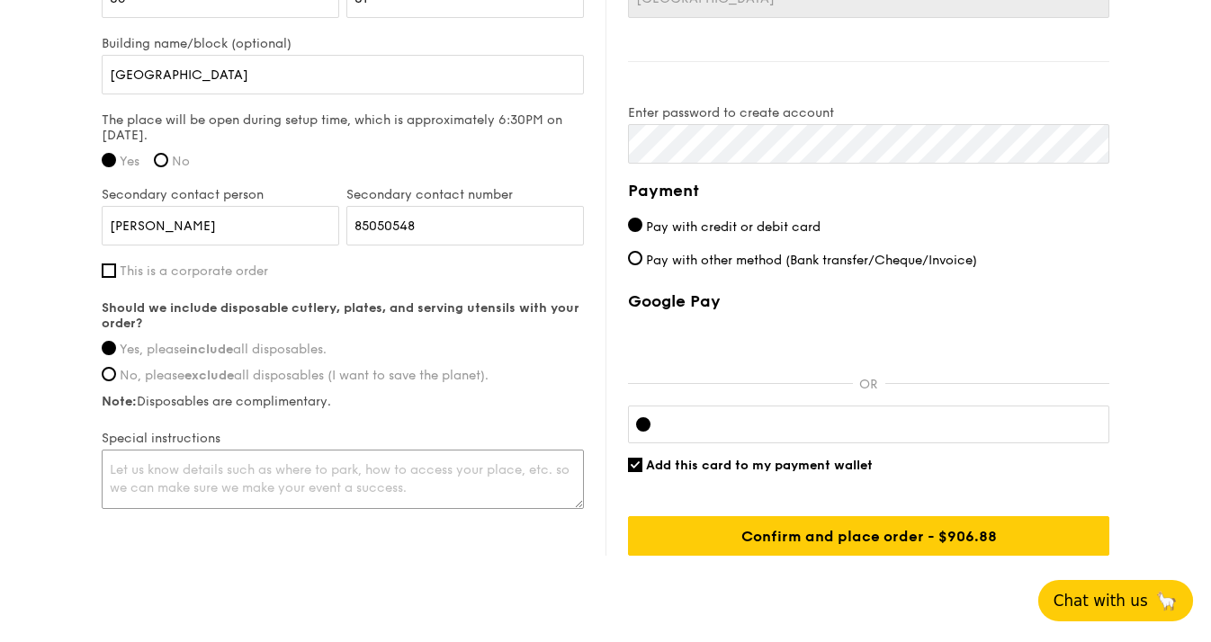
click at [314, 488] on textarea at bounding box center [343, 479] width 482 height 59
type textarea "Deliver to level 5 with cargo lift"
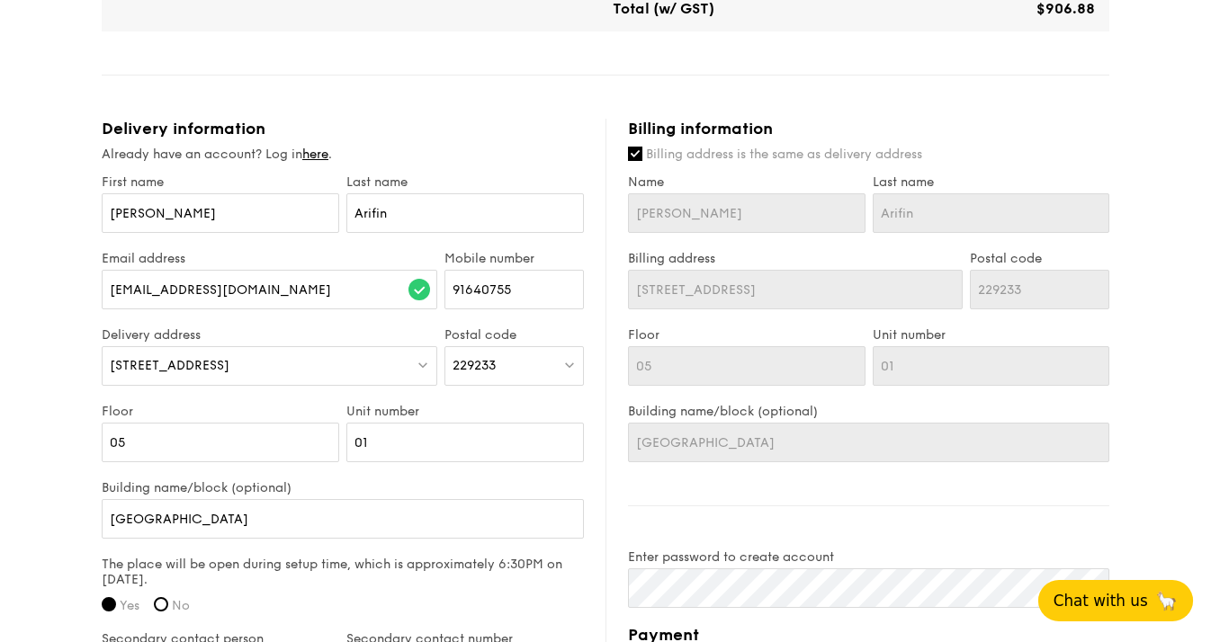
scroll to position [957, 0]
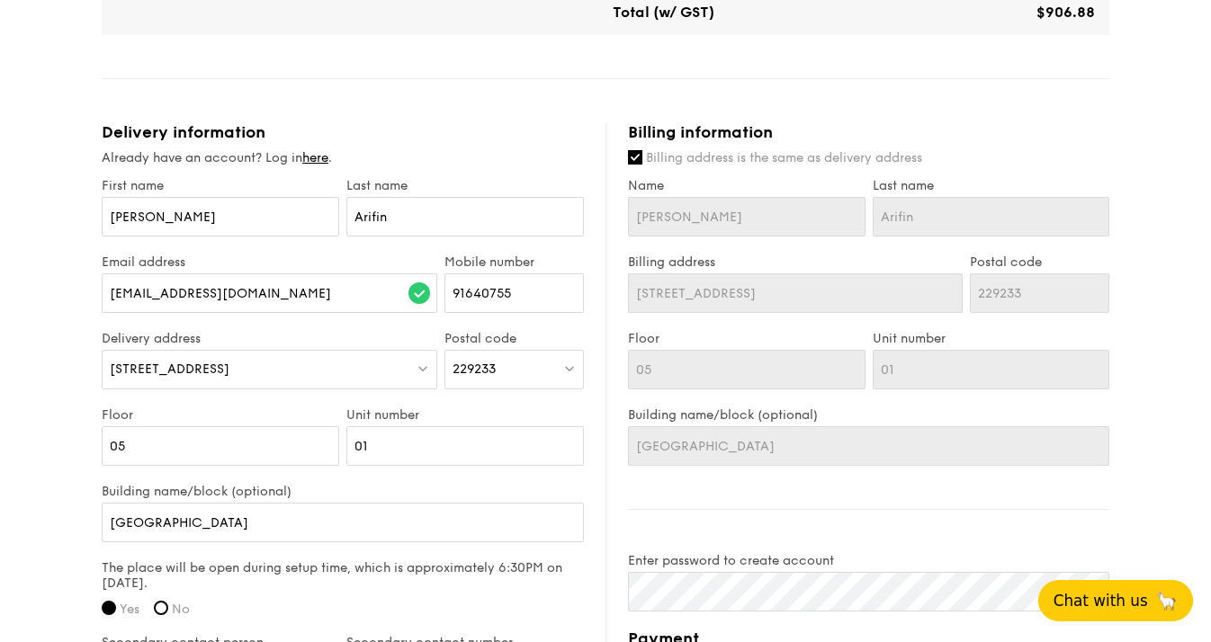
click at [640, 165] on label "Billing address is the same as delivery address" at bounding box center [868, 158] width 481 height 18
click at [640, 165] on input "Billing address is the same as delivery address" at bounding box center [635, 157] width 14 height 14
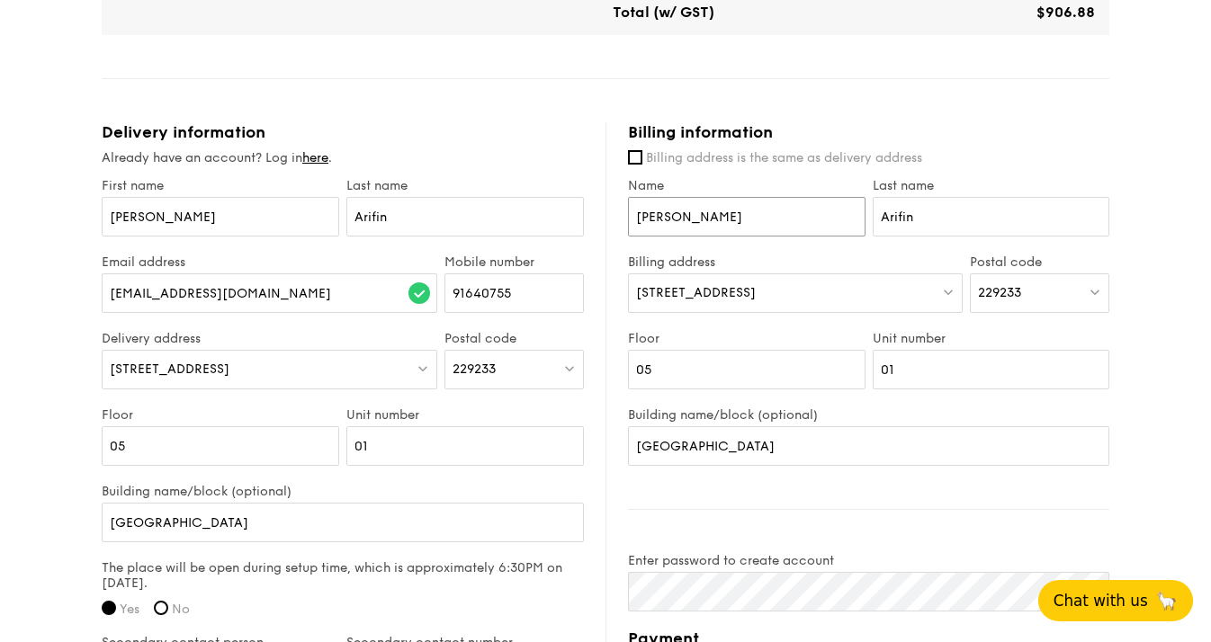
drag, startPoint x: 738, startPoint y: 216, endPoint x: 518, endPoint y: 217, distance: 220.3
click at [519, 216] on div "Delivery information Already have an account? Log in here . First name Veronica…" at bounding box center [605, 562] width 1007 height 881
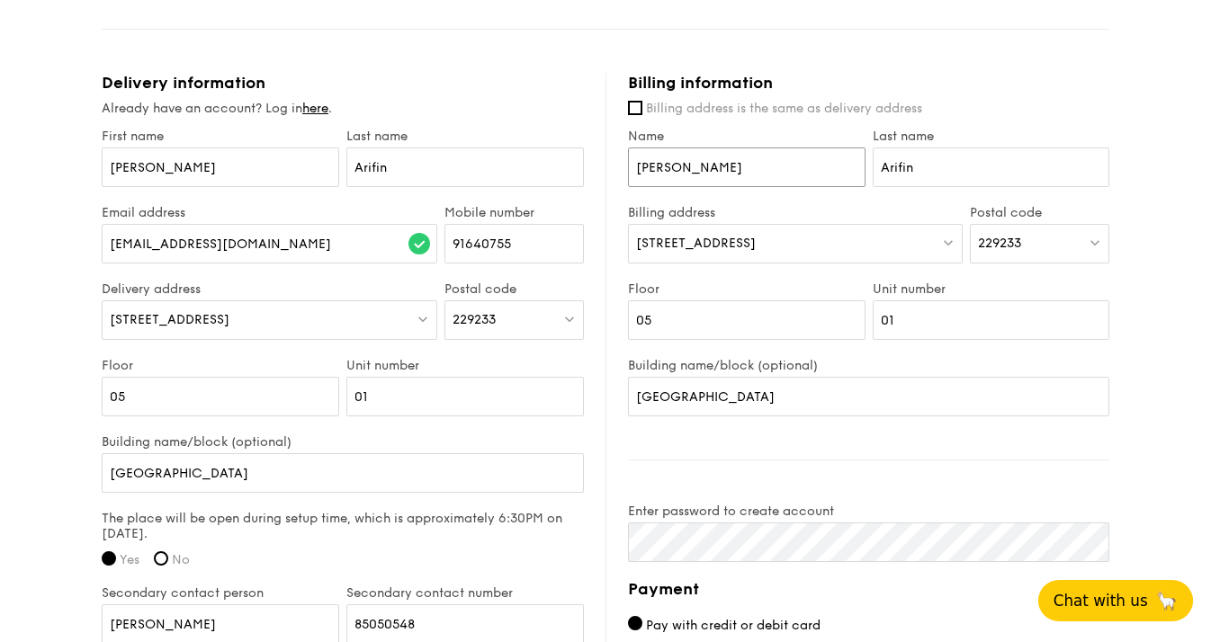
scroll to position [1008, 0]
click at [636, 105] on input "Billing address is the same as delivery address" at bounding box center [635, 106] width 14 height 14
checkbox input "true"
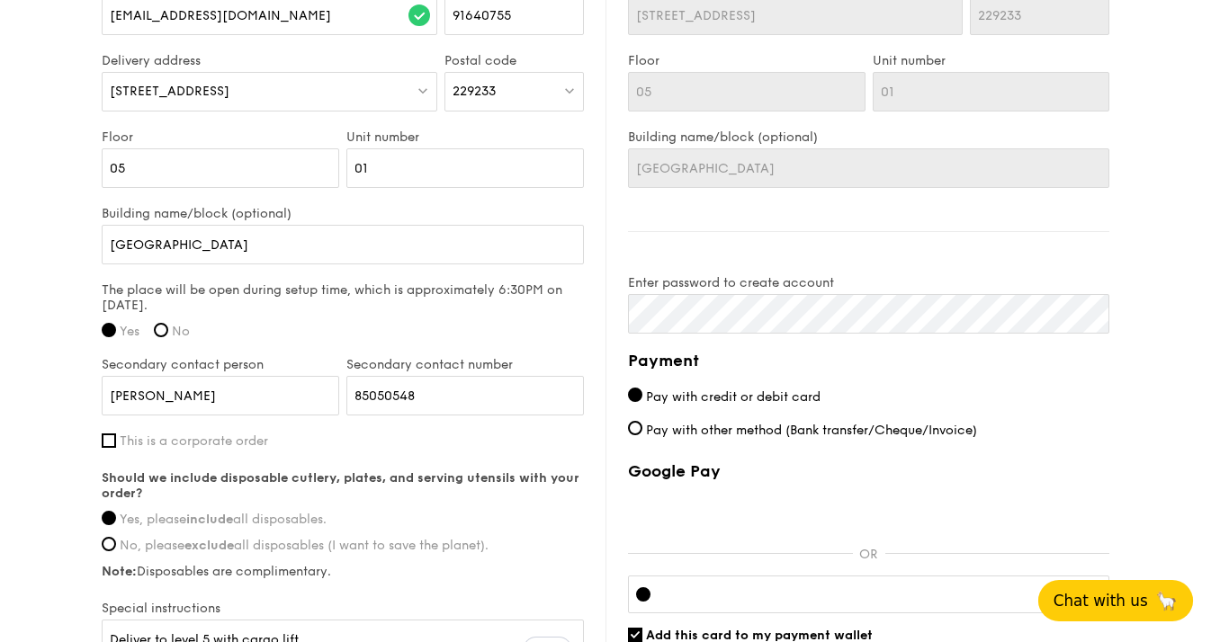
scroll to position [1238, 0]
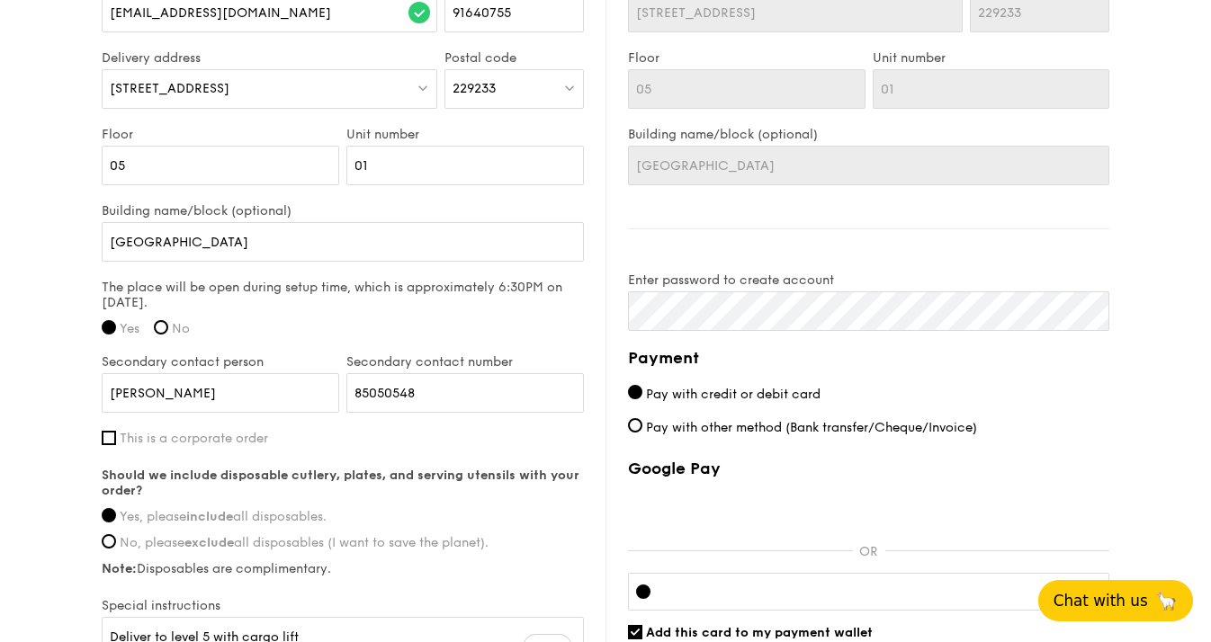
click at [720, 429] on span "Pay with other method (Bank transfer/Cheque/Invoice)" at bounding box center [811, 427] width 331 height 15
click at [642, 429] on input "Pay with other method (Bank transfer/Cheque/Invoice)" at bounding box center [635, 425] width 14 height 14
radio input "true"
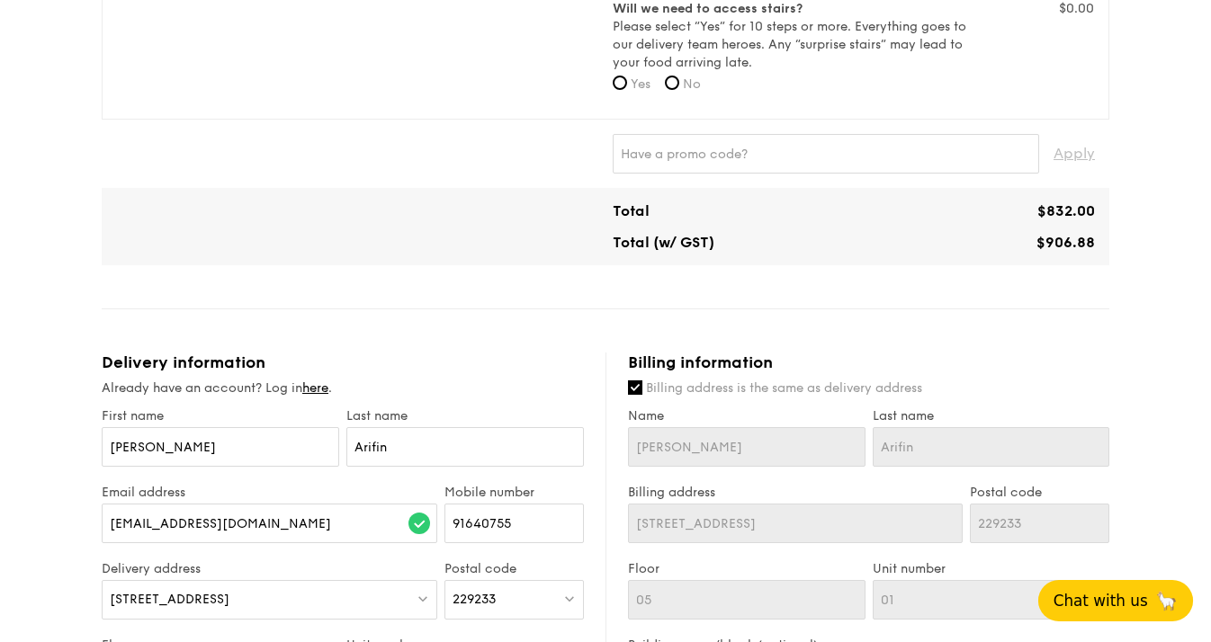
scroll to position [1461, 0]
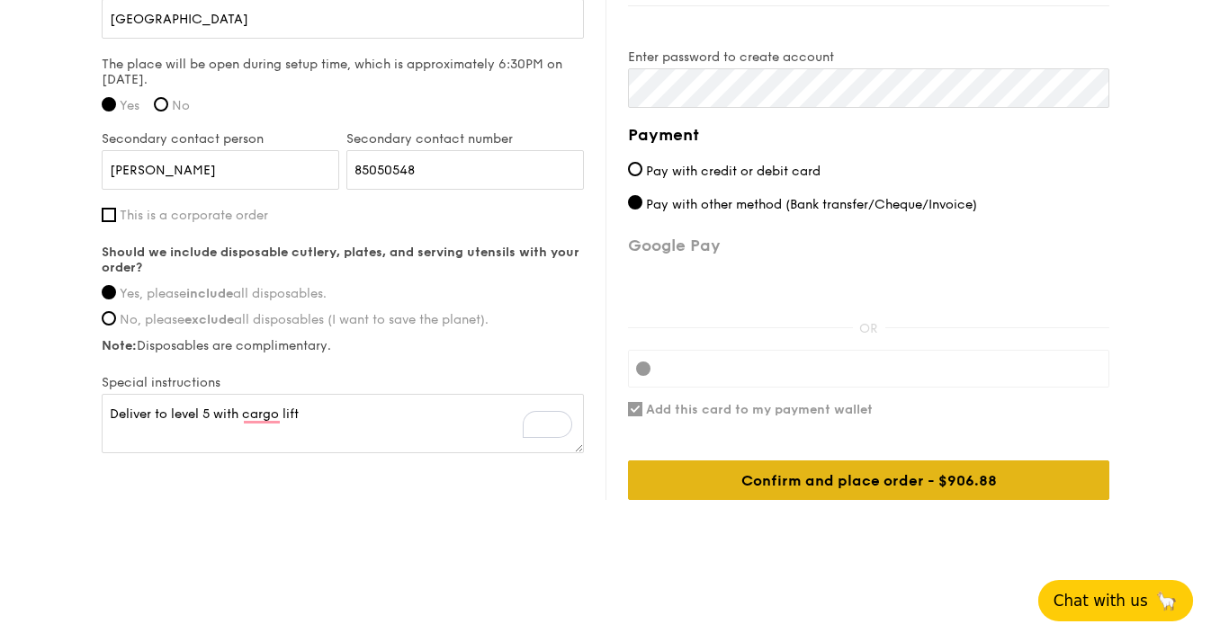
click at [722, 487] on div "Confirm and place order - $906.88" at bounding box center [868, 480] width 481 height 40
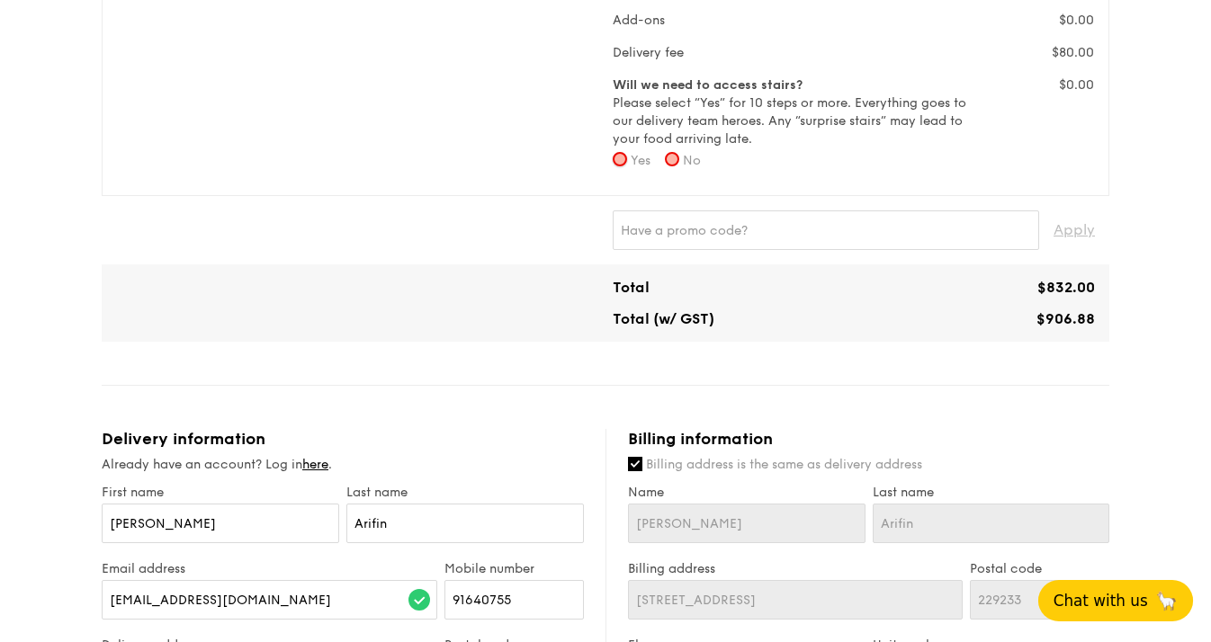
scroll to position [630, 0]
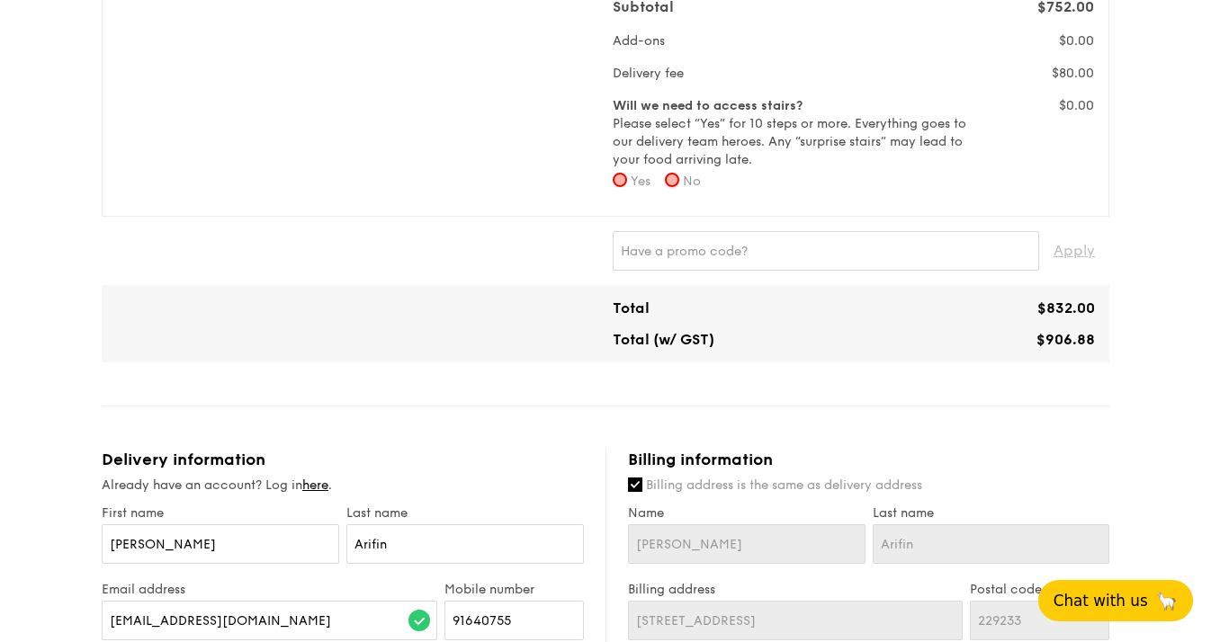
click at [674, 179] on input "No" at bounding box center [672, 180] width 14 height 14
radio input "true"
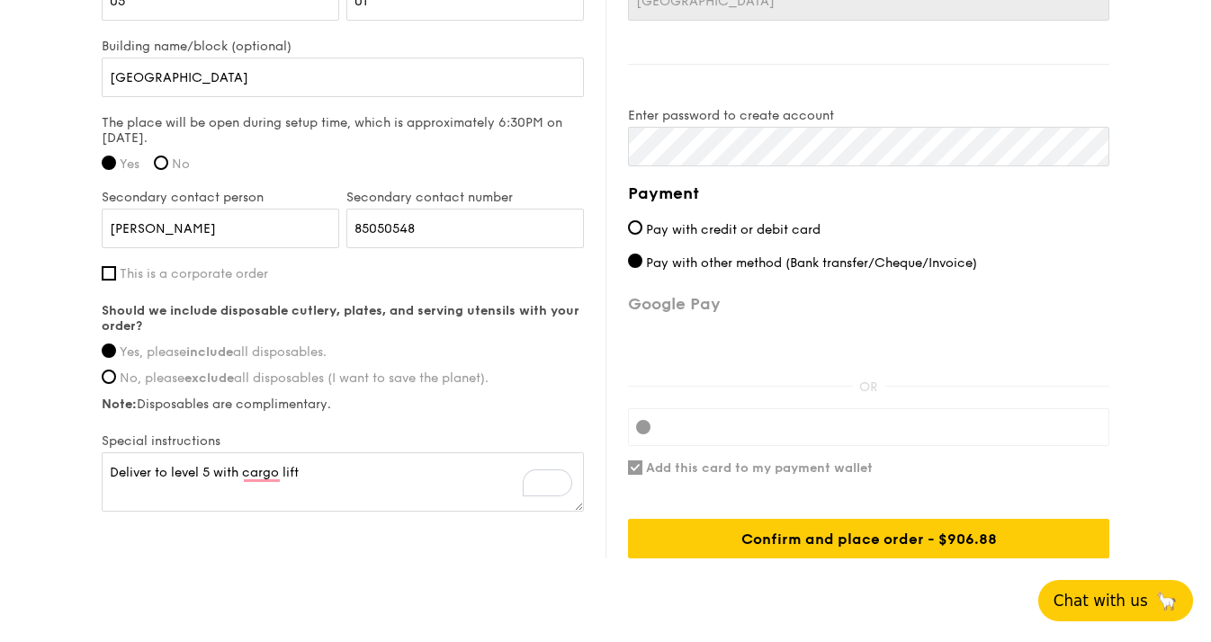
scroll to position [1461, 0]
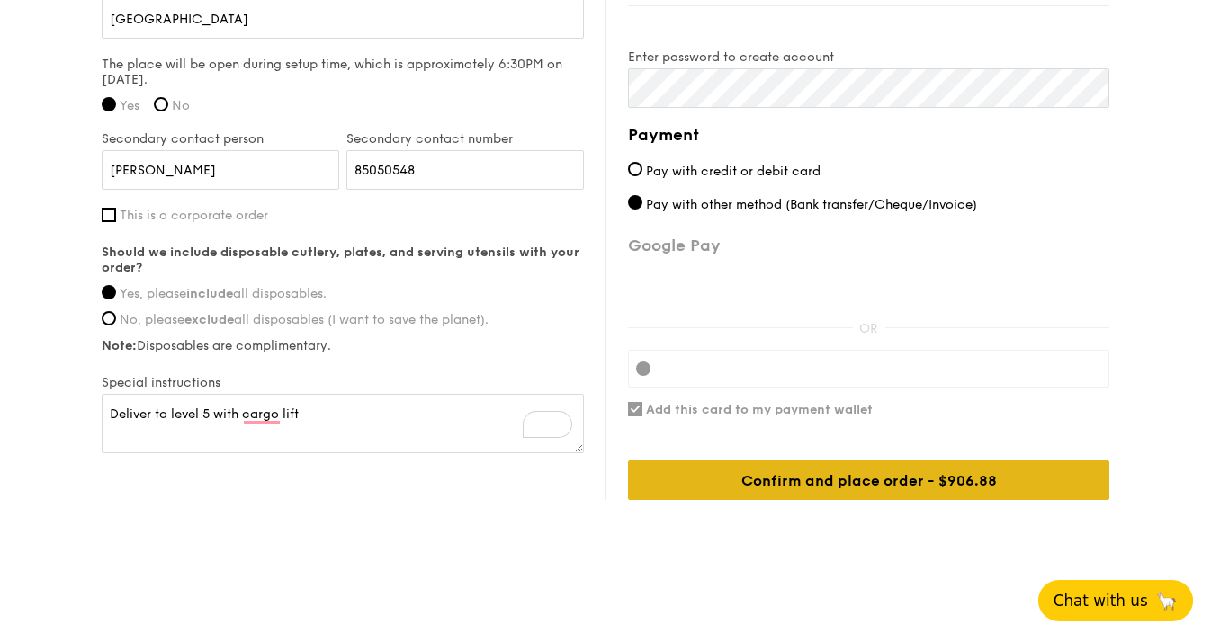
click at [718, 480] on div "Confirm and place order - $906.88" at bounding box center [868, 480] width 481 height 40
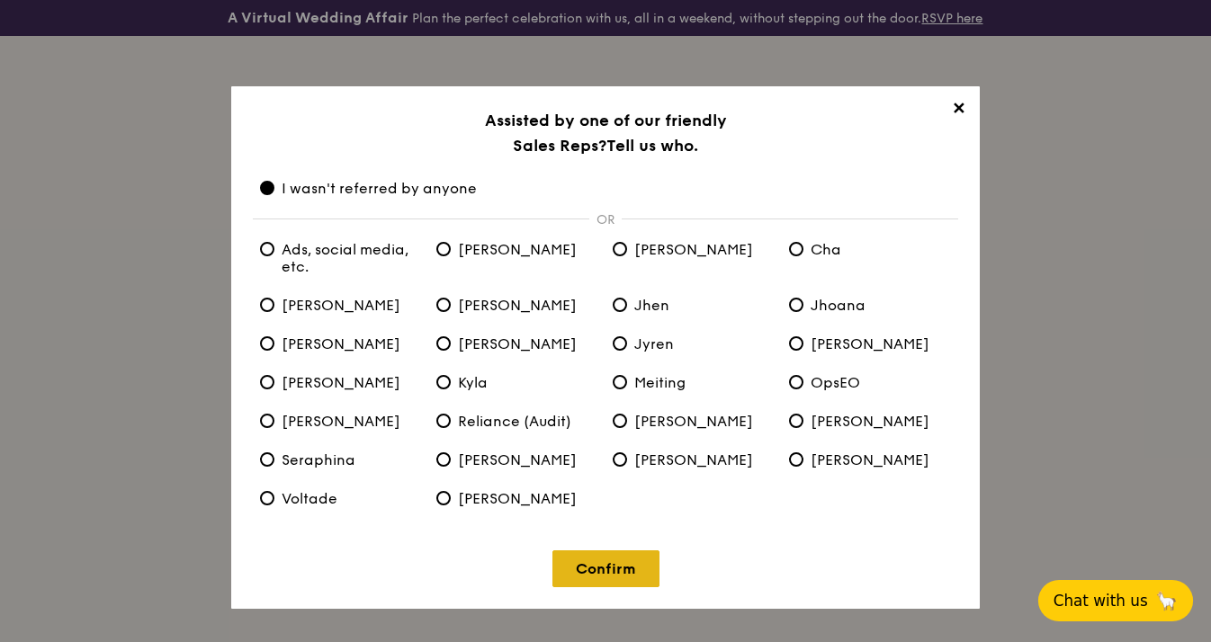
click at [603, 572] on link "Confirm" at bounding box center [605, 568] width 107 height 37
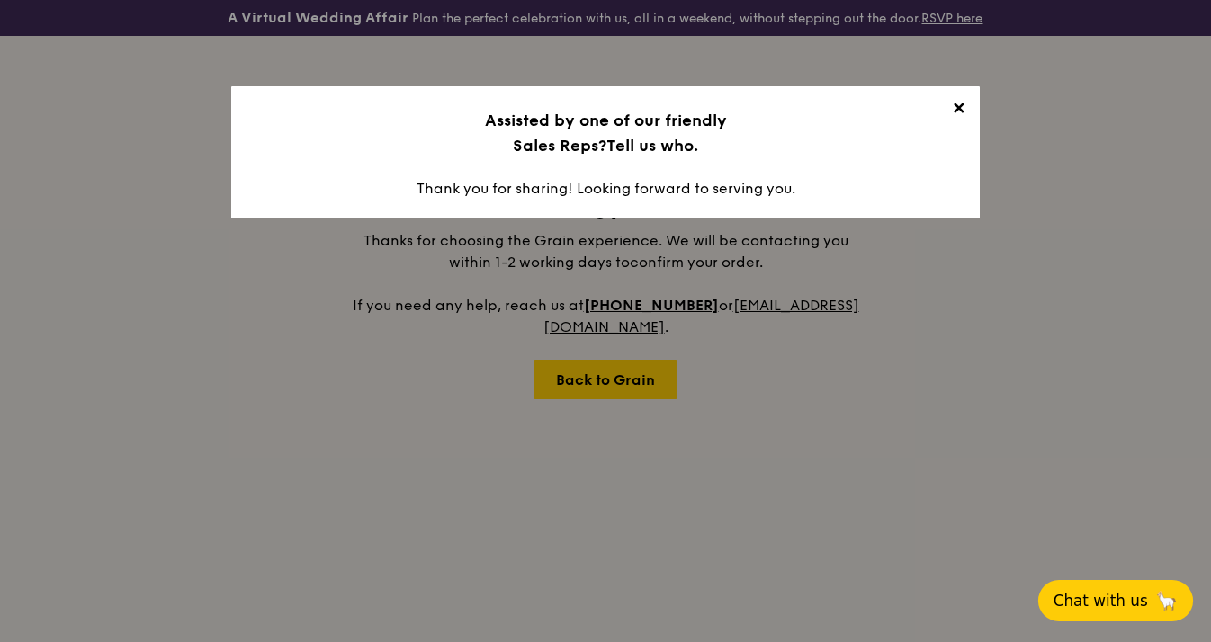
click at [958, 105] on span "✕" at bounding box center [957, 111] width 25 height 25
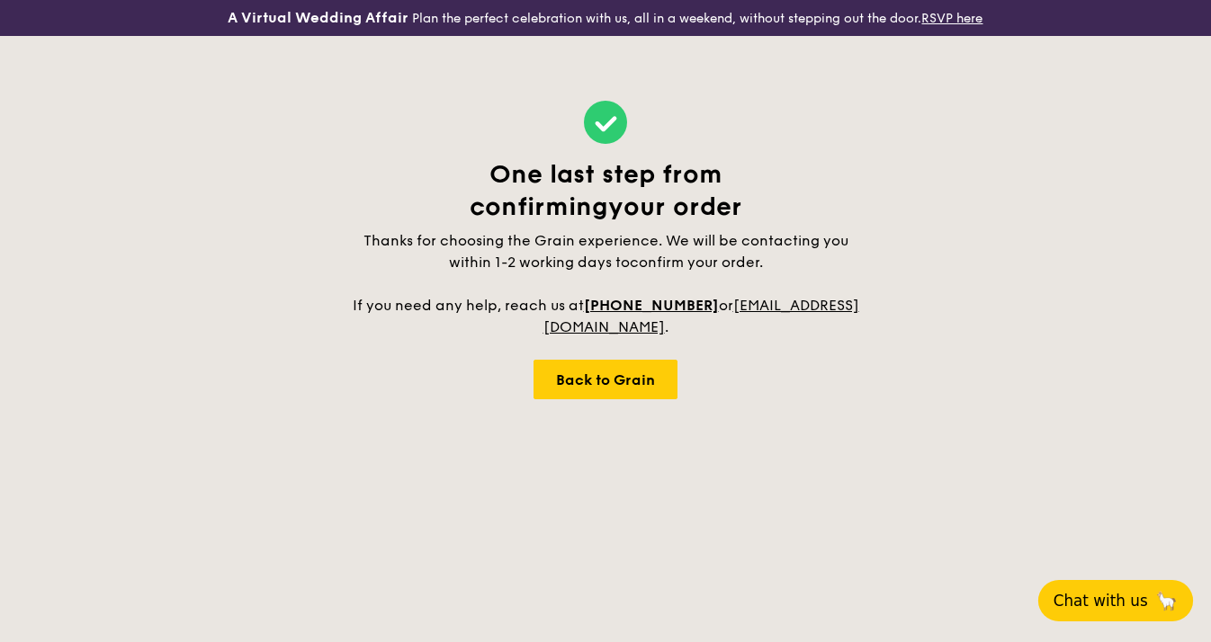
click at [743, 438] on div "One last step from confirming your order Thanks for choosing the Grain experien…" at bounding box center [605, 250] width 511 height 428
click at [590, 378] on div "Back to Grain" at bounding box center [605, 380] width 144 height 40
select select
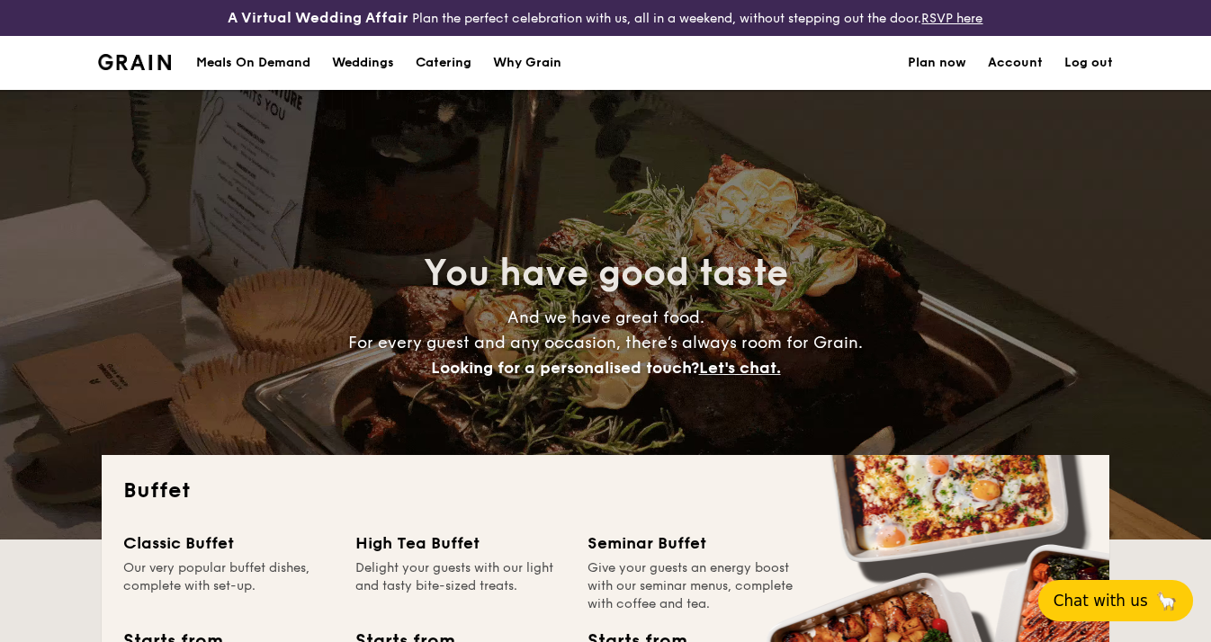
click at [1015, 60] on link "Account" at bounding box center [1014, 63] width 55 height 54
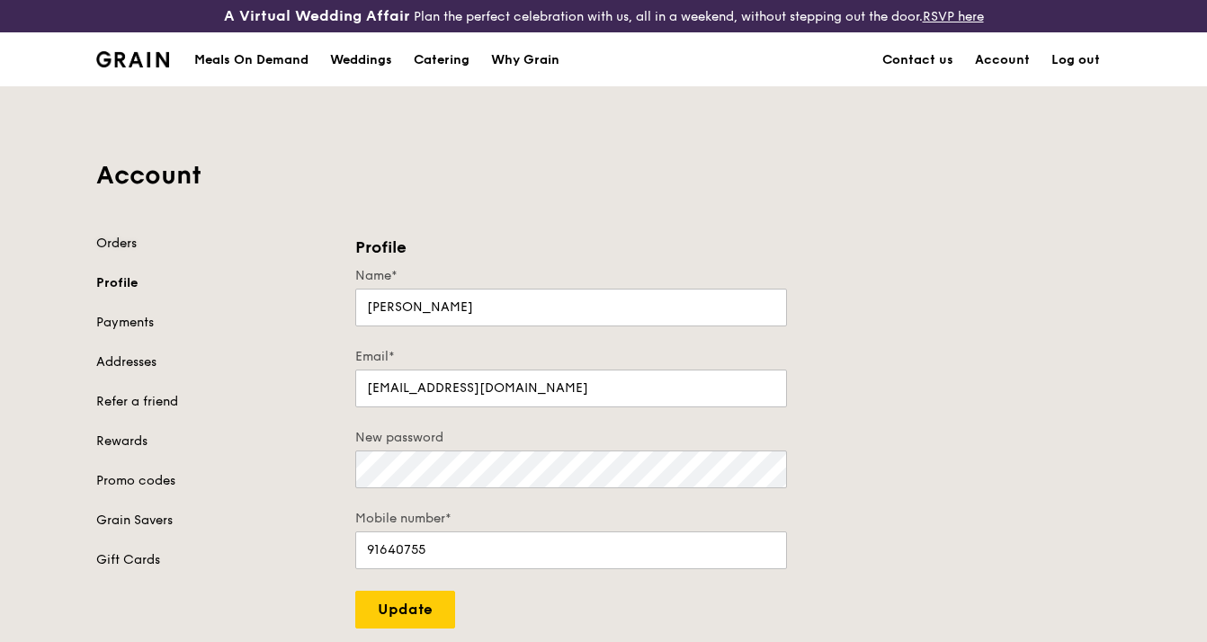
click at [122, 243] on link "Orders" at bounding box center [214, 244] width 237 height 18
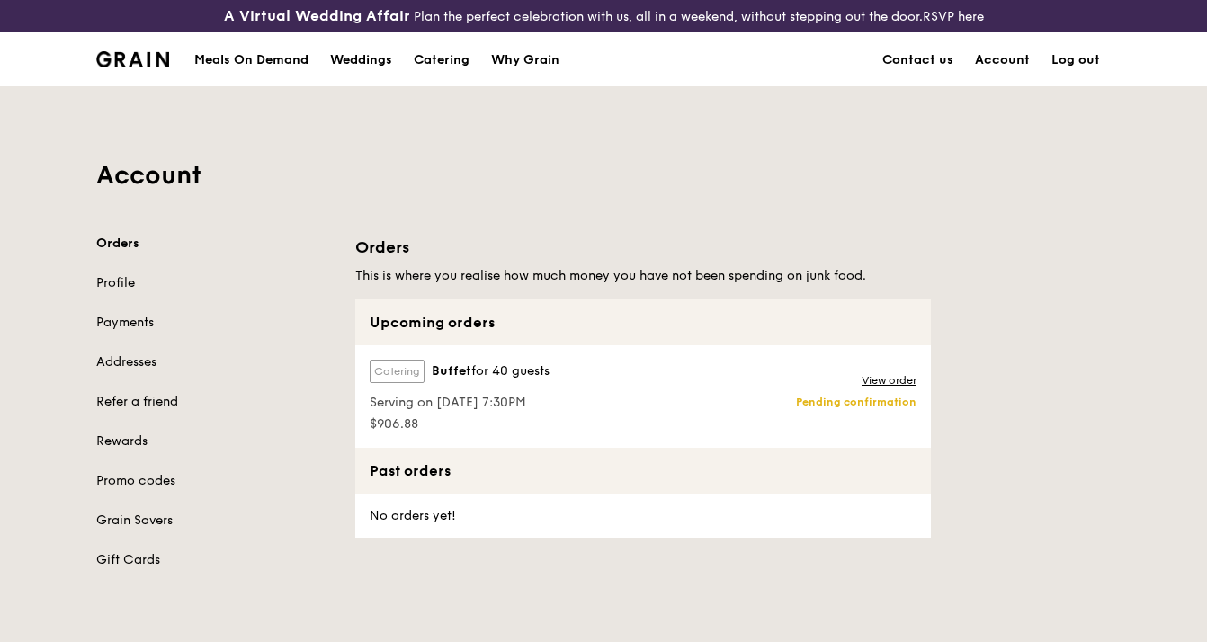
click at [422, 315] on div "Upcoming orders" at bounding box center [643, 322] width 576 height 46
click at [902, 378] on link "View order" at bounding box center [889, 380] width 55 height 14
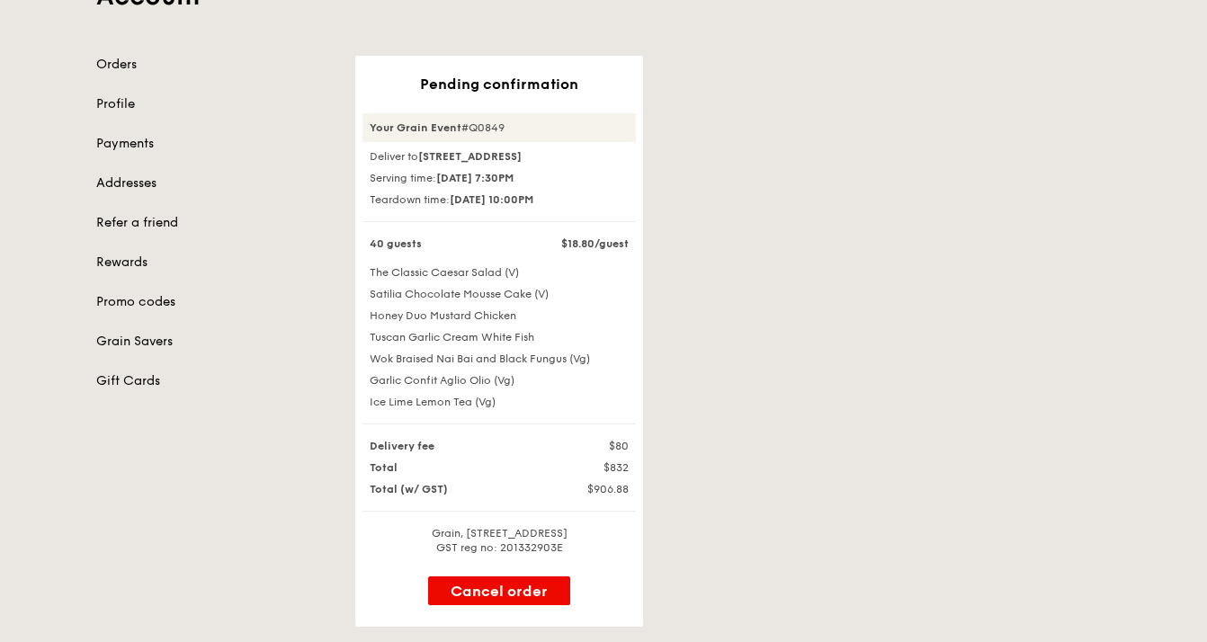
scroll to position [214, 0]
